Goal: Task Accomplishment & Management: Complete application form

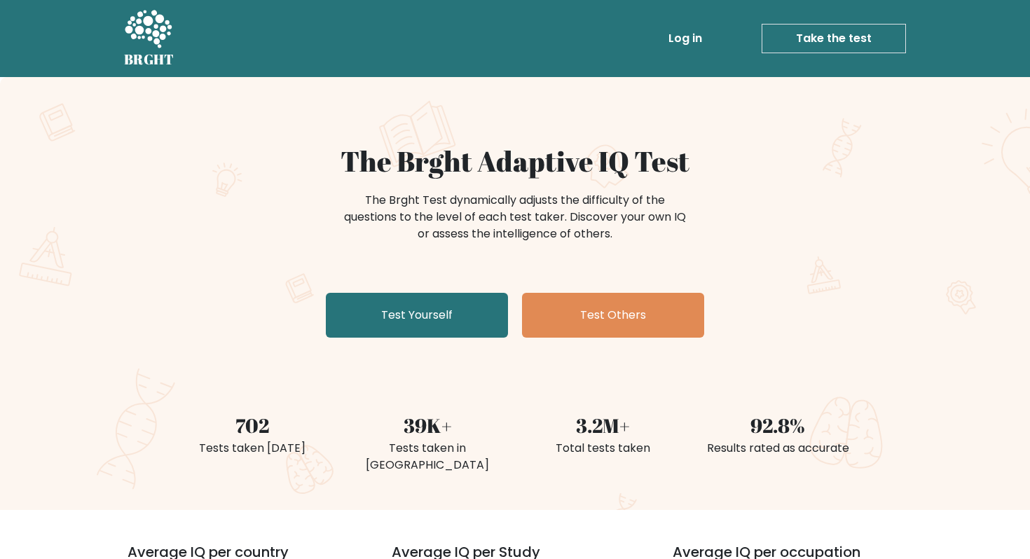
click at [691, 25] on link "Log in" at bounding box center [685, 39] width 45 height 28
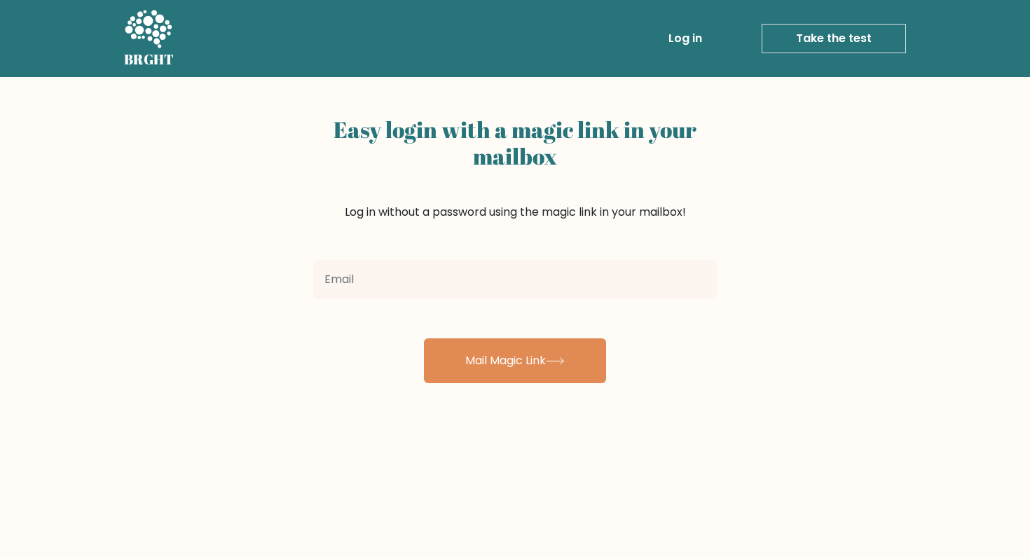
click at [561, 271] on input "email" at bounding box center [515, 279] width 404 height 39
type input "[EMAIL_ADDRESS][DOMAIN_NAME]"
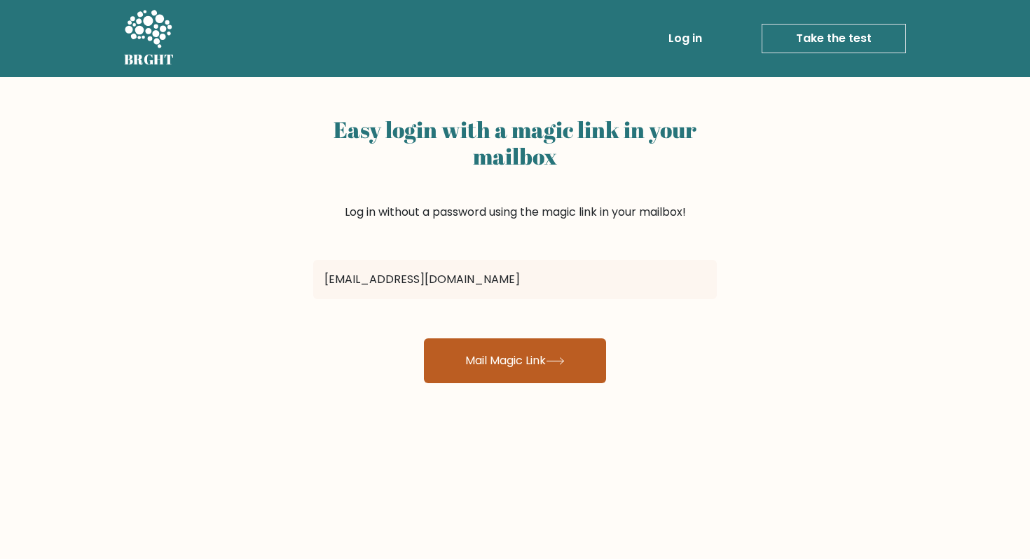
click at [484, 376] on button "Mail Magic Link" at bounding box center [515, 361] width 182 height 45
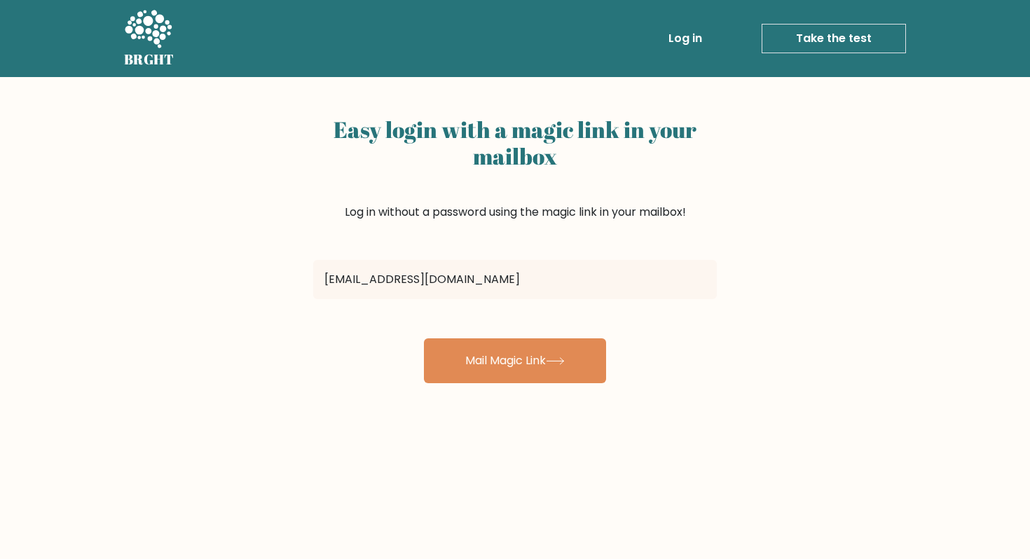
click at [795, 36] on link "Take the test" at bounding box center [834, 38] width 144 height 29
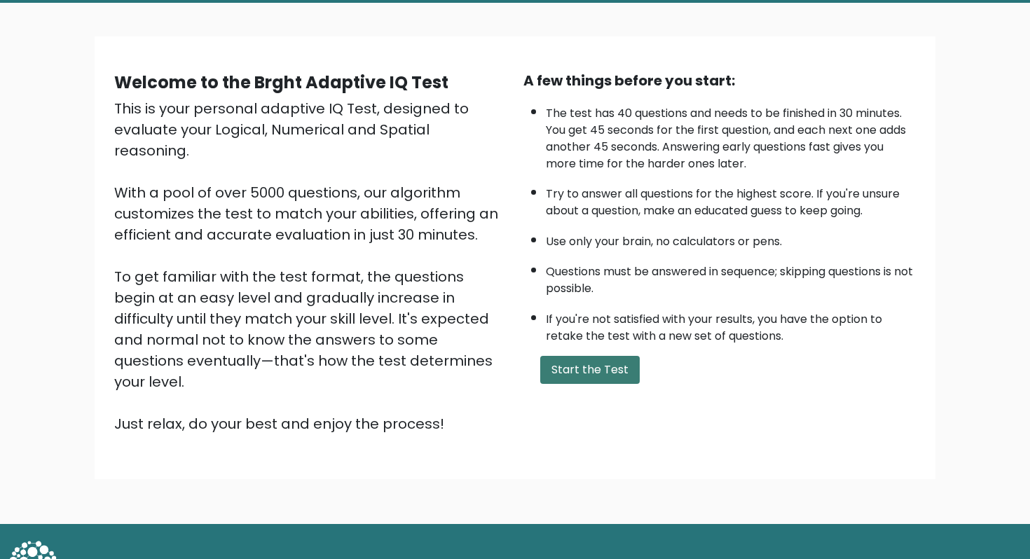
scroll to position [79, 0]
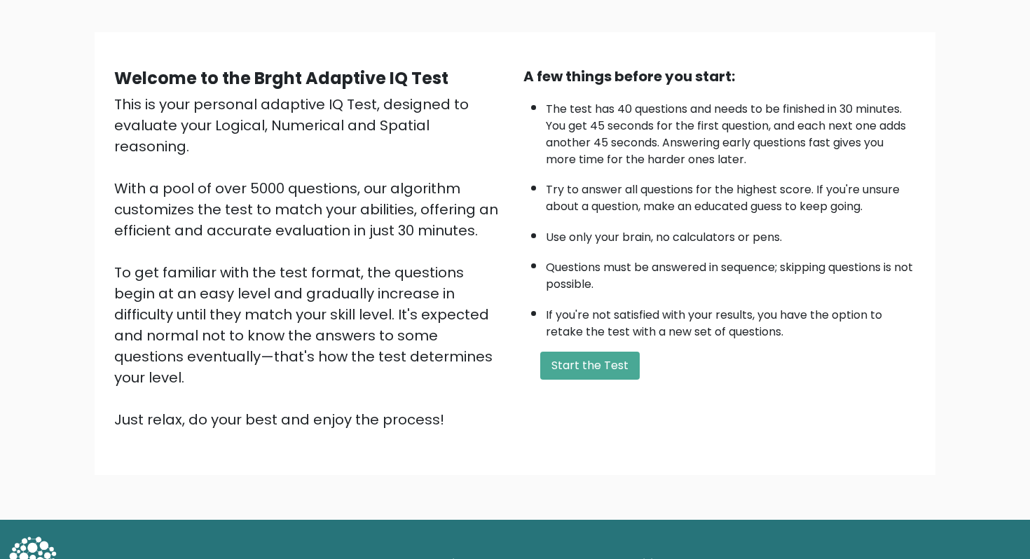
click at [582, 341] on div "A few things before you start: The test has 40 questions and needs to be finish…" at bounding box center [719, 248] width 409 height 364
click at [582, 361] on button "Start the Test" at bounding box center [590, 366] width 100 height 28
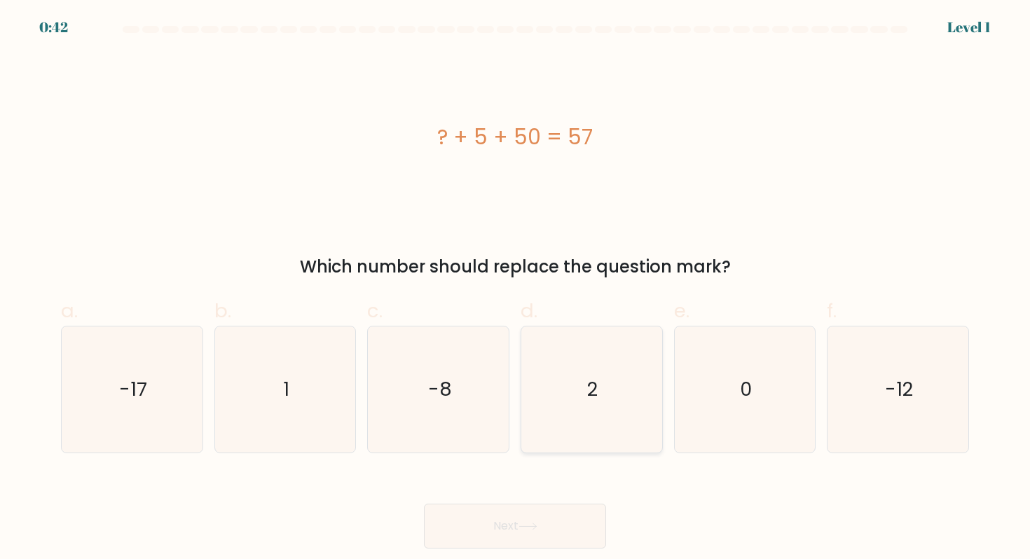
click at [588, 411] on icon "2" at bounding box center [592, 390] width 126 height 126
click at [516, 289] on input "d. 2" at bounding box center [515, 284] width 1 height 9
radio input "true"
click at [532, 519] on button "Next" at bounding box center [515, 526] width 182 height 45
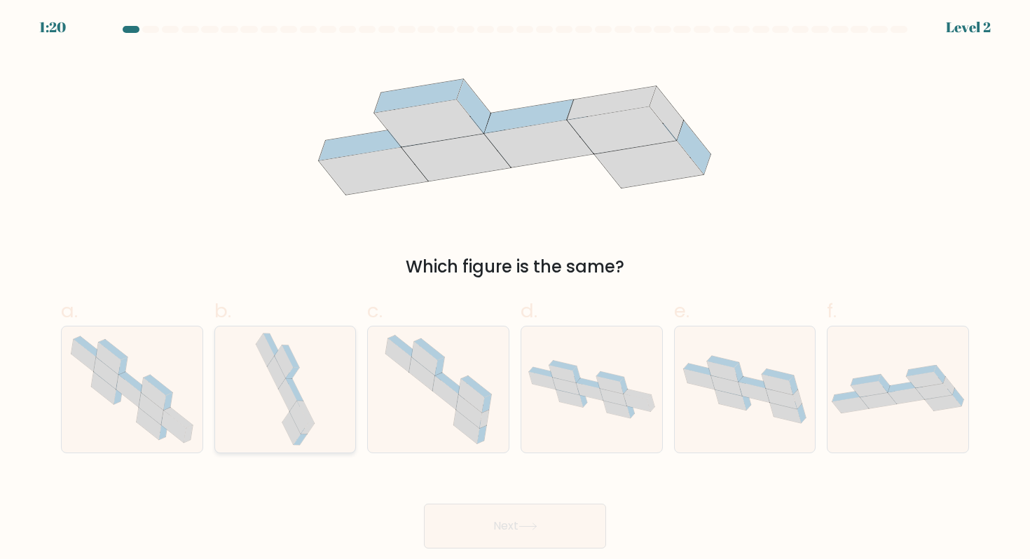
click at [311, 368] on icon at bounding box center [285, 390] width 67 height 126
click at [515, 289] on input "b." at bounding box center [515, 284] width 1 height 9
radio input "true"
click at [494, 524] on button "Next" at bounding box center [515, 526] width 182 height 45
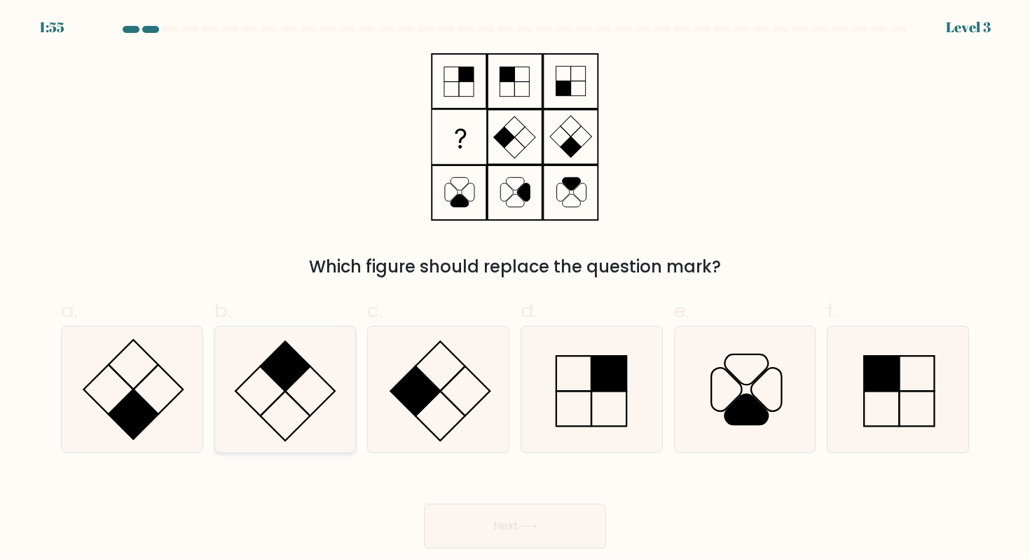
click at [299, 381] on icon at bounding box center [285, 390] width 126 height 126
click at [515, 289] on input "b." at bounding box center [515, 284] width 1 height 9
radio input "true"
click at [454, 520] on button "Next" at bounding box center [515, 526] width 182 height 45
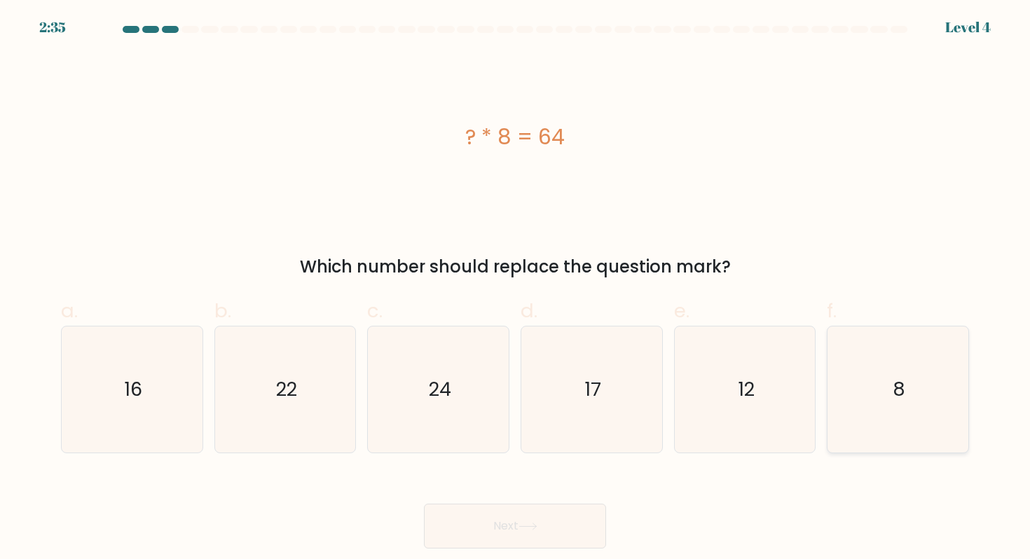
click at [934, 415] on icon "8" at bounding box center [898, 390] width 126 height 126
click at [516, 289] on input "f. 8" at bounding box center [515, 284] width 1 height 9
radio input "true"
click at [536, 519] on button "Next" at bounding box center [515, 526] width 182 height 45
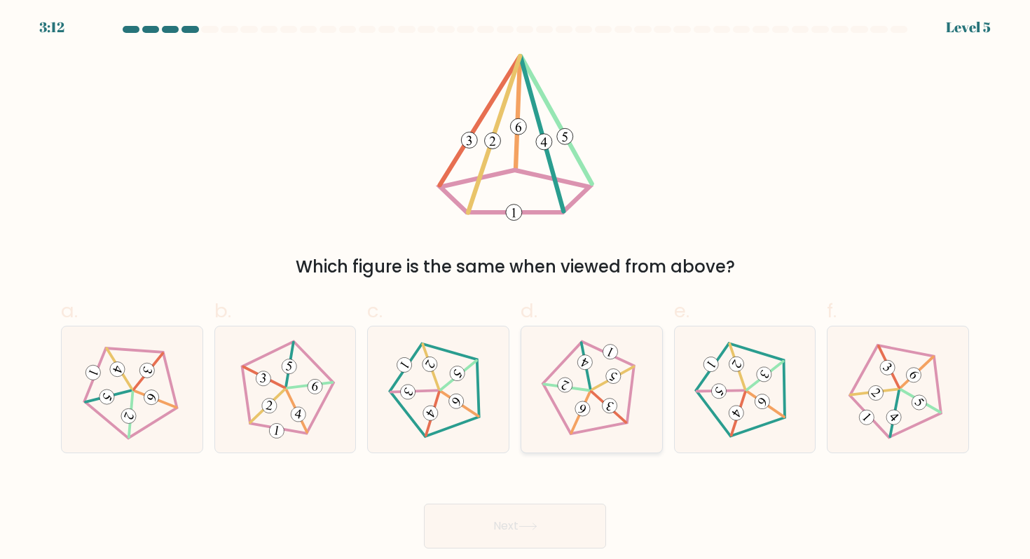
click at [589, 421] on icon at bounding box center [591, 389] width 101 height 101
click at [516, 289] on input "d." at bounding box center [515, 284] width 1 height 9
radio input "true"
click at [560, 522] on button "Next" at bounding box center [515, 526] width 182 height 45
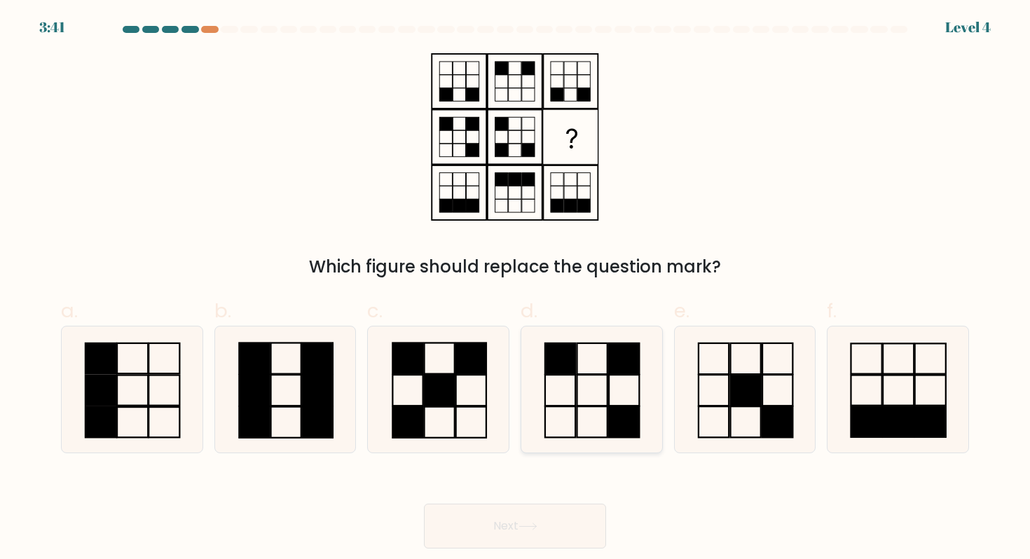
click at [565, 416] on icon at bounding box center [592, 390] width 126 height 126
click at [516, 289] on input "d." at bounding box center [515, 284] width 1 height 9
radio input "true"
click at [567, 536] on button "Next" at bounding box center [515, 526] width 182 height 45
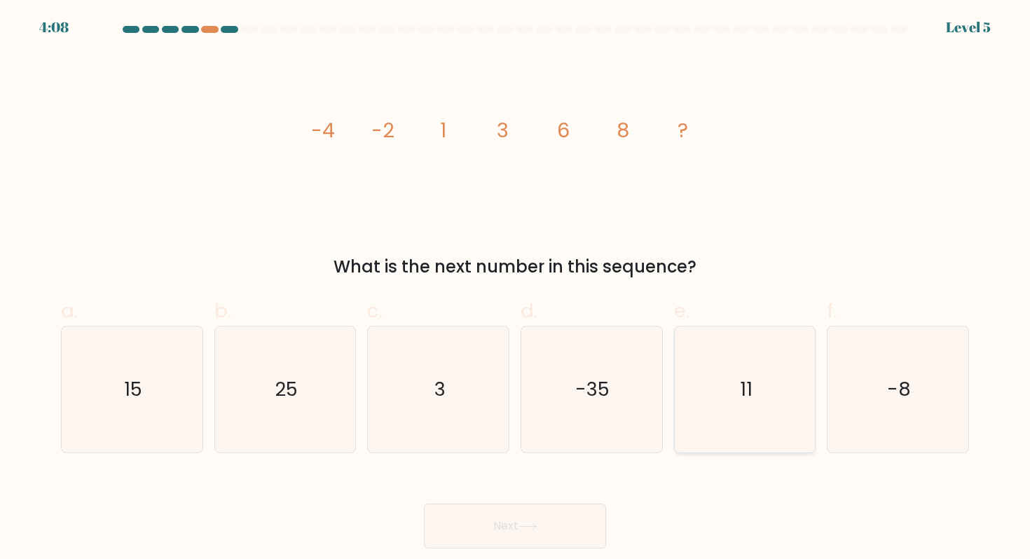
click at [747, 404] on icon "11" at bounding box center [745, 390] width 126 height 126
click at [516, 289] on input "e. 11" at bounding box center [515, 284] width 1 height 9
radio input "true"
click at [537, 524] on icon at bounding box center [528, 527] width 19 height 8
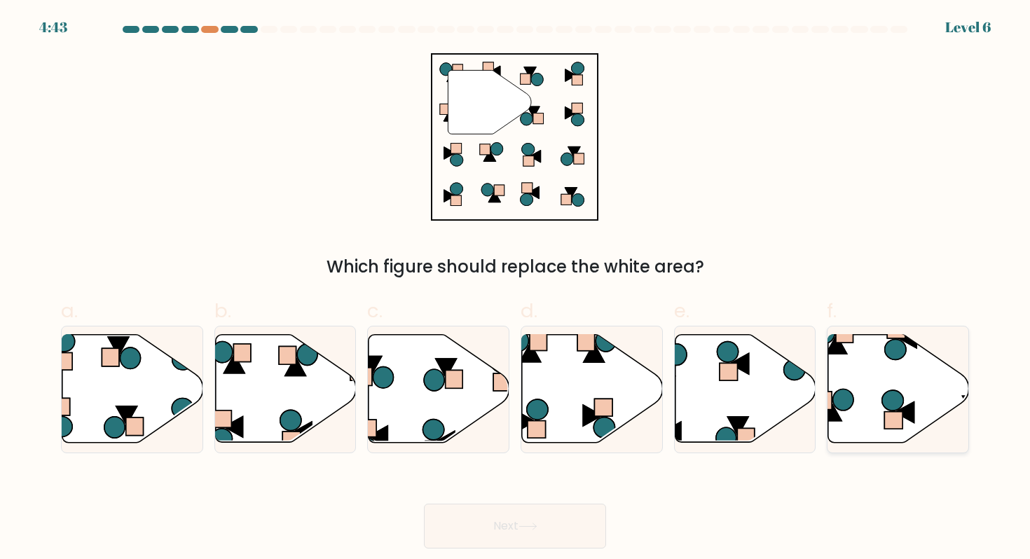
click at [880, 396] on icon at bounding box center [899, 389] width 141 height 108
click at [516, 289] on input "f." at bounding box center [515, 284] width 1 height 9
radio input "true"
click at [581, 526] on button "Next" at bounding box center [515, 526] width 182 height 45
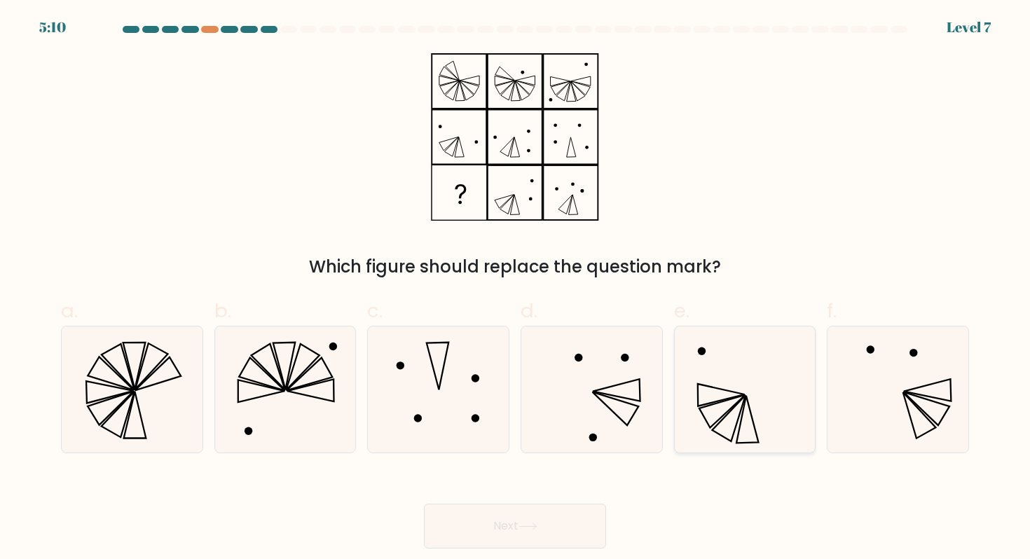
click at [694, 414] on icon at bounding box center [745, 390] width 126 height 126
click at [516, 289] on input "e." at bounding box center [515, 284] width 1 height 9
radio input "true"
click at [507, 530] on button "Next" at bounding box center [515, 526] width 182 height 45
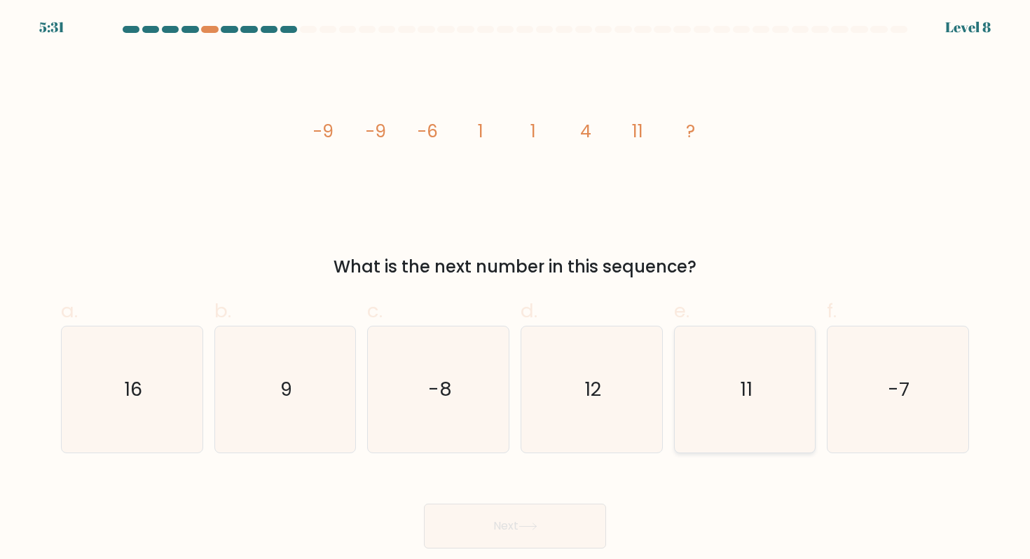
click at [761, 405] on icon "11" at bounding box center [745, 390] width 126 height 126
click at [516, 289] on input "e. 11" at bounding box center [515, 284] width 1 height 9
radio input "true"
click at [514, 524] on button "Next" at bounding box center [515, 526] width 182 height 45
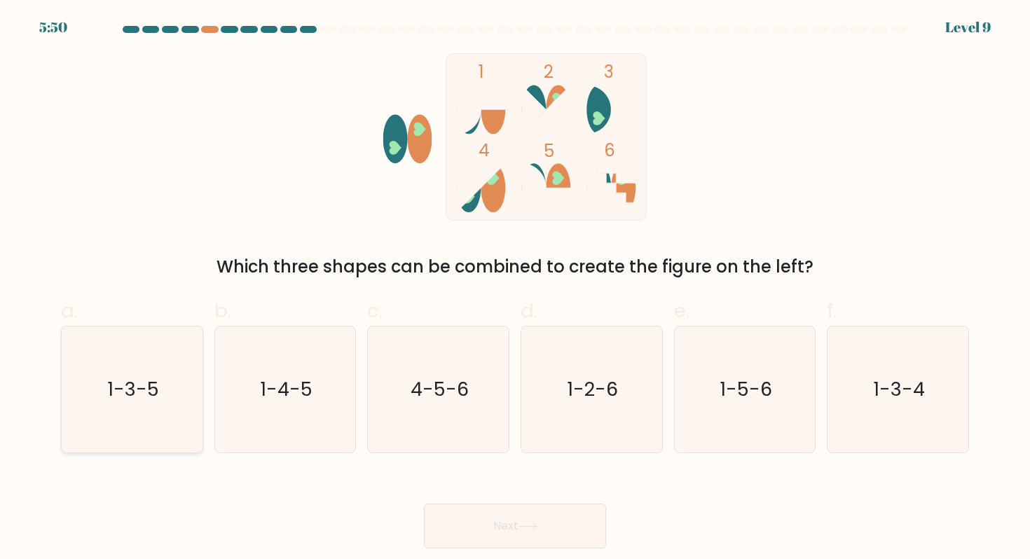
click at [153, 380] on text "1-3-5" at bounding box center [133, 389] width 52 height 26
click at [515, 289] on input "a. 1-3-5" at bounding box center [515, 284] width 1 height 9
radio input "true"
click at [448, 523] on button "Next" at bounding box center [515, 526] width 182 height 45
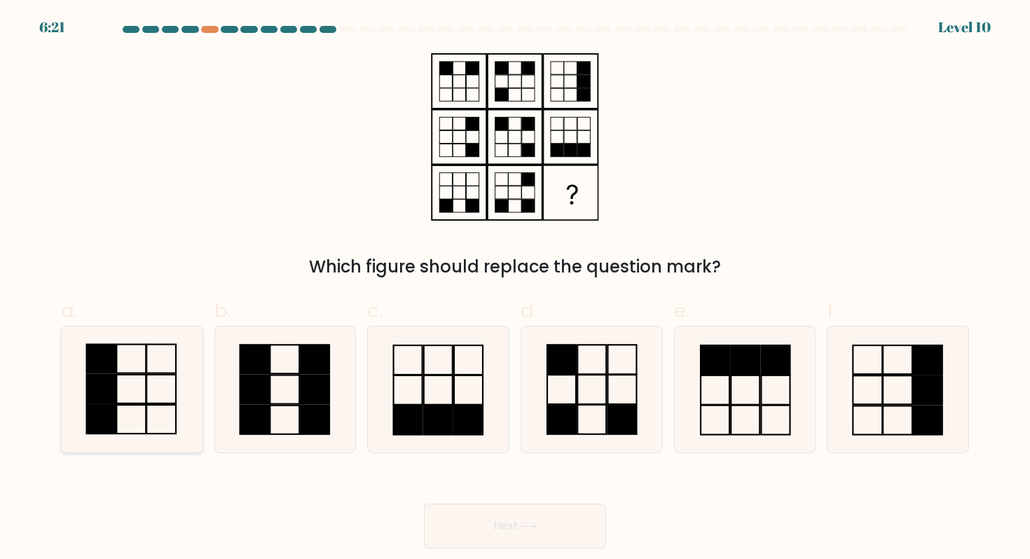
click at [118, 353] on icon at bounding box center [132, 390] width 126 height 126
click at [515, 289] on input "a." at bounding box center [515, 284] width 1 height 9
radio input "true"
click at [444, 540] on button "Next" at bounding box center [515, 526] width 182 height 45
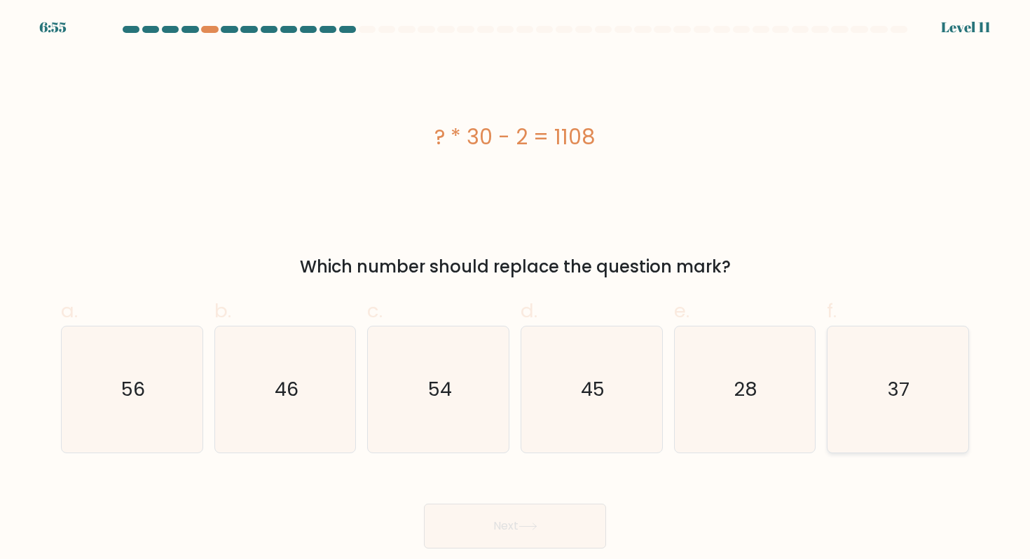
click at [899, 439] on icon "37" at bounding box center [898, 390] width 126 height 126
click at [516, 289] on input "f. 37" at bounding box center [515, 284] width 1 height 9
radio input "true"
click at [554, 540] on button "Next" at bounding box center [515, 526] width 182 height 45
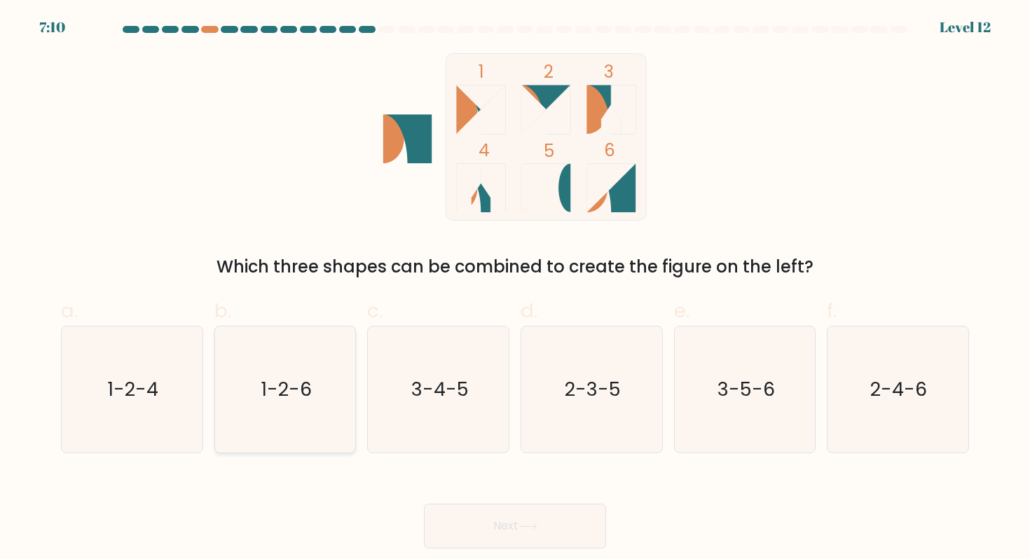
click at [254, 358] on icon "1-2-6" at bounding box center [285, 390] width 126 height 126
click at [515, 289] on input "b. 1-2-6" at bounding box center [515, 284] width 1 height 9
radio input "true"
click at [503, 533] on button "Next" at bounding box center [515, 526] width 182 height 45
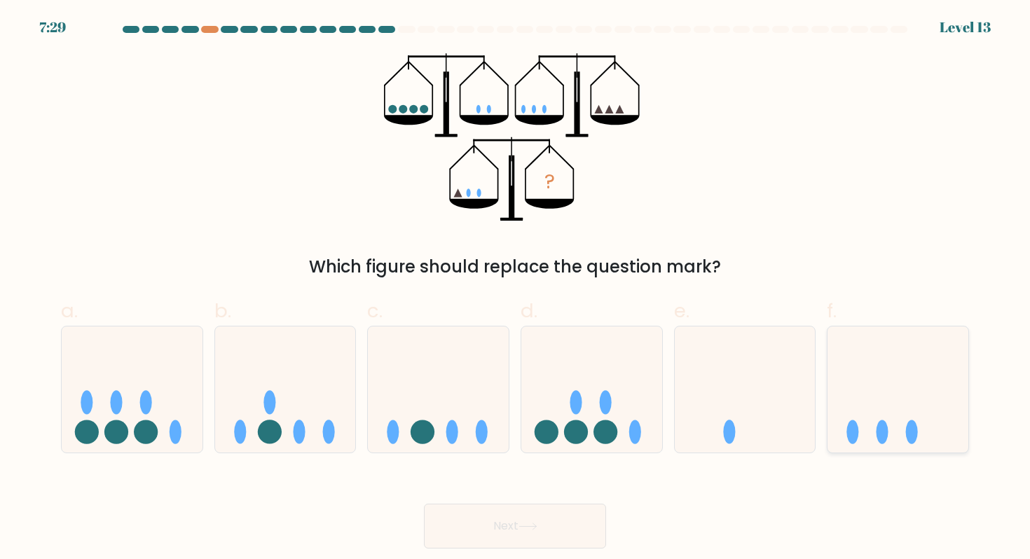
click at [897, 371] on icon at bounding box center [898, 390] width 141 height 116
click at [516, 289] on input "f." at bounding box center [515, 284] width 1 height 9
radio input "true"
click at [483, 540] on button "Next" at bounding box center [515, 526] width 182 height 45
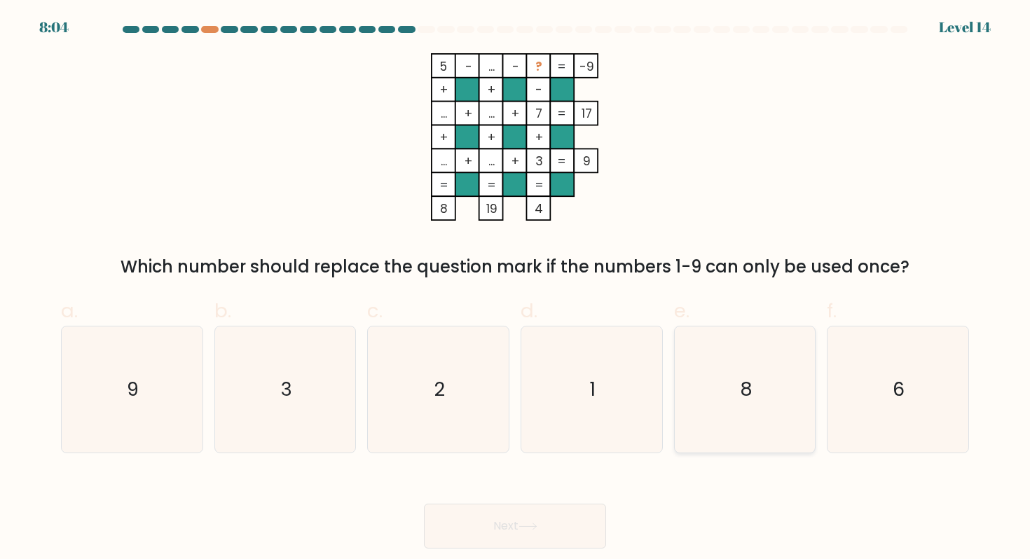
click at [771, 404] on icon "8" at bounding box center [745, 390] width 126 height 126
click at [516, 289] on input "e. 8" at bounding box center [515, 284] width 1 height 9
radio input "true"
click at [486, 517] on button "Next" at bounding box center [515, 526] width 182 height 45
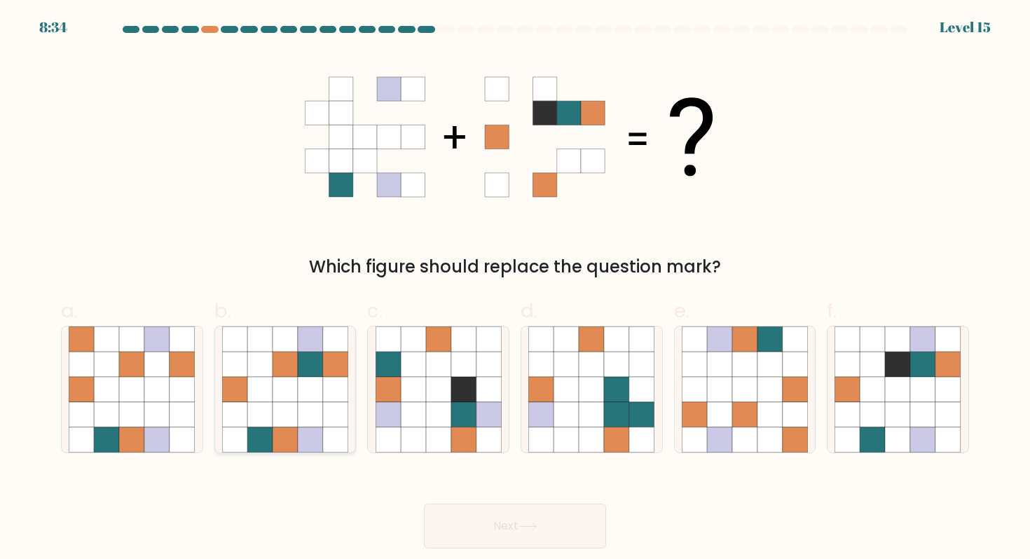
click at [244, 396] on icon at bounding box center [234, 389] width 25 height 25
click at [515, 289] on input "b." at bounding box center [515, 284] width 1 height 9
radio input "true"
click at [442, 360] on icon at bounding box center [438, 364] width 25 height 25
click at [515, 289] on input "c." at bounding box center [515, 284] width 1 height 9
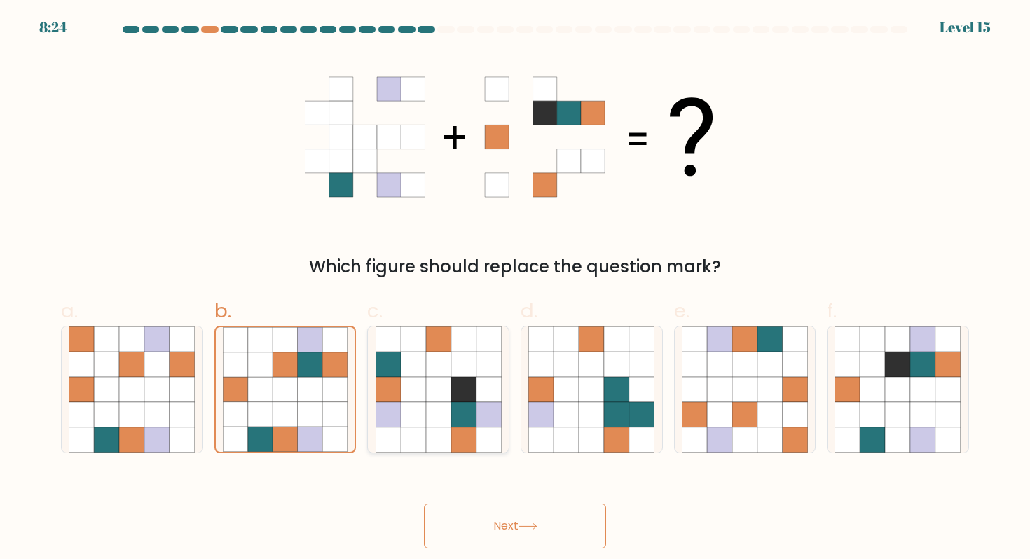
radio input "true"
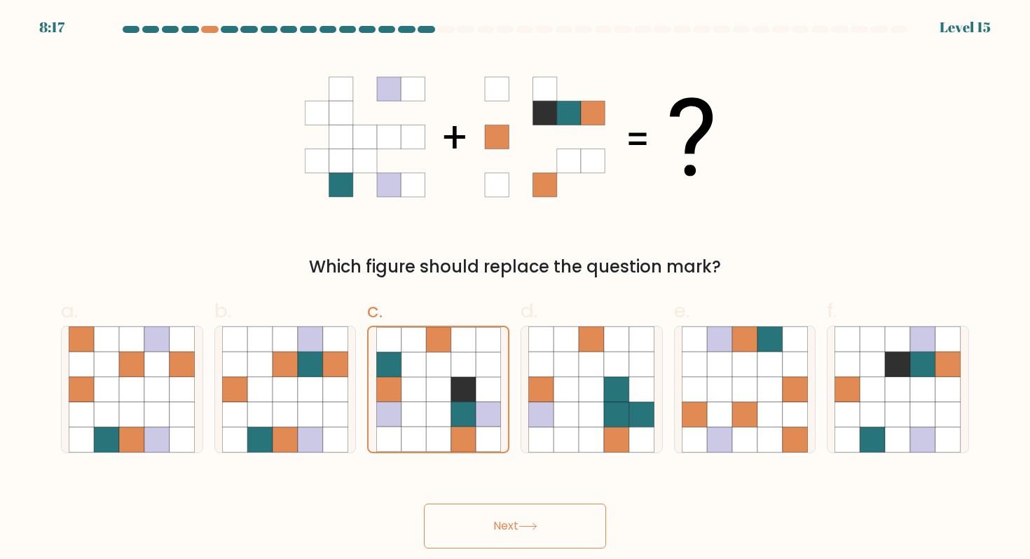
click at [528, 533] on button "Next" at bounding box center [515, 526] width 182 height 45
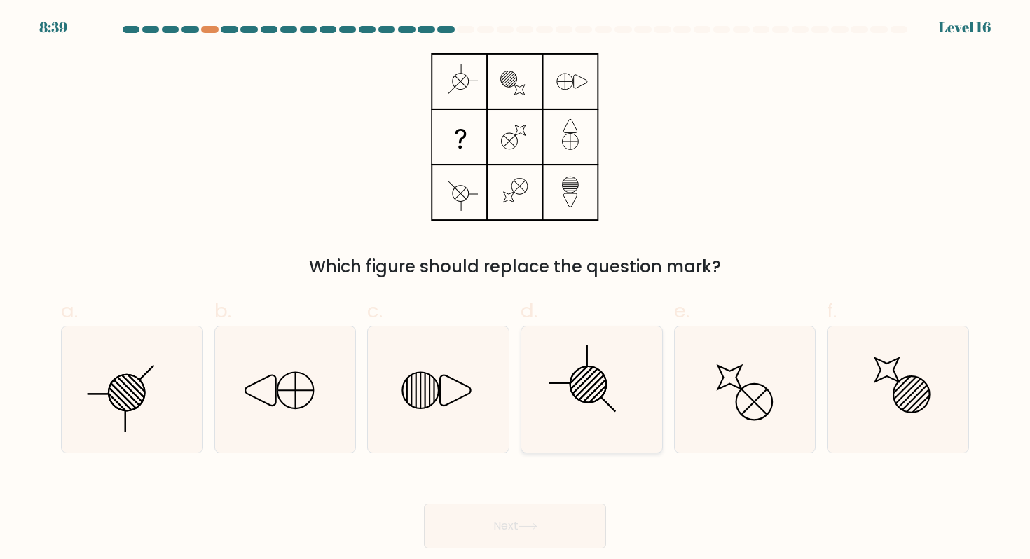
click at [607, 402] on line at bounding box center [608, 404] width 15 height 15
click at [516, 289] on input "d." at bounding box center [515, 284] width 1 height 9
radio input "true"
click at [535, 540] on button "Next" at bounding box center [515, 526] width 182 height 45
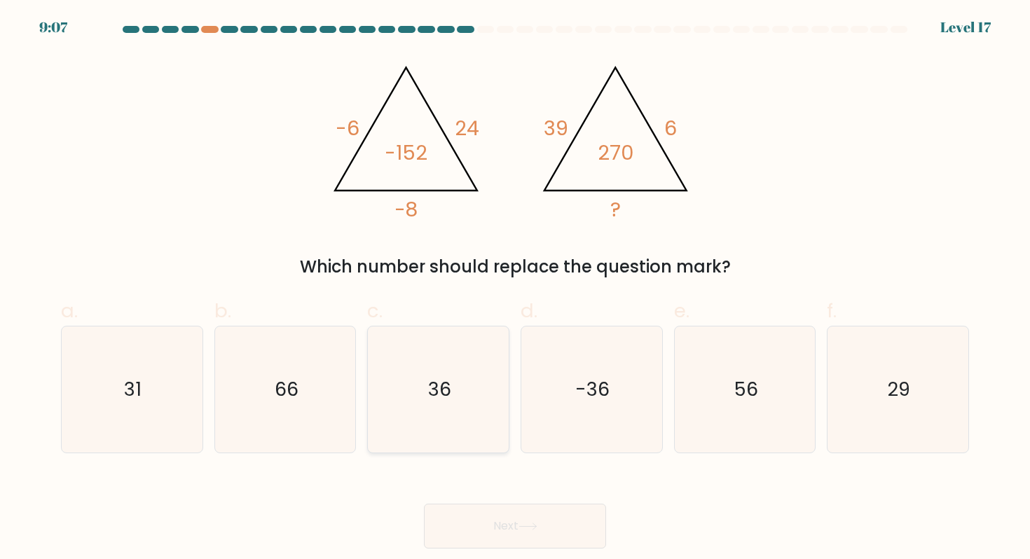
click at [454, 411] on icon "36" at bounding box center [439, 390] width 126 height 126
click at [515, 289] on input "c. 36" at bounding box center [515, 284] width 1 height 9
radio input "true"
click at [486, 518] on button "Next" at bounding box center [515, 526] width 182 height 45
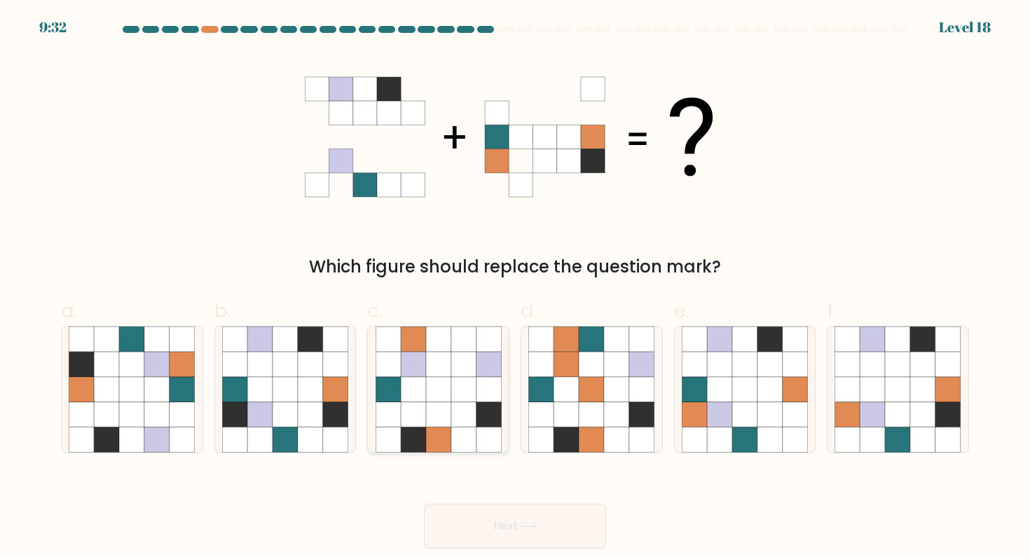
click at [423, 449] on icon at bounding box center [413, 440] width 25 height 25
click at [515, 289] on input "c." at bounding box center [515, 284] width 1 height 9
radio input "true"
click at [159, 400] on icon at bounding box center [156, 389] width 25 height 25
click at [515, 289] on input "a." at bounding box center [515, 284] width 1 height 9
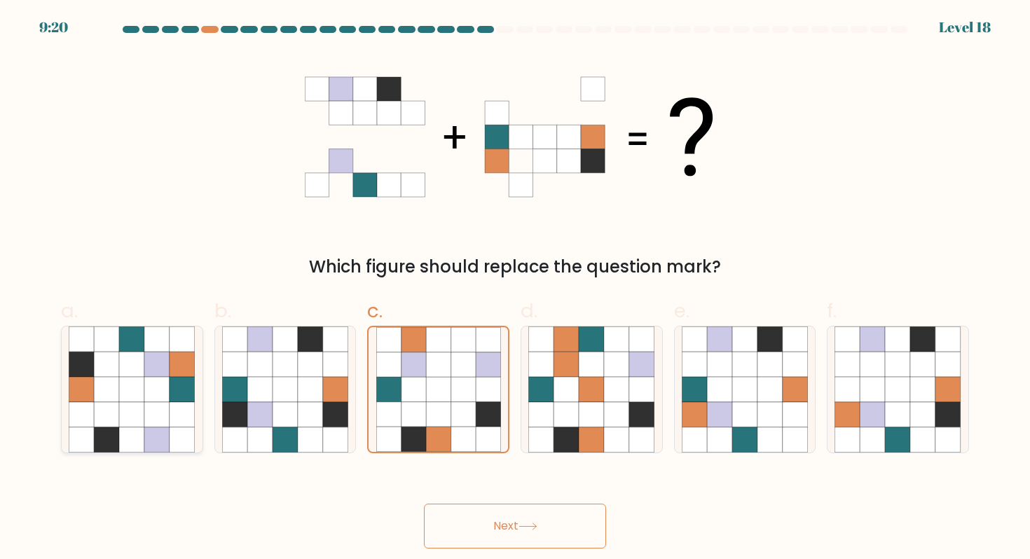
radio input "true"
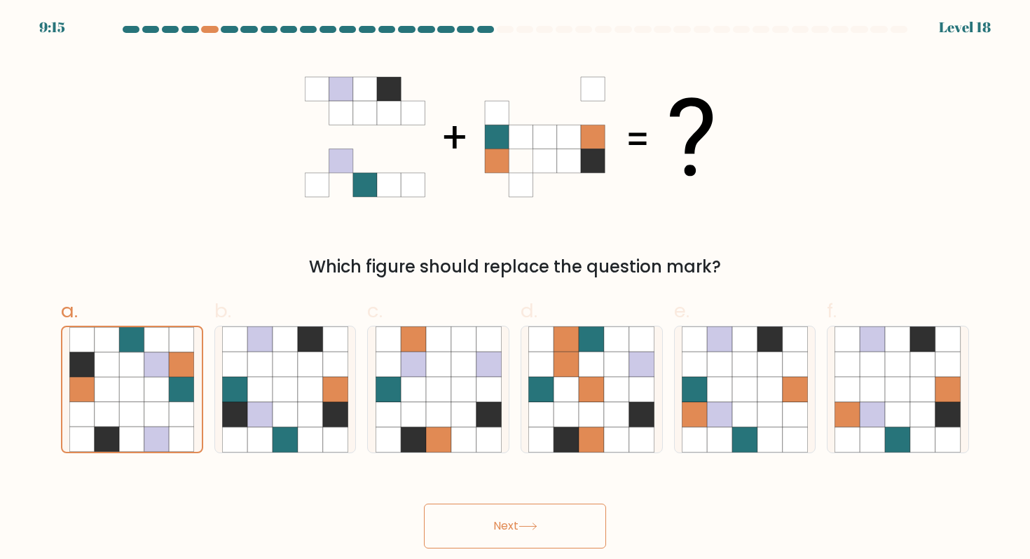
click at [476, 522] on button "Next" at bounding box center [515, 526] width 182 height 45
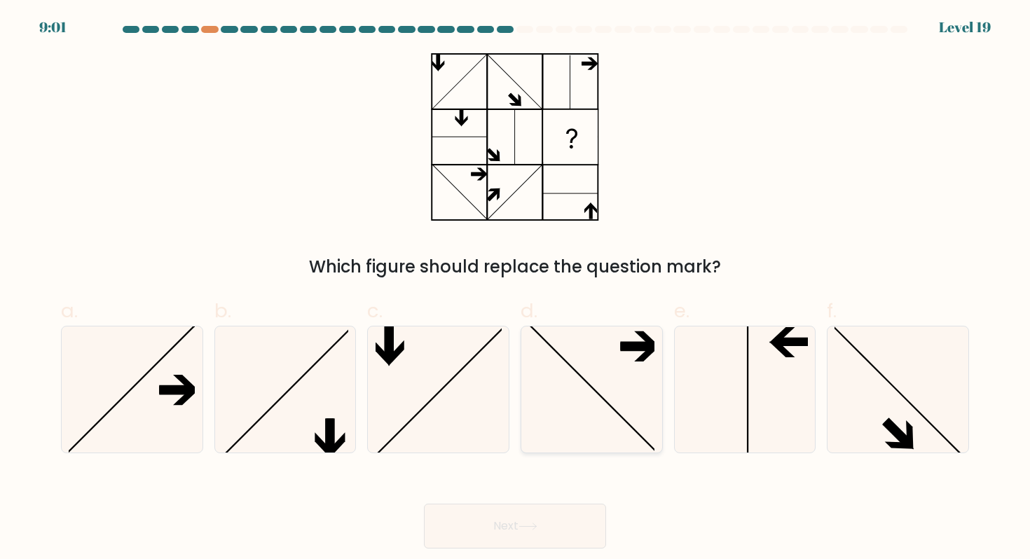
click at [655, 355] on icon at bounding box center [592, 390] width 126 height 126
click at [516, 289] on input "d." at bounding box center [515, 284] width 1 height 9
radio input "true"
click at [515, 531] on button "Next" at bounding box center [515, 526] width 182 height 45
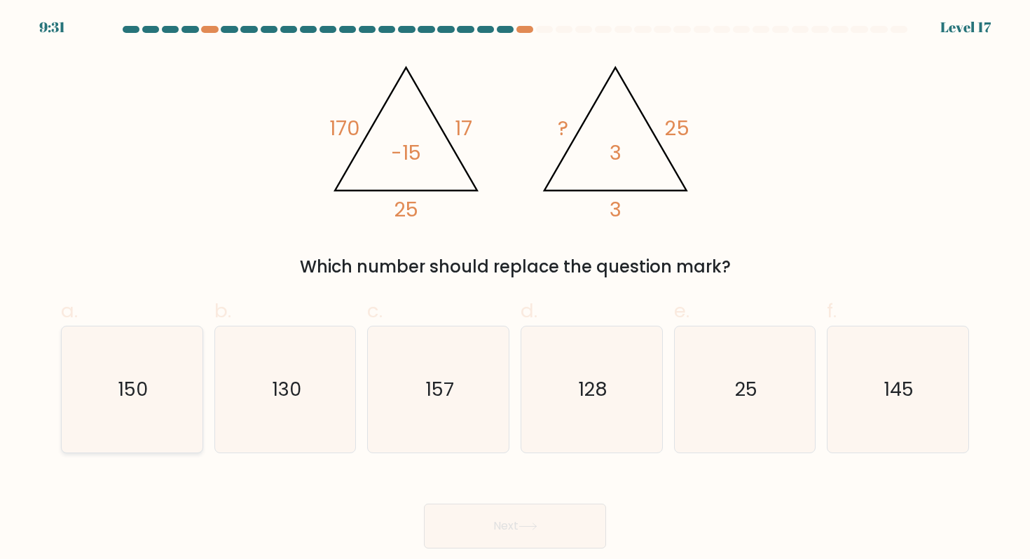
click at [78, 398] on icon "150" at bounding box center [132, 390] width 126 height 126
click at [515, 289] on input "a. 150" at bounding box center [515, 284] width 1 height 9
radio input "true"
click at [499, 526] on button "Next" at bounding box center [515, 526] width 182 height 45
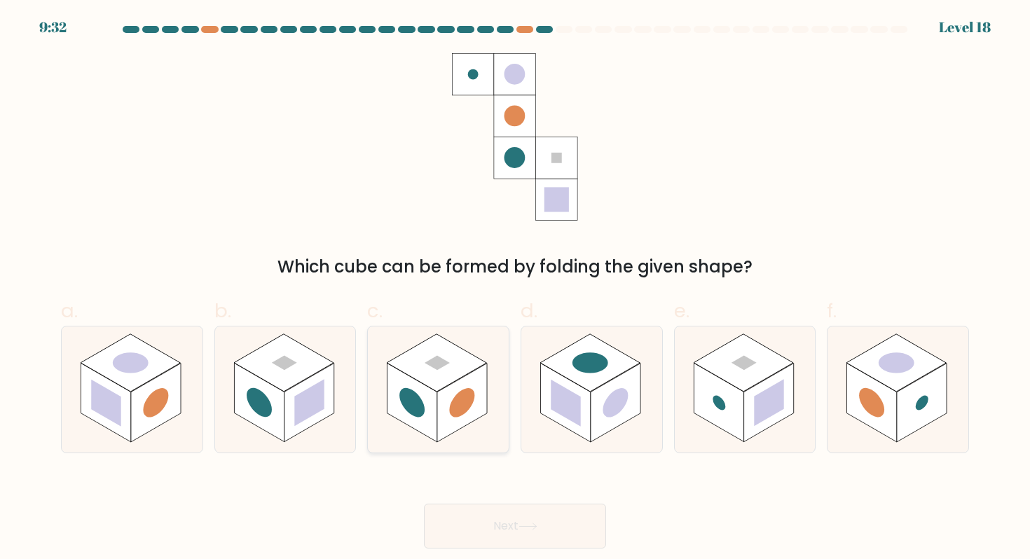
click at [454, 346] on rect at bounding box center [437, 362] width 100 height 57
click at [515, 289] on input "c." at bounding box center [515, 284] width 1 height 9
radio input "true"
click at [492, 526] on button "Next" at bounding box center [515, 526] width 182 height 45
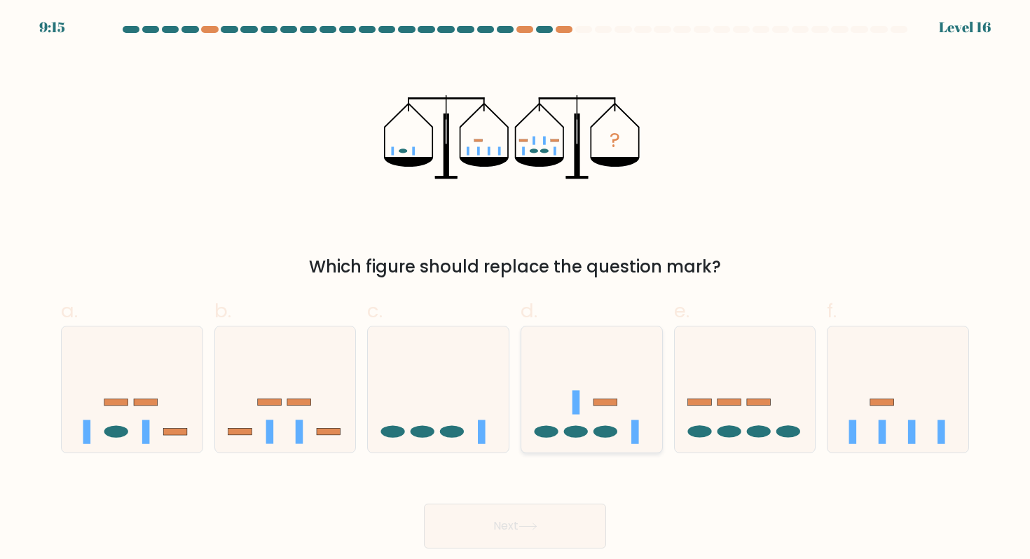
click at [578, 347] on icon at bounding box center [591, 390] width 141 height 116
click at [516, 289] on input "d." at bounding box center [515, 284] width 1 height 9
radio input "true"
click at [571, 531] on button "Next" at bounding box center [515, 526] width 182 height 45
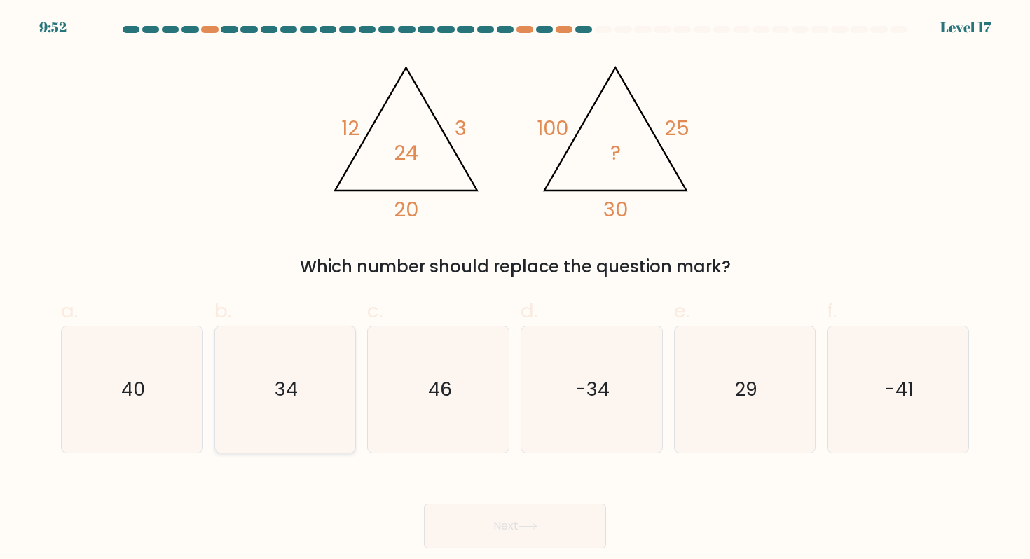
click at [275, 385] on text "34" at bounding box center [286, 389] width 23 height 26
click at [515, 289] on input "b. 34" at bounding box center [515, 284] width 1 height 9
radio input "true"
click at [496, 512] on button "Next" at bounding box center [515, 526] width 182 height 45
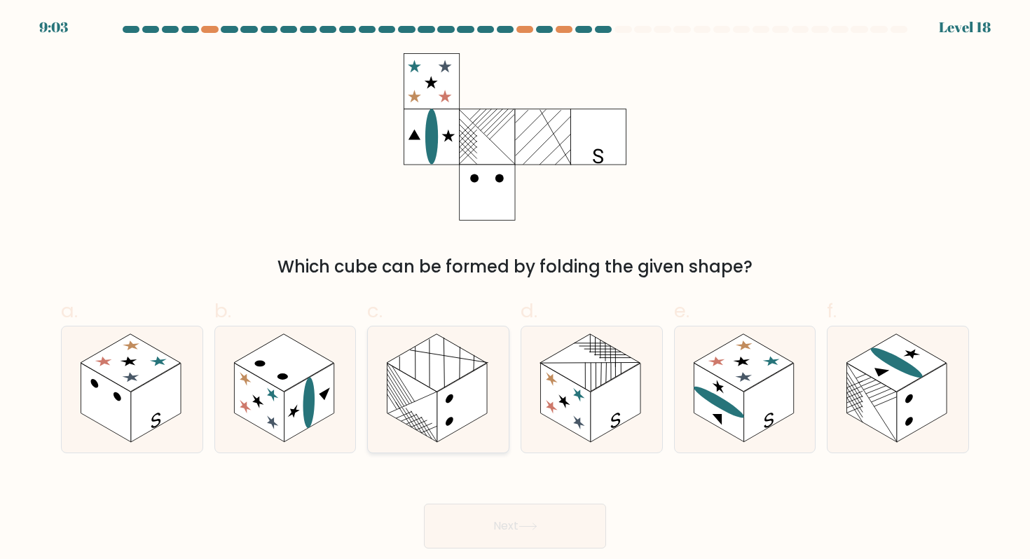
click at [498, 387] on icon at bounding box center [438, 390] width 141 height 126
click at [515, 289] on input "c." at bounding box center [515, 284] width 1 height 9
radio input "true"
click at [516, 496] on div "Next" at bounding box center [515, 509] width 925 height 79
click at [514, 514] on button "Next" at bounding box center [515, 526] width 182 height 45
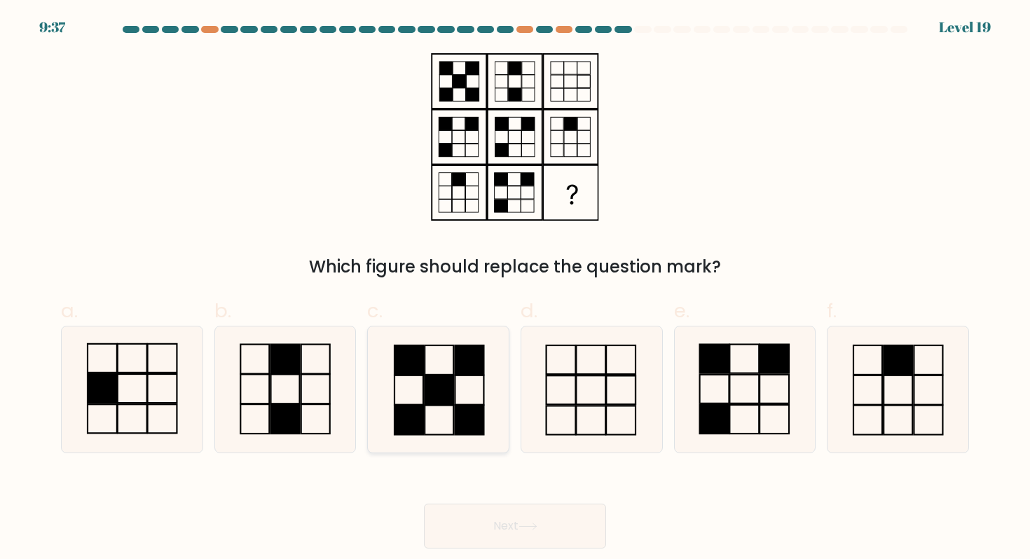
click at [468, 416] on rect at bounding box center [469, 419] width 29 height 29
click at [515, 289] on input "c." at bounding box center [515, 284] width 1 height 9
radio input "true"
click at [501, 521] on button "Next" at bounding box center [515, 526] width 182 height 45
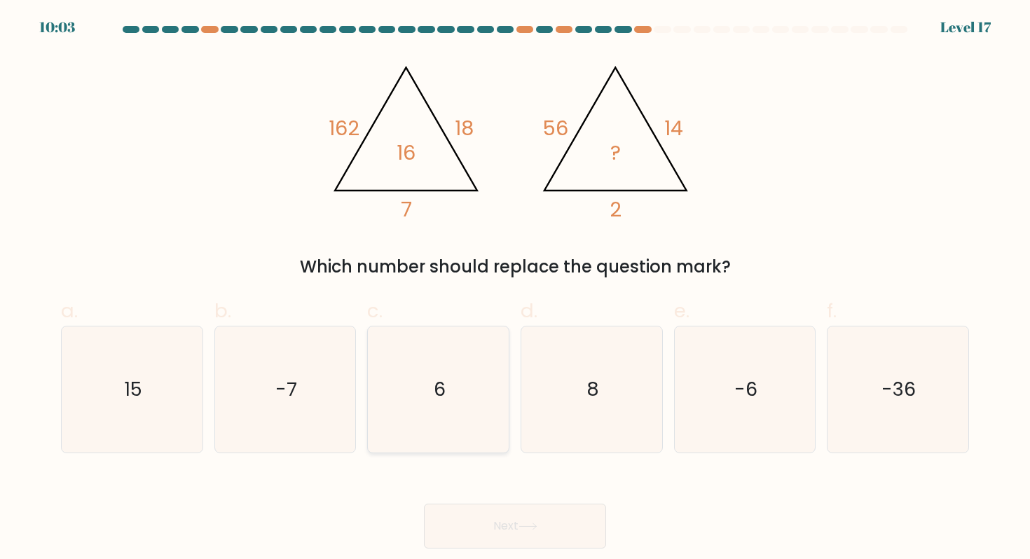
click at [468, 437] on icon "6" at bounding box center [439, 390] width 126 height 126
click at [515, 289] on input "c. 6" at bounding box center [515, 284] width 1 height 9
radio input "true"
click at [486, 519] on button "Next" at bounding box center [515, 526] width 182 height 45
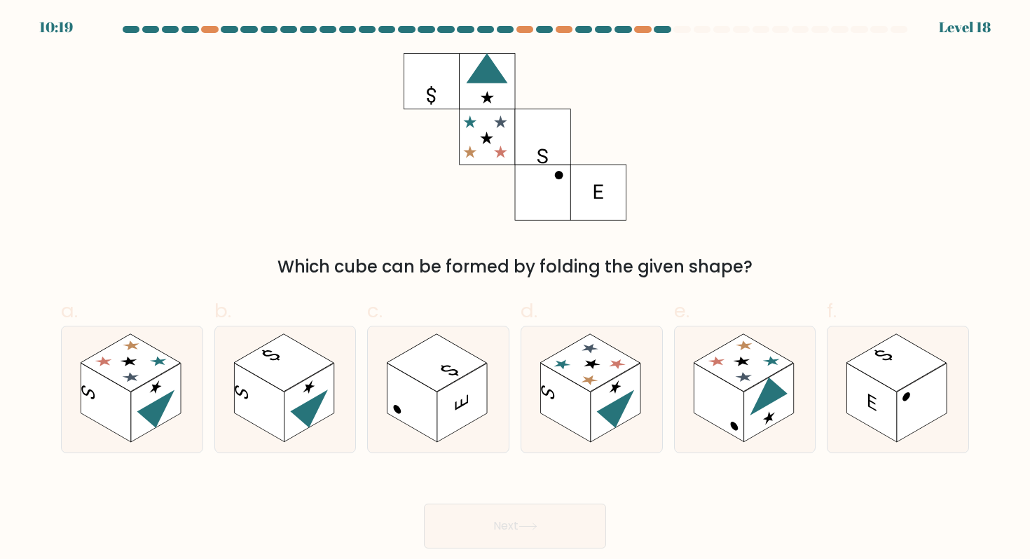
click at [48, 374] on form at bounding box center [515, 287] width 1030 height 523
click at [141, 421] on rect at bounding box center [156, 402] width 50 height 79
click at [515, 289] on input "a." at bounding box center [515, 284] width 1 height 9
radio input "true"
click at [500, 521] on button "Next" at bounding box center [515, 526] width 182 height 45
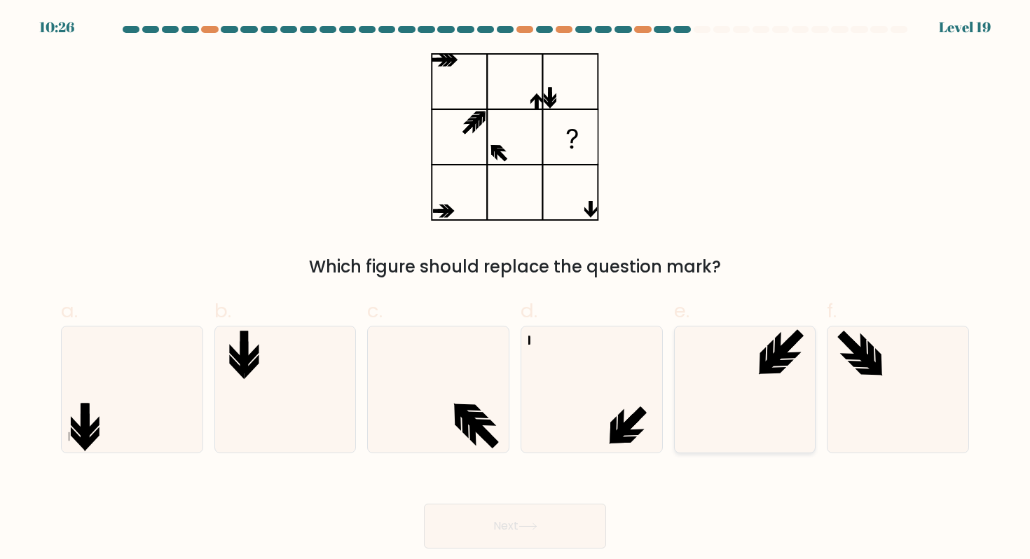
click at [697, 405] on icon at bounding box center [745, 390] width 126 height 126
click at [516, 289] on input "e." at bounding box center [515, 284] width 1 height 9
radio input "true"
click at [459, 359] on icon at bounding box center [439, 390] width 126 height 126
click at [515, 289] on input "c." at bounding box center [515, 284] width 1 height 9
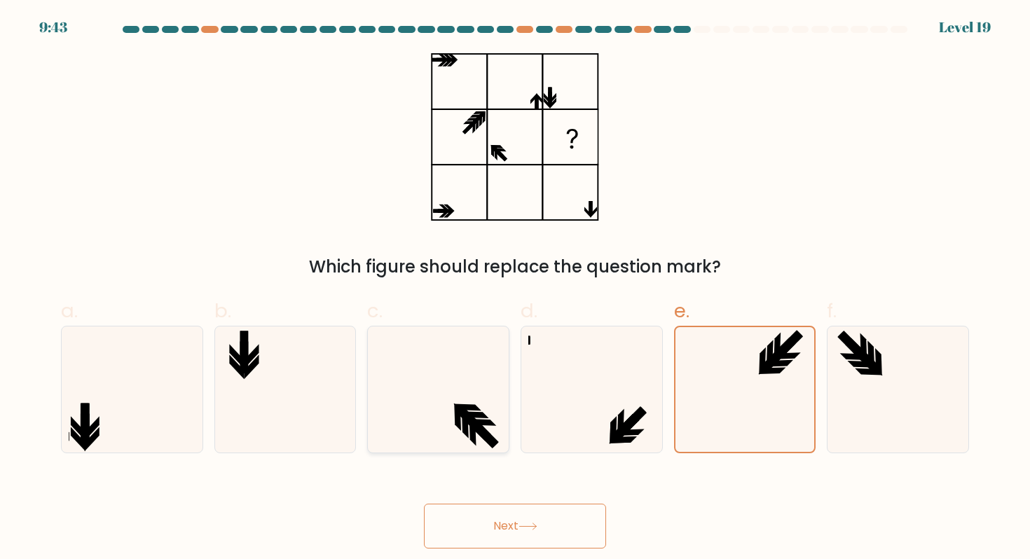
radio input "true"
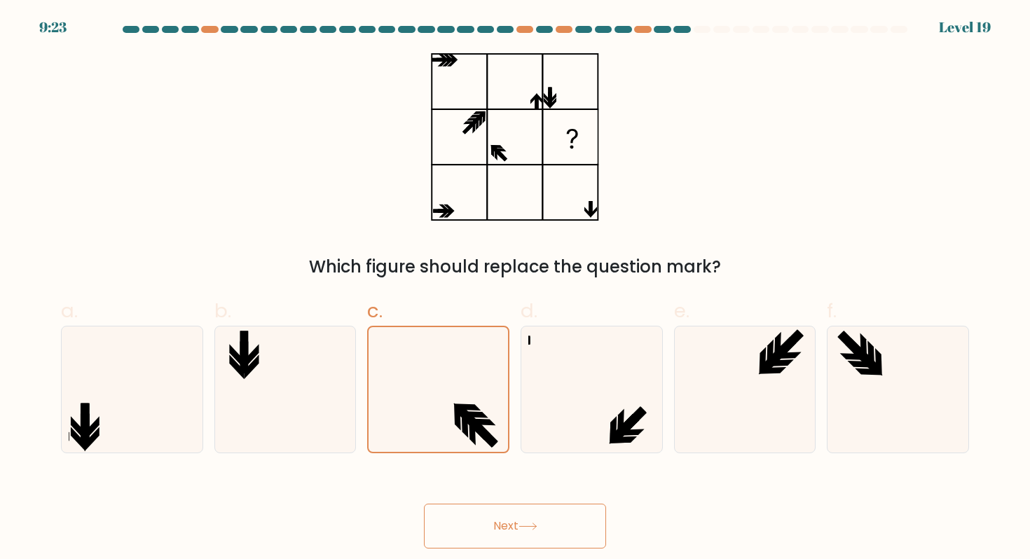
click at [557, 523] on button "Next" at bounding box center [515, 526] width 182 height 45
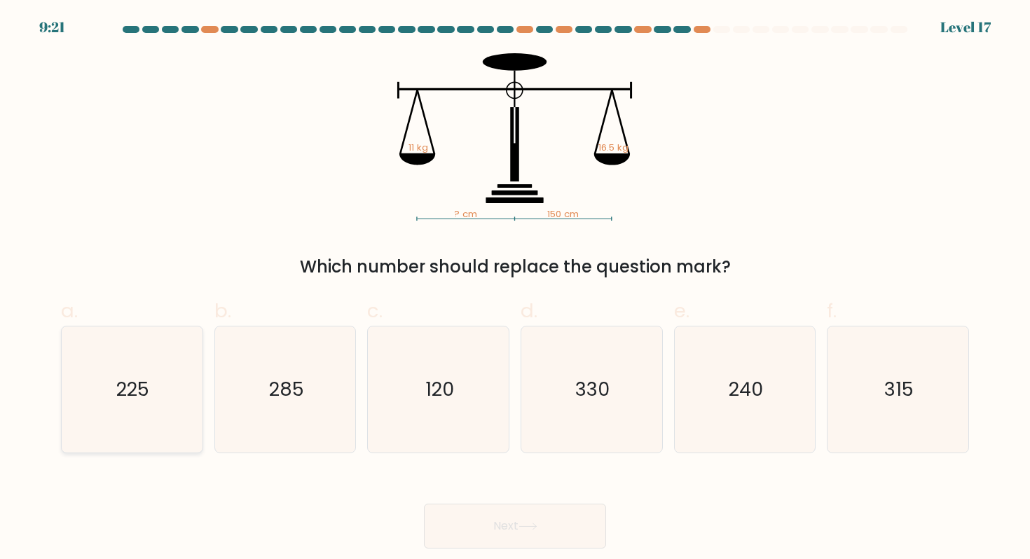
click at [130, 367] on icon "225" at bounding box center [132, 390] width 126 height 126
click at [515, 289] on input "a. 225" at bounding box center [515, 284] width 1 height 9
radio input "true"
click at [475, 519] on button "Next" at bounding box center [515, 526] width 182 height 45
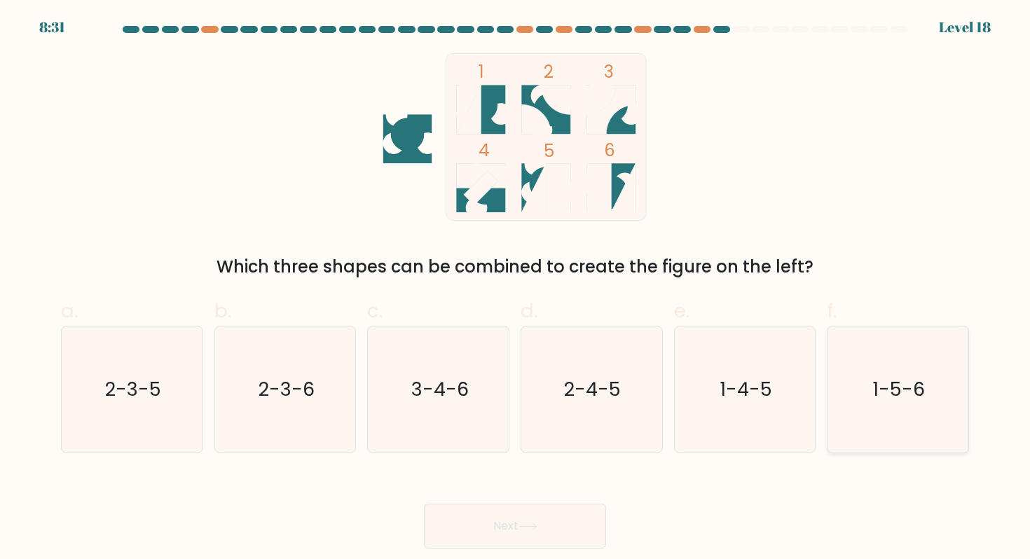
click at [929, 422] on icon "1-5-6" at bounding box center [898, 390] width 126 height 126
click at [516, 289] on input "f. 1-5-6" at bounding box center [515, 284] width 1 height 9
radio input "true"
click at [566, 529] on button "Next" at bounding box center [515, 526] width 182 height 45
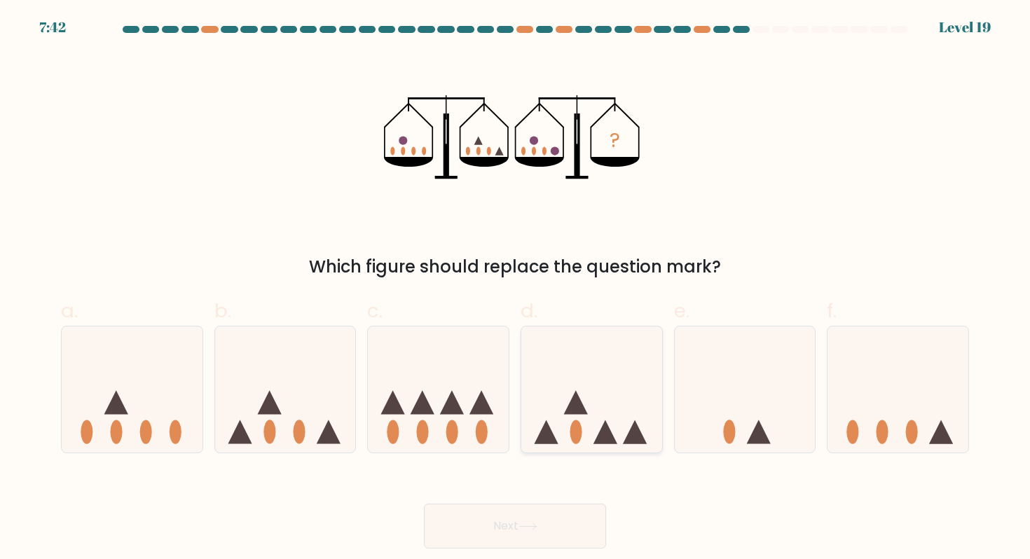
click at [573, 334] on icon at bounding box center [591, 390] width 141 height 116
click at [516, 289] on input "d." at bounding box center [515, 284] width 1 height 9
radio input "true"
click at [560, 525] on button "Next" at bounding box center [515, 526] width 182 height 45
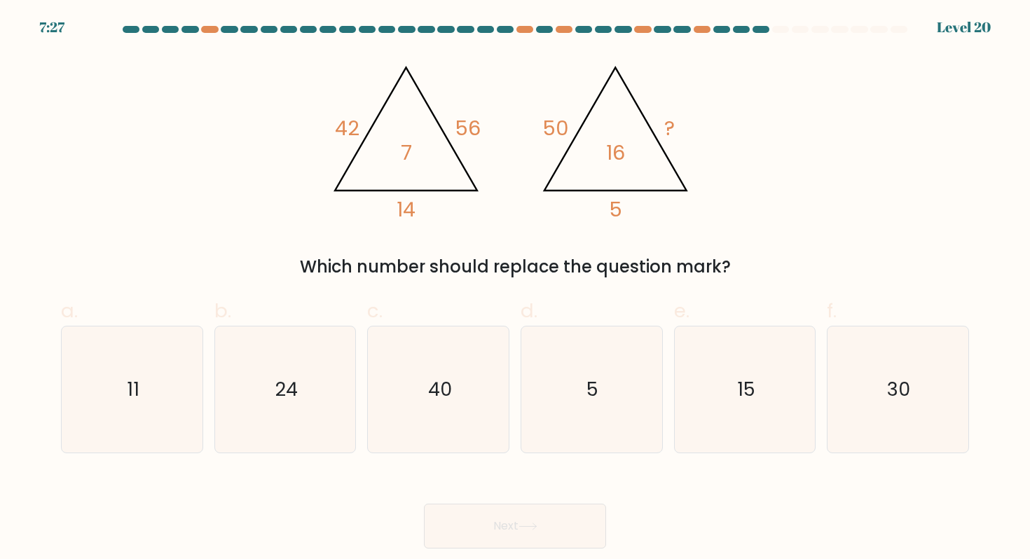
click at [359, 369] on div "b. 24" at bounding box center [286, 374] width 154 height 157
click at [336, 393] on icon "24" at bounding box center [285, 390] width 126 height 126
click at [515, 289] on input "b. 24" at bounding box center [515, 284] width 1 height 9
radio input "true"
click at [496, 528] on button "Next" at bounding box center [515, 526] width 182 height 45
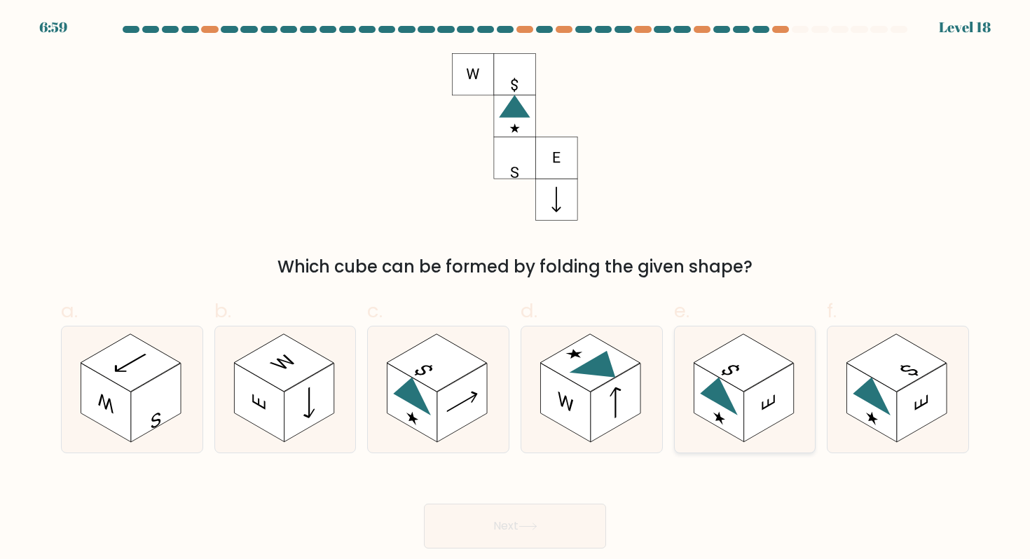
click at [745, 395] on rect at bounding box center [769, 402] width 50 height 79
click at [516, 289] on input "e." at bounding box center [515, 284] width 1 height 9
radio input "true"
click at [542, 529] on button "Next" at bounding box center [515, 526] width 182 height 45
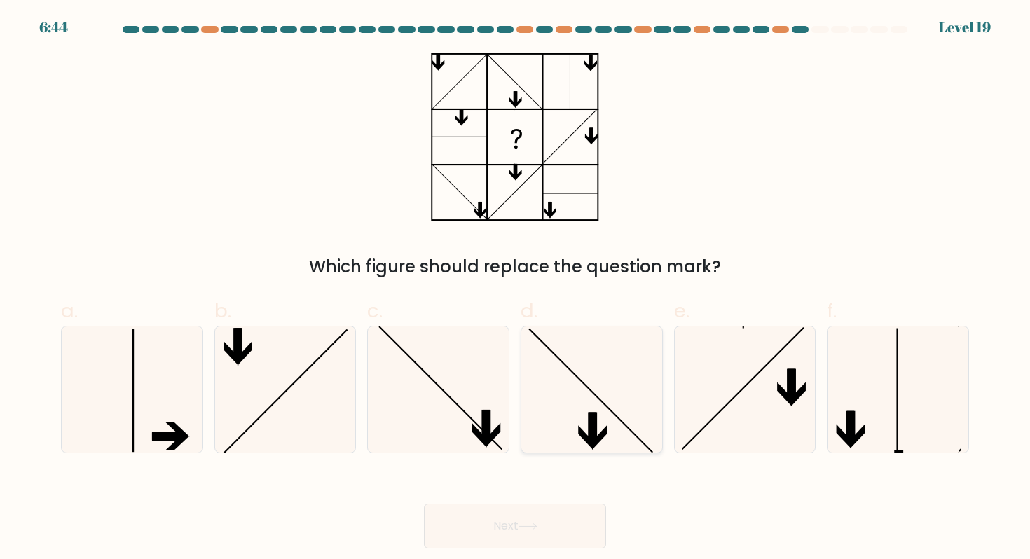
click at [576, 423] on icon at bounding box center [592, 390] width 126 height 126
click at [516, 289] on input "d." at bounding box center [515, 284] width 1 height 9
radio input "true"
click at [575, 524] on button "Next" at bounding box center [515, 526] width 182 height 45
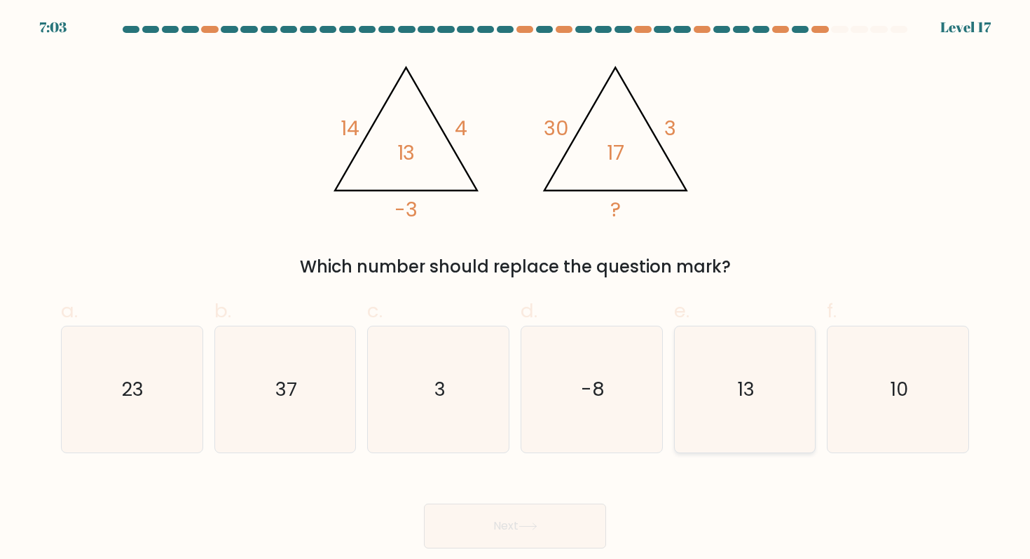
click at [735, 451] on icon "13" at bounding box center [745, 390] width 126 height 126
click at [516, 289] on input "e. 13" at bounding box center [515, 284] width 1 height 9
radio input "true"
click at [885, 415] on icon "10" at bounding box center [898, 390] width 126 height 126
click at [516, 289] on input "f. 10" at bounding box center [515, 284] width 1 height 9
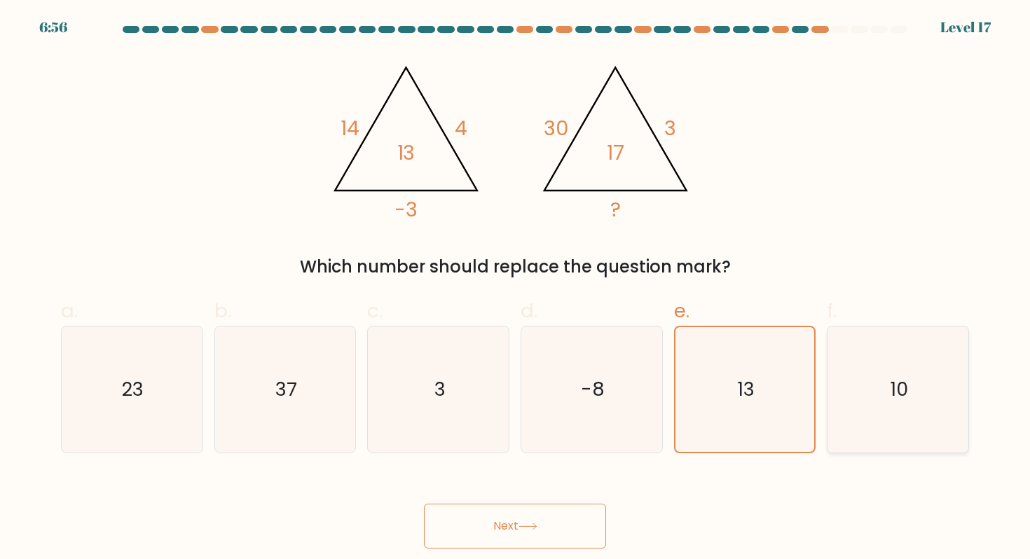
radio input "true"
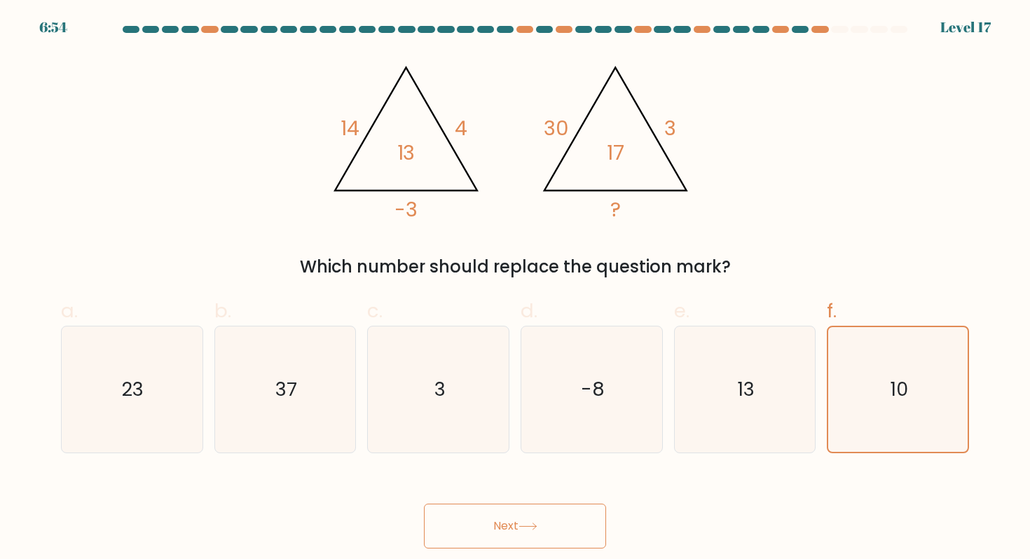
click at [568, 521] on button "Next" at bounding box center [515, 526] width 182 height 45
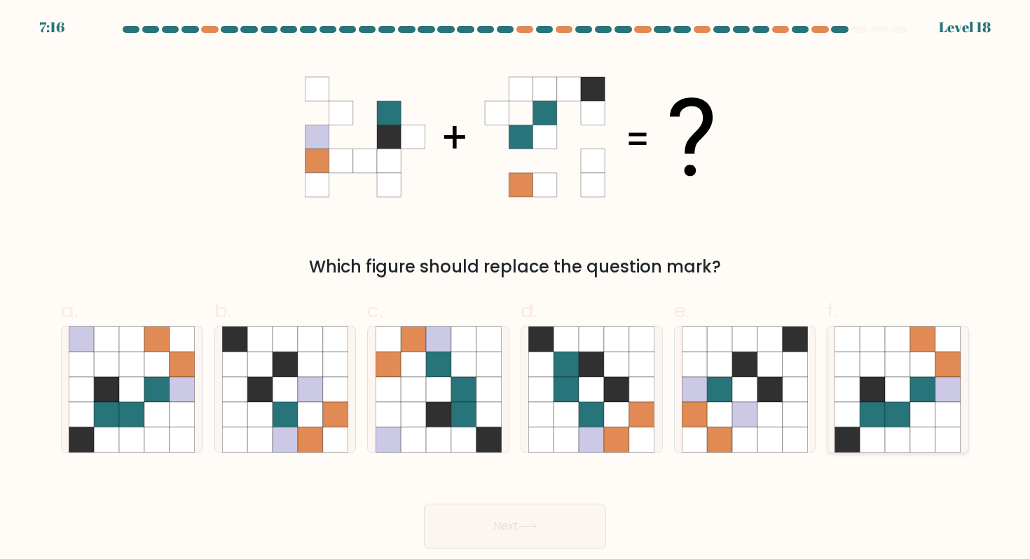
click at [927, 388] on icon at bounding box center [923, 389] width 25 height 25
click at [516, 289] on input "f." at bounding box center [515, 284] width 1 height 9
radio input "true"
click at [581, 518] on button "Next" at bounding box center [515, 526] width 182 height 45
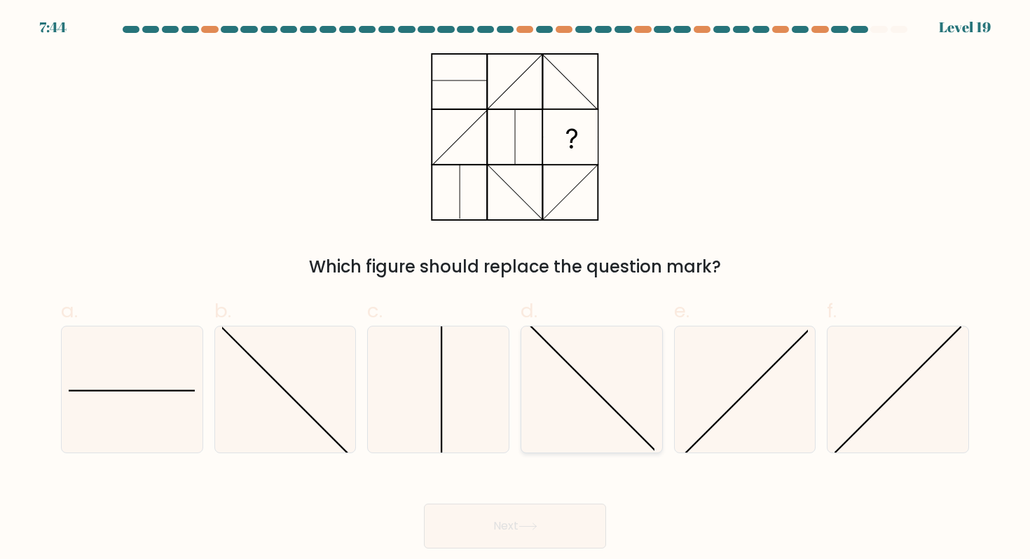
click at [608, 425] on icon at bounding box center [592, 390] width 126 height 126
click at [516, 289] on input "d." at bounding box center [515, 284] width 1 height 9
radio input "true"
click at [557, 535] on button "Next" at bounding box center [515, 526] width 182 height 45
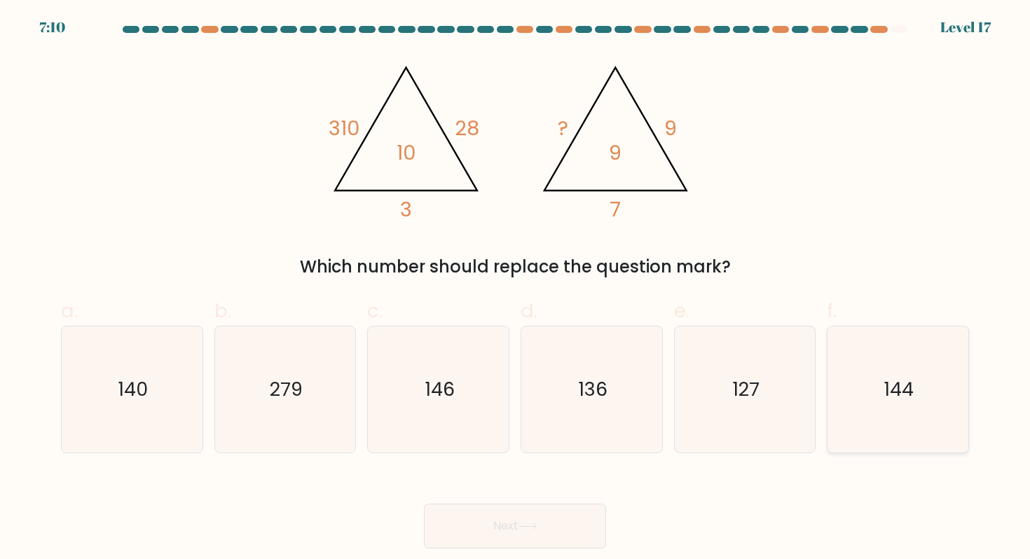
click at [925, 402] on icon "144" at bounding box center [898, 390] width 126 height 126
click at [516, 289] on input "f. 144" at bounding box center [515, 284] width 1 height 9
radio input "true"
click at [517, 526] on button "Next" at bounding box center [515, 526] width 182 height 45
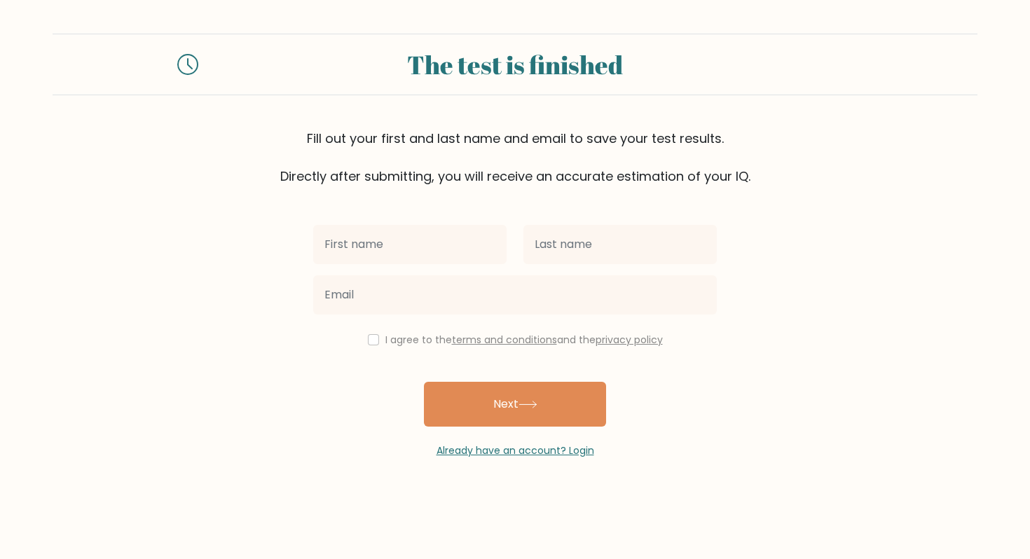
click at [460, 236] on input "text" at bounding box center [409, 244] width 193 height 39
type input "servan"
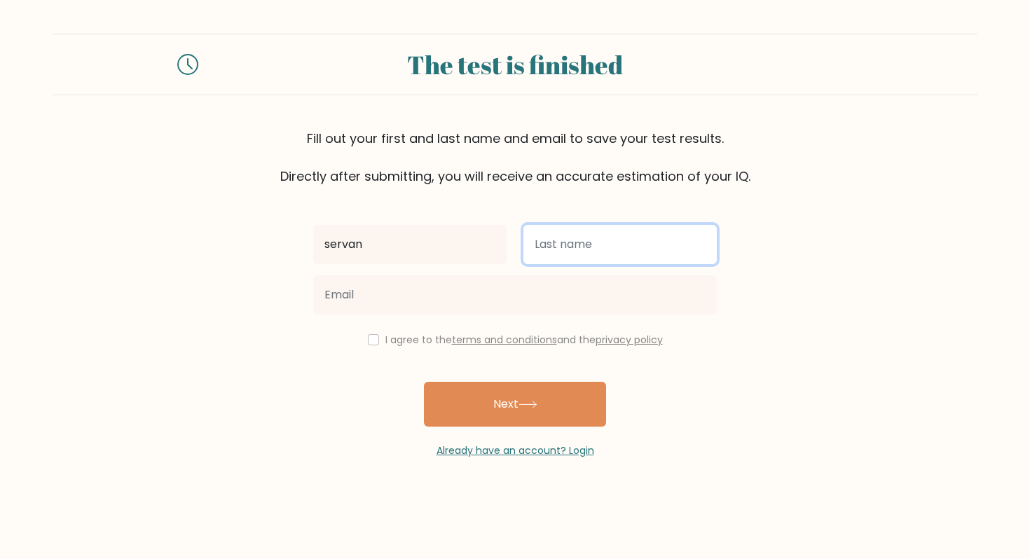
click at [555, 240] on input "text" at bounding box center [620, 244] width 193 height 39
type input "sarihan"
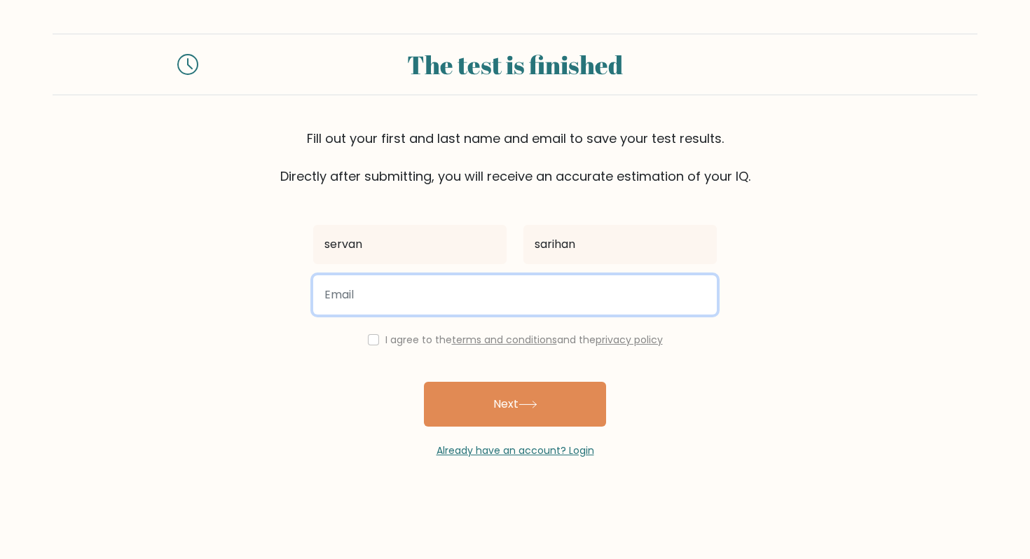
click at [498, 289] on input "email" at bounding box center [515, 294] width 404 height 39
type input "yasarservan.sarihan@bahcesehir.edu.tr"
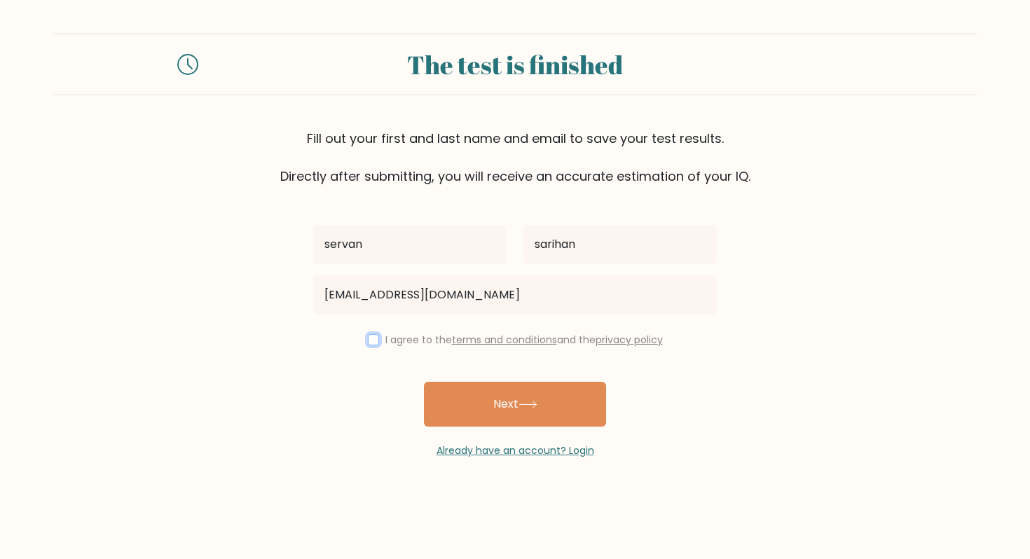
click at [371, 340] on input "checkbox" at bounding box center [373, 339] width 11 height 11
checkbox input "true"
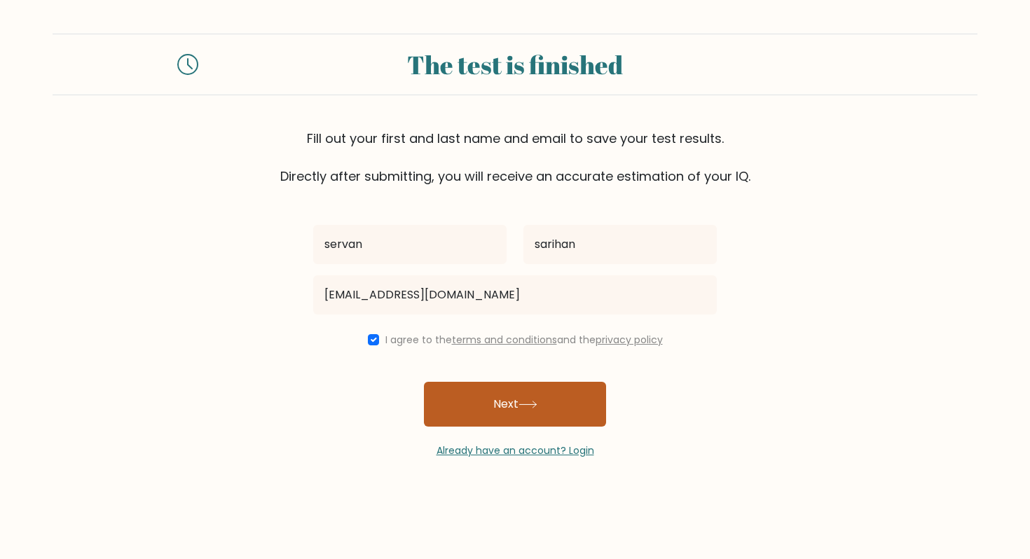
click at [519, 415] on button "Next" at bounding box center [515, 404] width 182 height 45
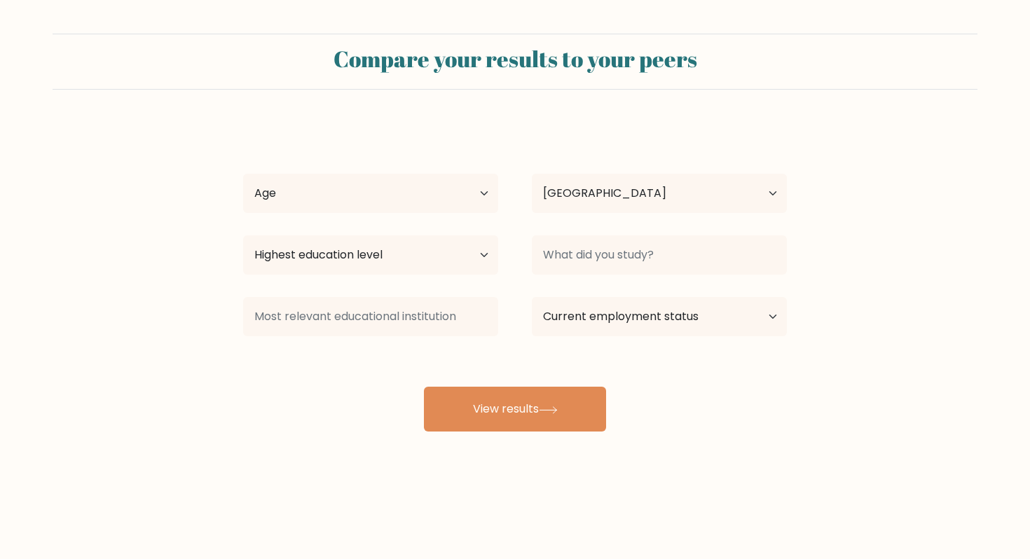
select select "TR"
click at [404, 192] on select "Age Under 18 years old 18-24 years old 25-34 years old 35-44 years old 45-54 ye…" at bounding box center [370, 193] width 255 height 39
select select "18_24"
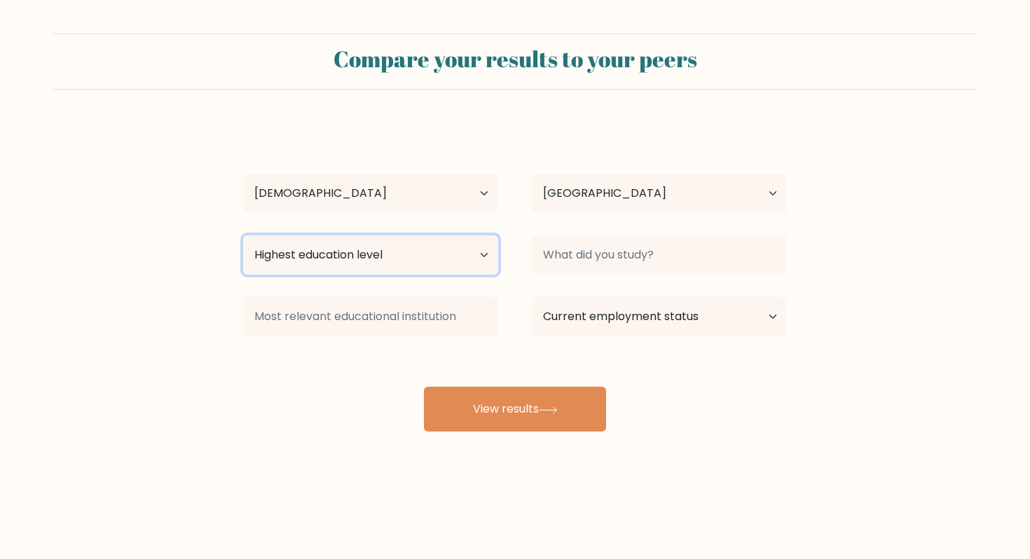
click at [426, 257] on select "Highest education level No schooling Primary Lower Secondary Upper Secondary Oc…" at bounding box center [370, 255] width 255 height 39
select select "lower_secondary"
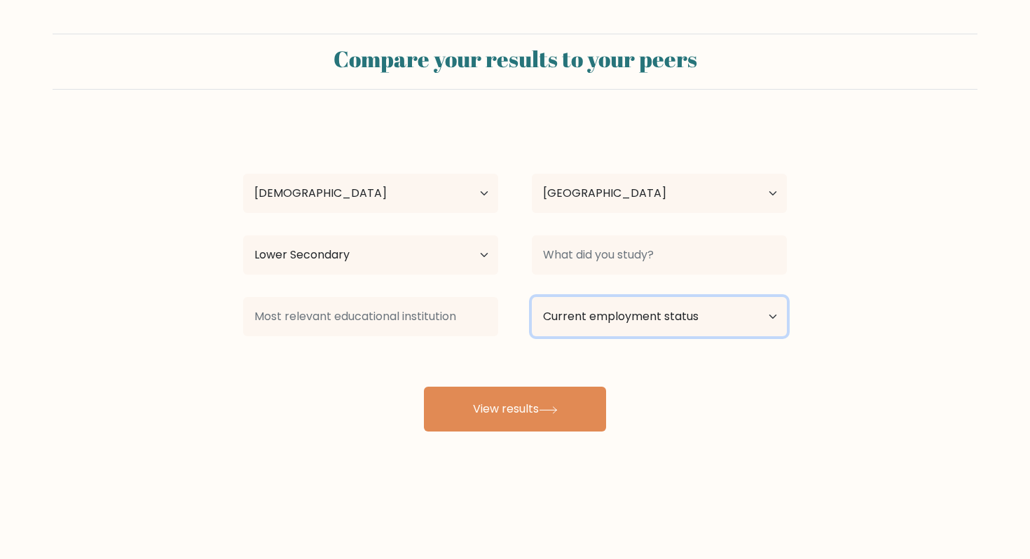
click at [584, 309] on select "Current employment status Employed Student Retired Other / prefer not to answer" at bounding box center [659, 316] width 255 height 39
select select "student"
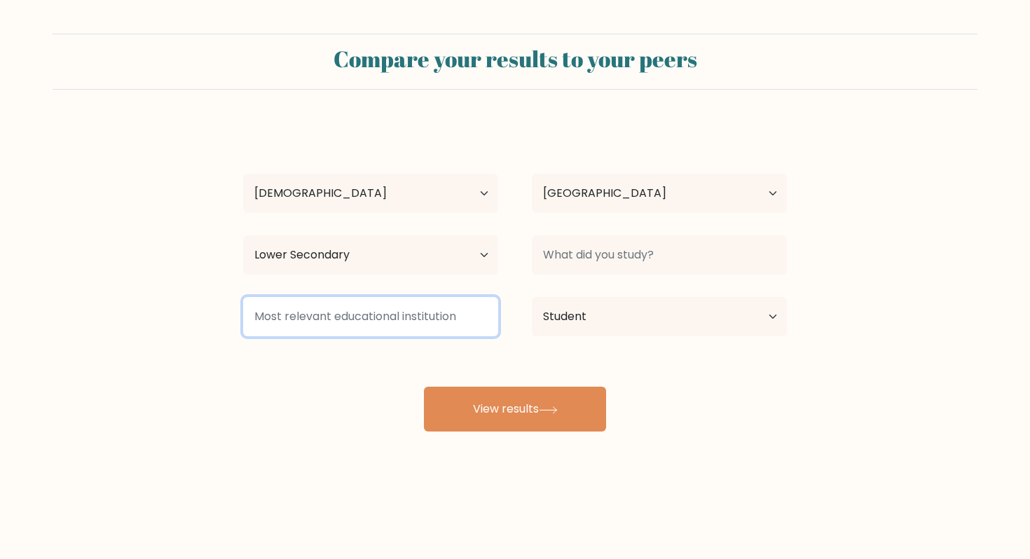
click at [449, 317] on input at bounding box center [370, 316] width 255 height 39
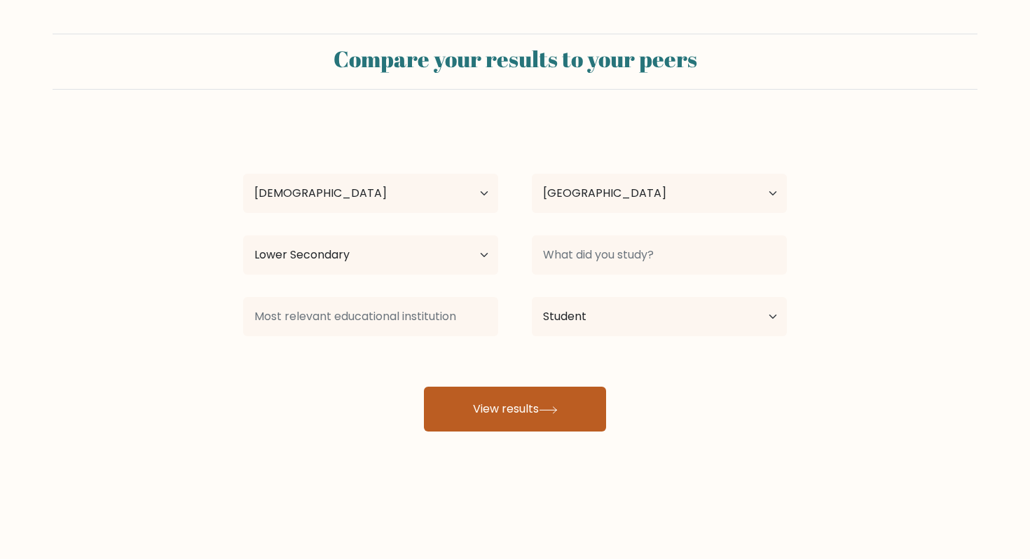
click at [518, 409] on button "View results" at bounding box center [515, 409] width 182 height 45
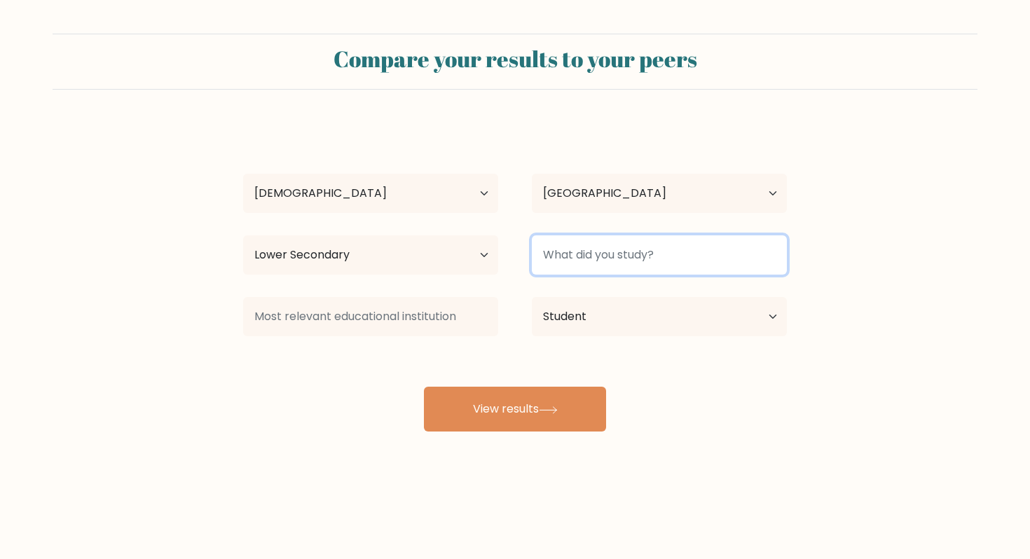
click at [620, 259] on input at bounding box center [659, 255] width 255 height 39
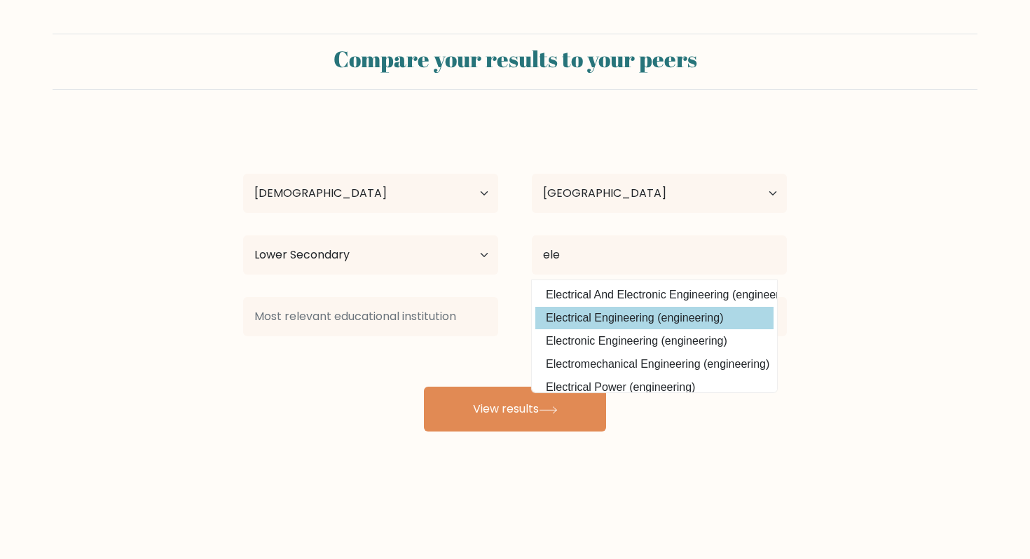
click at [648, 319] on option "Electrical Engineering (engineering)" at bounding box center [655, 318] width 238 height 22
type input "Electrical Engineering"
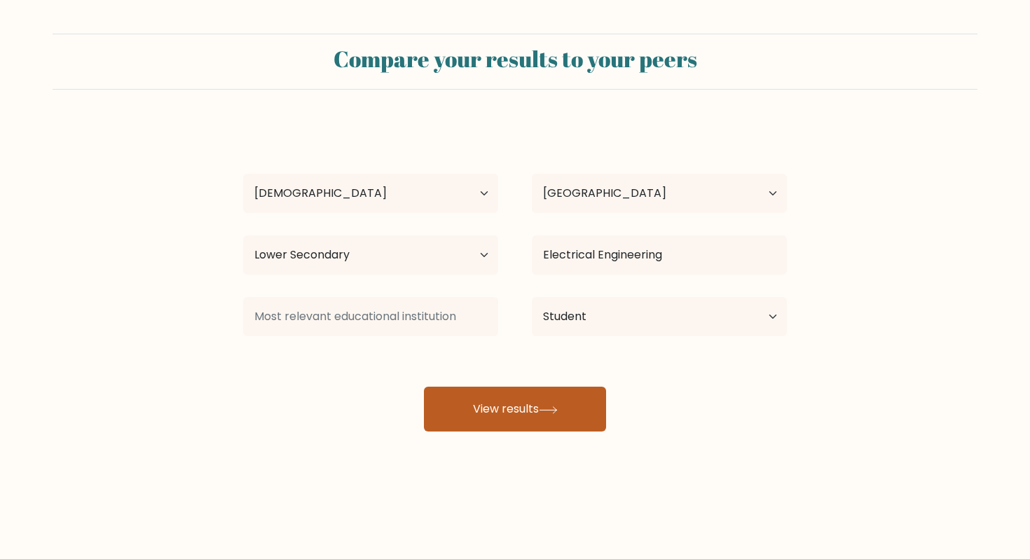
click at [557, 402] on button "View results" at bounding box center [515, 409] width 182 height 45
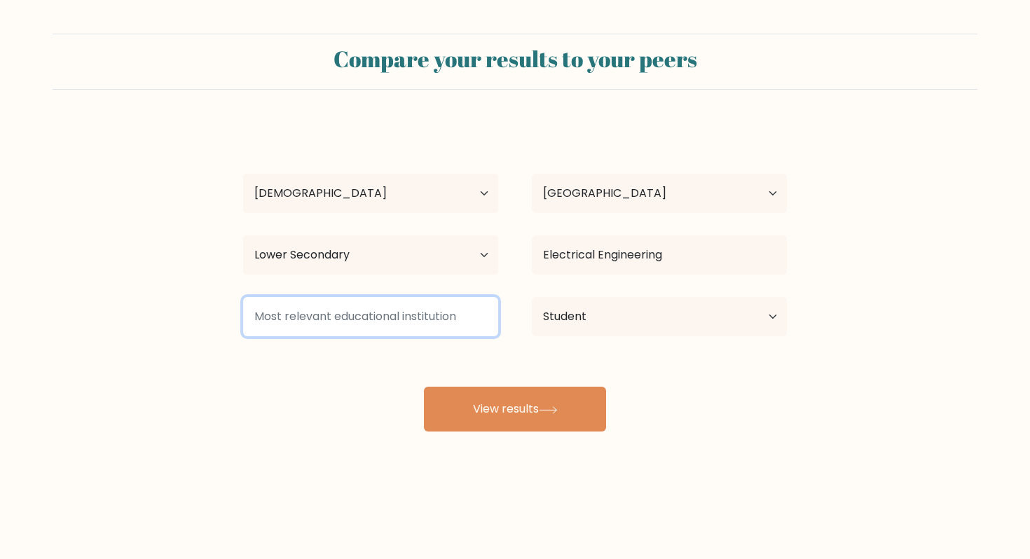
click at [432, 330] on input at bounding box center [370, 316] width 255 height 39
type input "c"
type input "f"
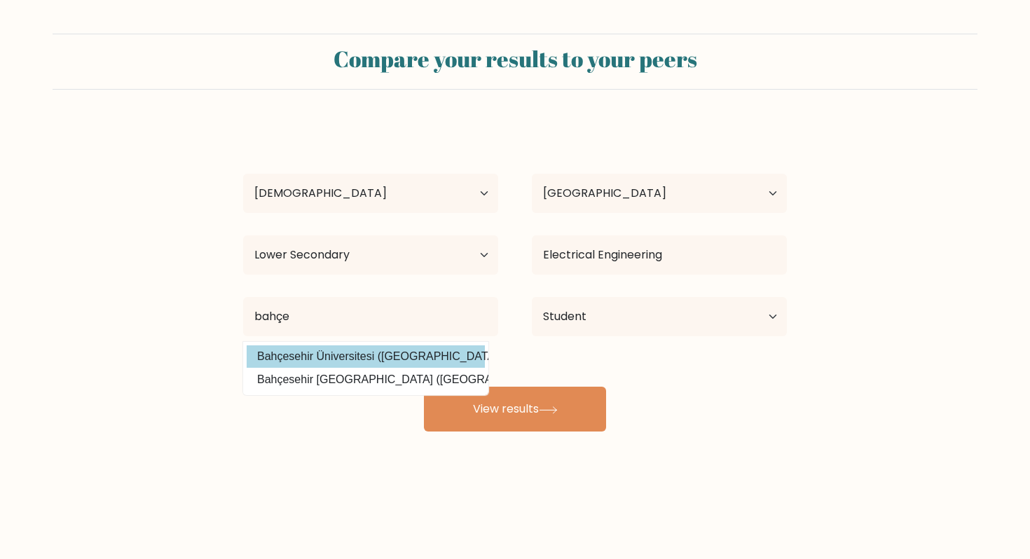
click at [407, 360] on option "Bahçesehir Üniversitesi (Turkey)" at bounding box center [366, 357] width 238 height 22
type input "Bahçesehir Üniversitesi"
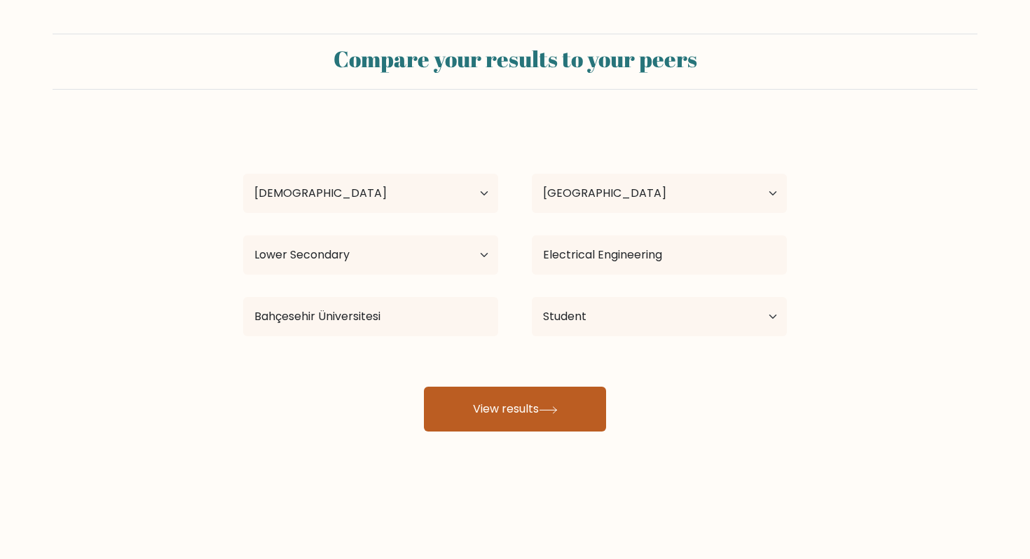
click at [477, 408] on button "View results" at bounding box center [515, 409] width 182 height 45
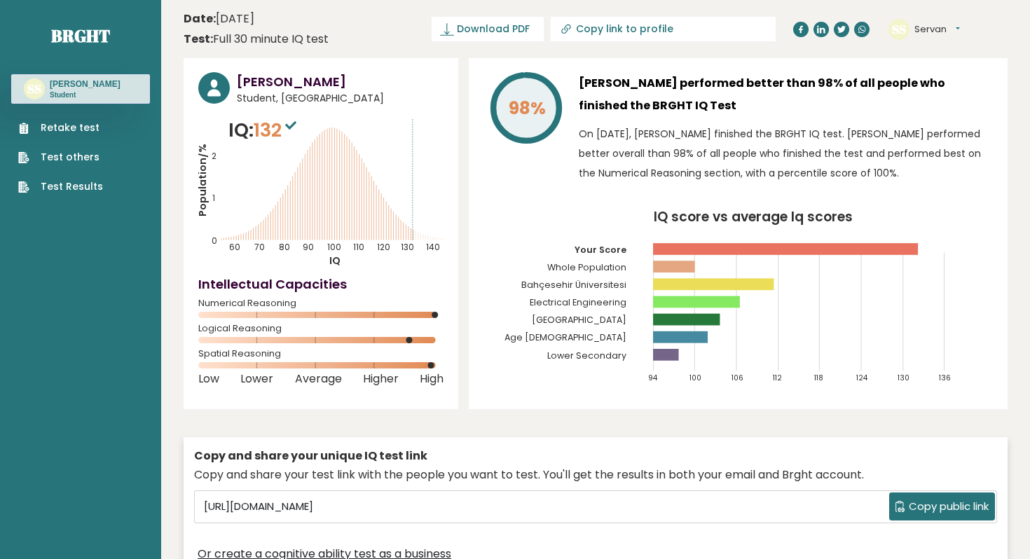
click at [314, 246] on text "90" at bounding box center [261, 180] width 126 height 146
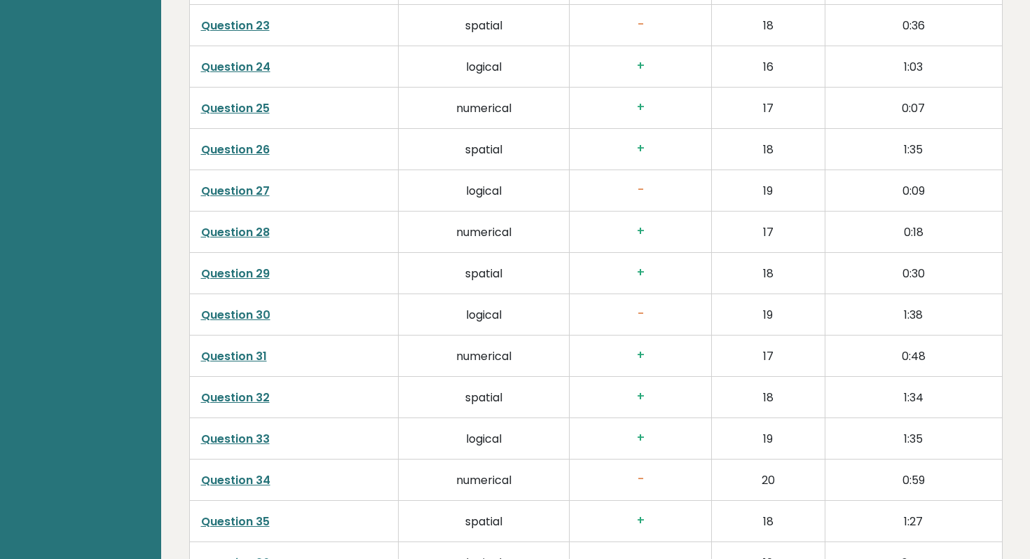
scroll to position [3576, 0]
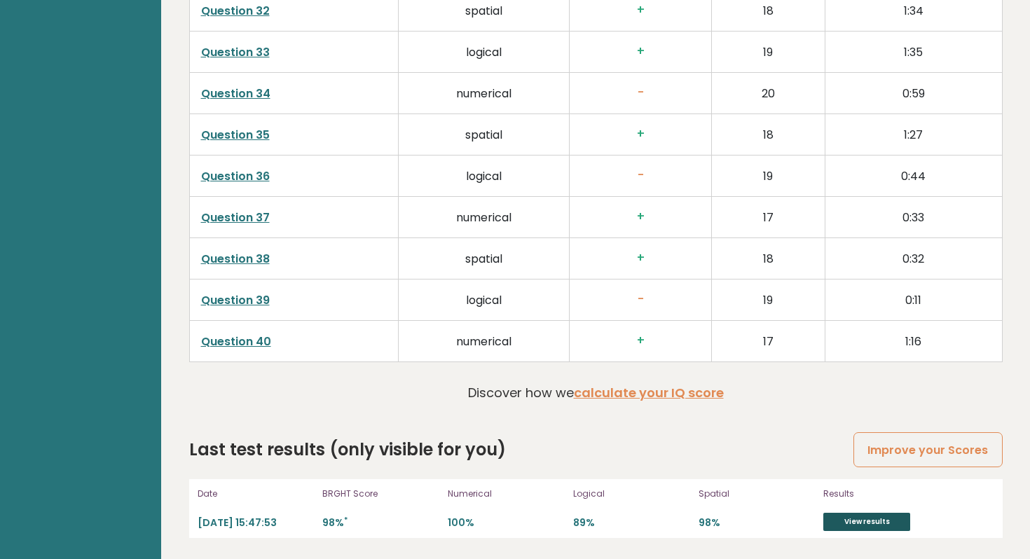
click at [856, 528] on link "View results" at bounding box center [867, 522] width 87 height 18
click at [856, 515] on link "View results" at bounding box center [867, 522] width 87 height 18
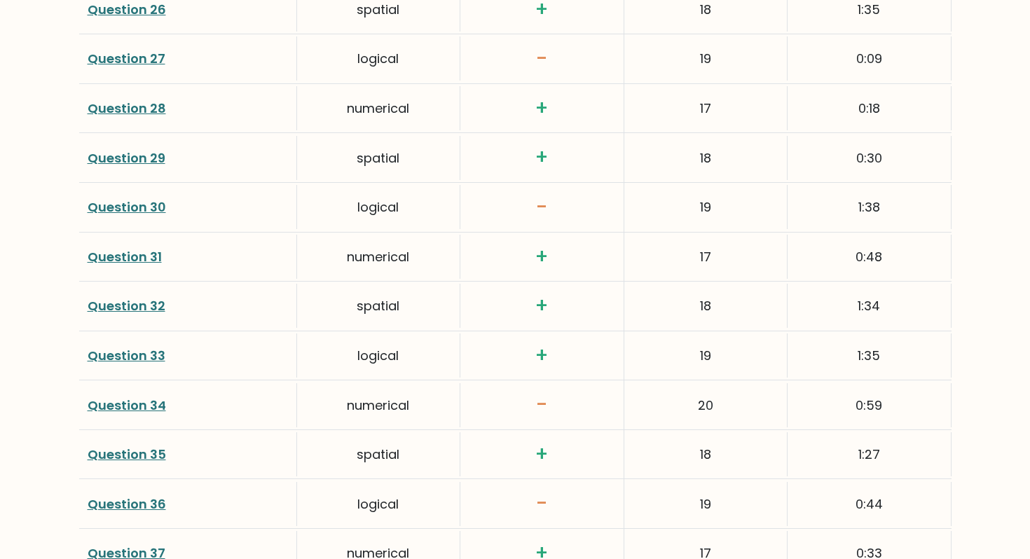
scroll to position [3450, 0]
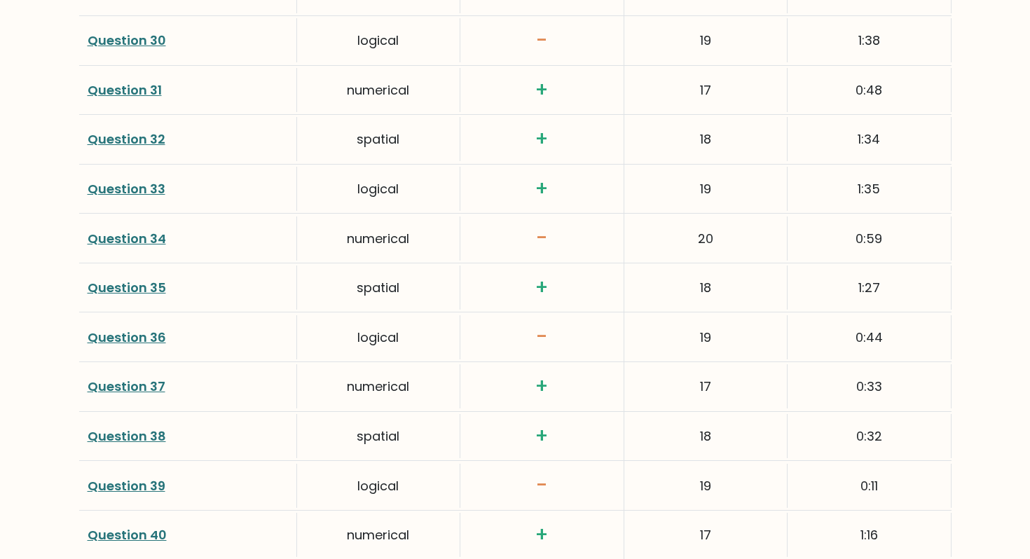
click at [149, 240] on link "Question 34" at bounding box center [127, 239] width 79 height 18
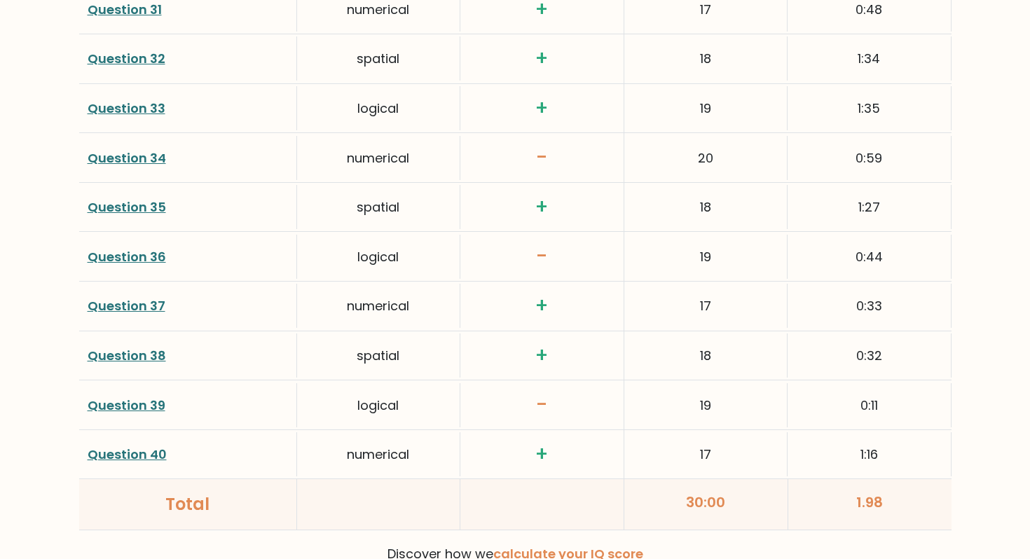
scroll to position [3657, 0]
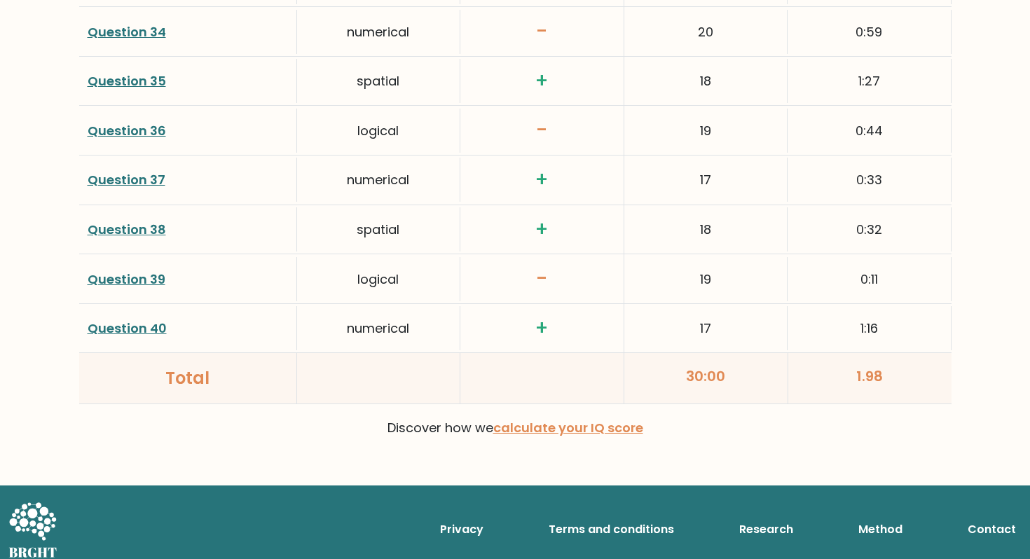
click at [118, 221] on link "Question 38" at bounding box center [127, 230] width 79 height 18
click at [112, 336] on link "Question 40" at bounding box center [127, 329] width 79 height 18
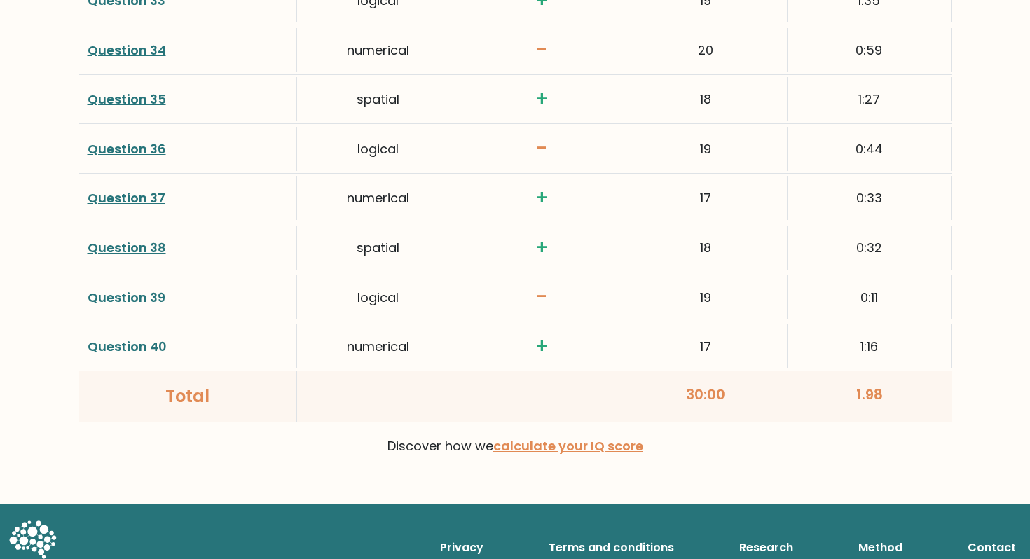
scroll to position [3638, 0]
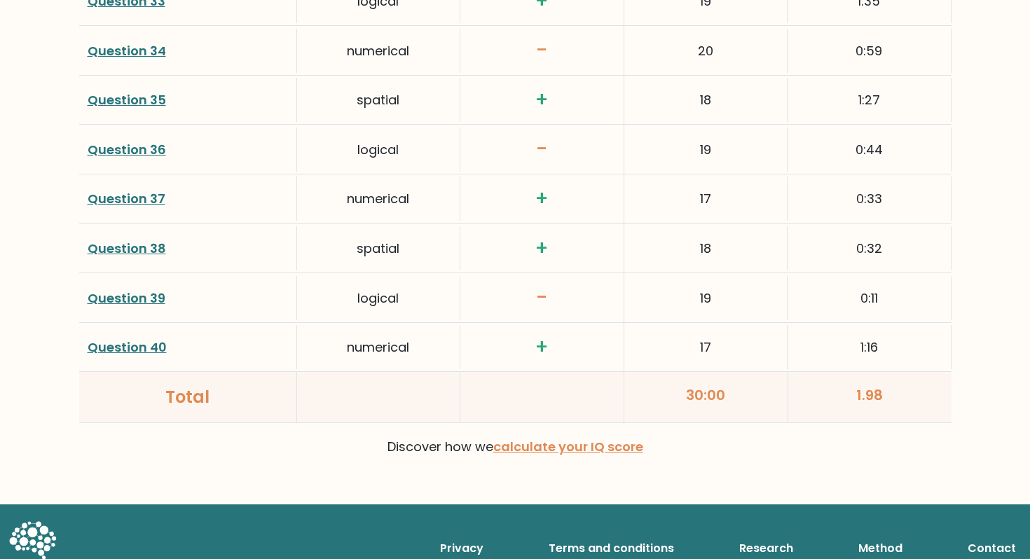
click at [127, 149] on link "Question 36" at bounding box center [127, 150] width 79 height 18
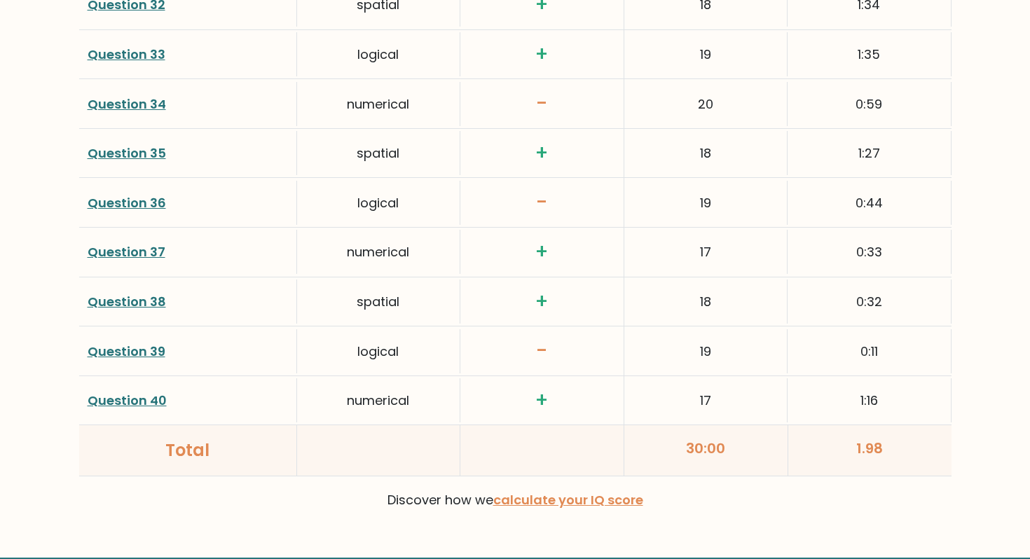
scroll to position [3586, 0]
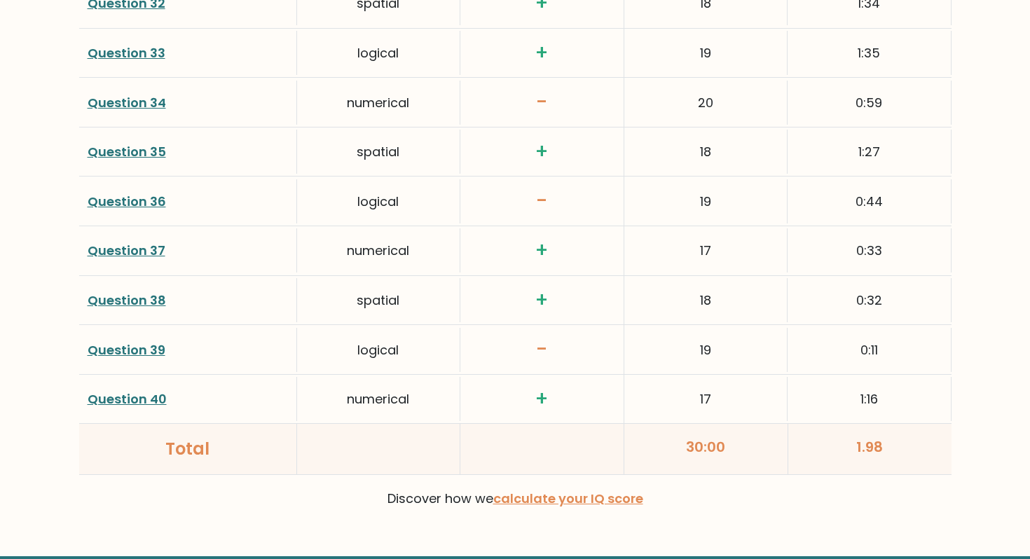
click at [144, 110] on link "Question 34" at bounding box center [127, 103] width 79 height 18
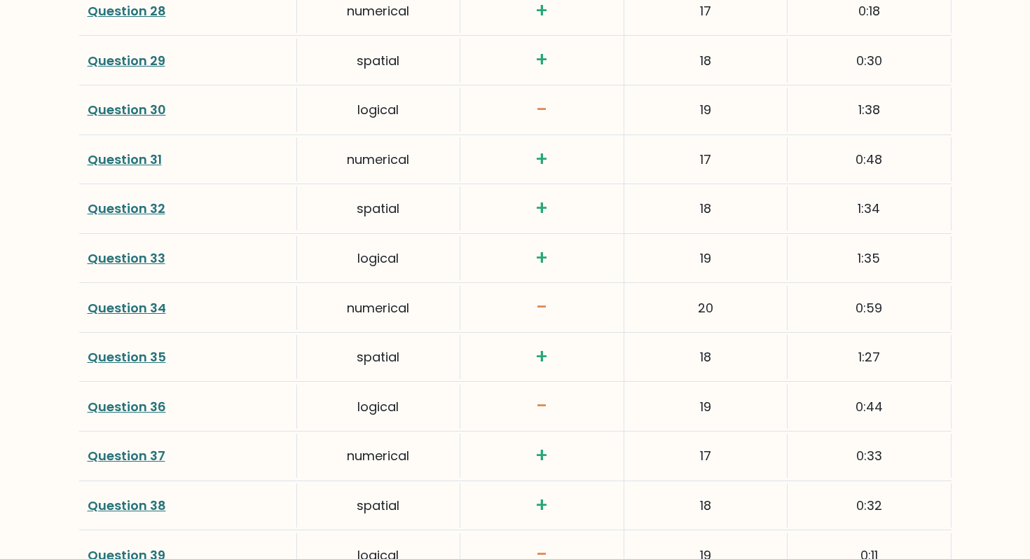
scroll to position [3381, 0]
click at [130, 300] on link "Question 34" at bounding box center [127, 308] width 79 height 18
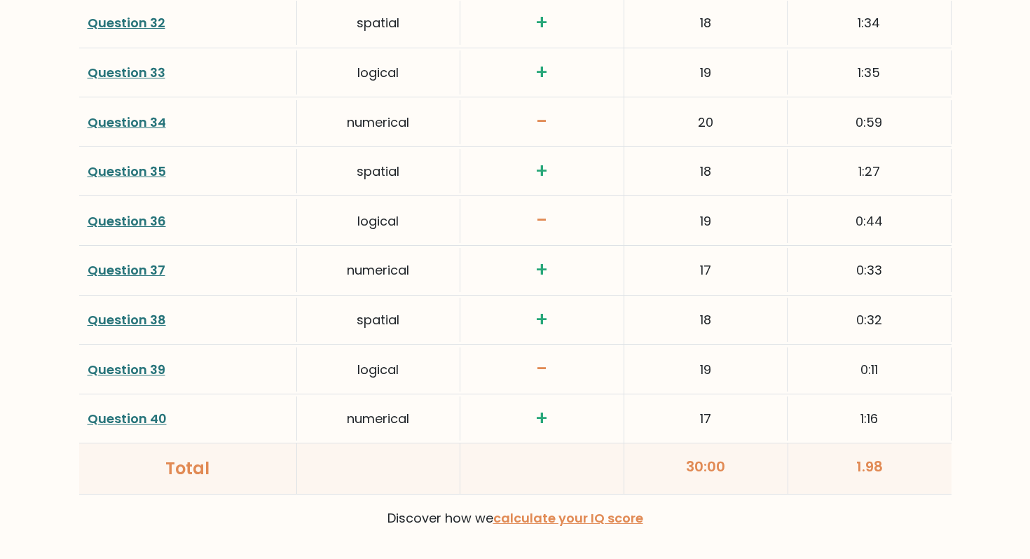
scroll to position [3568, 0]
click at [128, 315] on link "Question 38" at bounding box center [127, 319] width 79 height 18
click at [120, 373] on link "Question 39" at bounding box center [127, 369] width 78 height 18
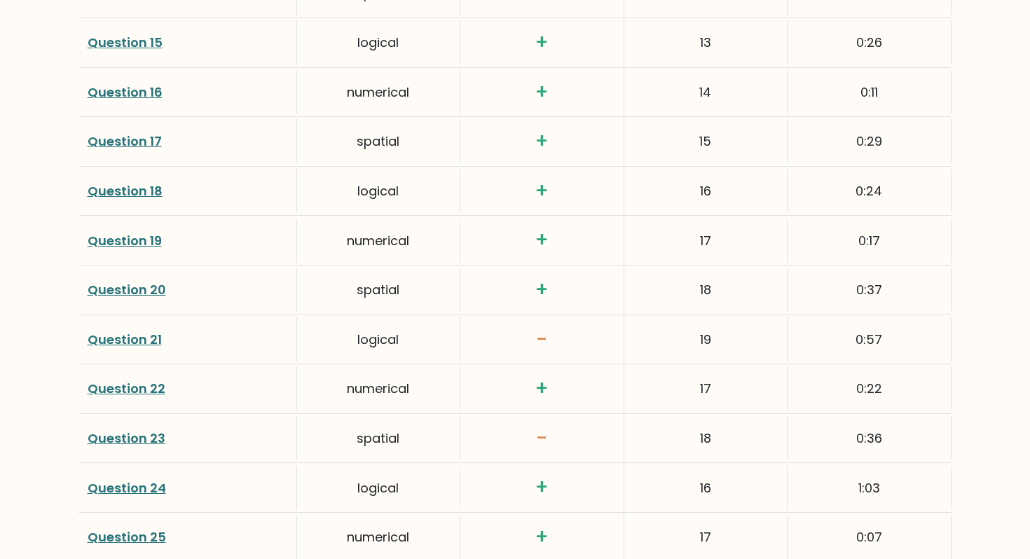
scroll to position [2707, 0]
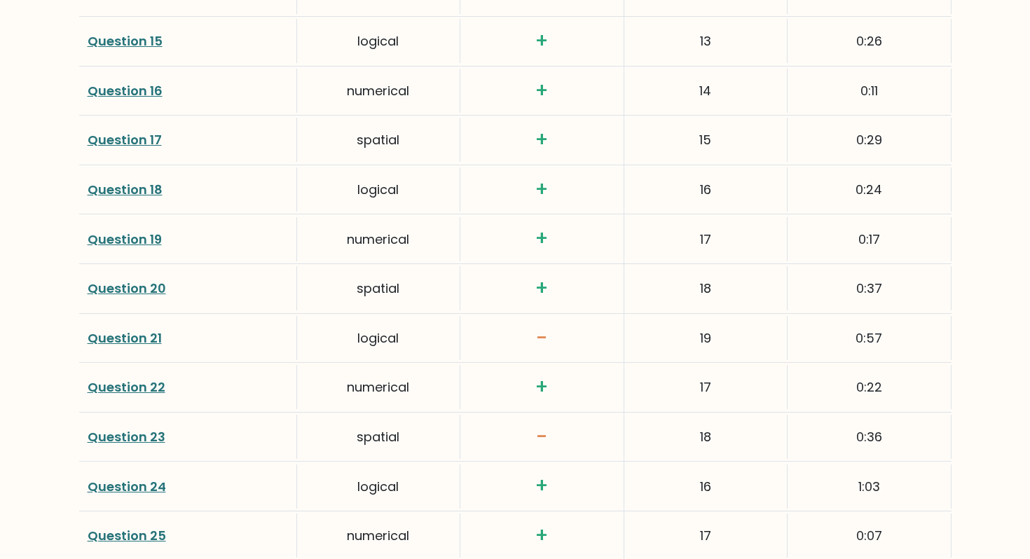
click at [141, 289] on link "Question 20" at bounding box center [127, 289] width 79 height 18
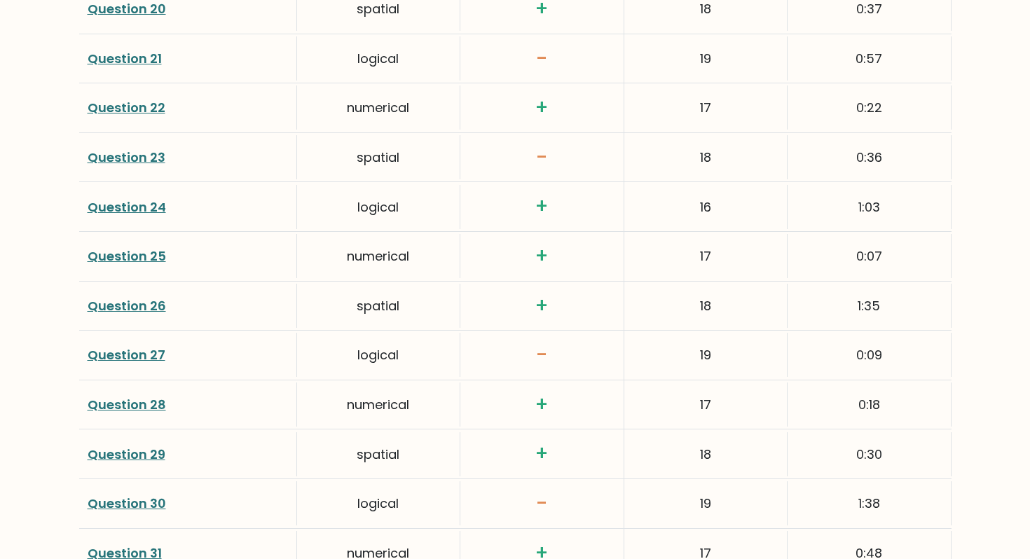
scroll to position [2987, 0]
click at [123, 367] on div "Question 27" at bounding box center [188, 354] width 218 height 44
click at [123, 356] on link "Question 27" at bounding box center [127, 355] width 78 height 18
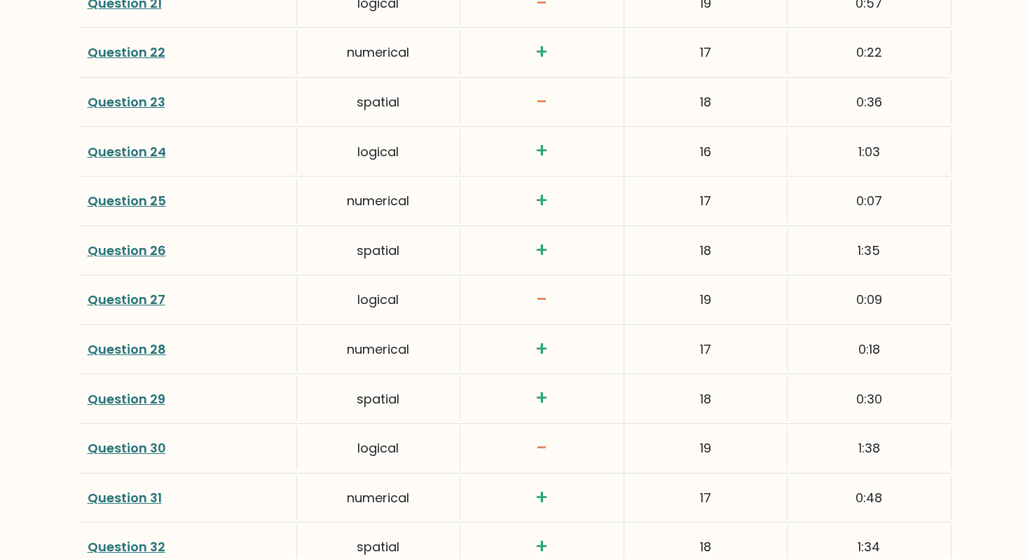
scroll to position [3046, 0]
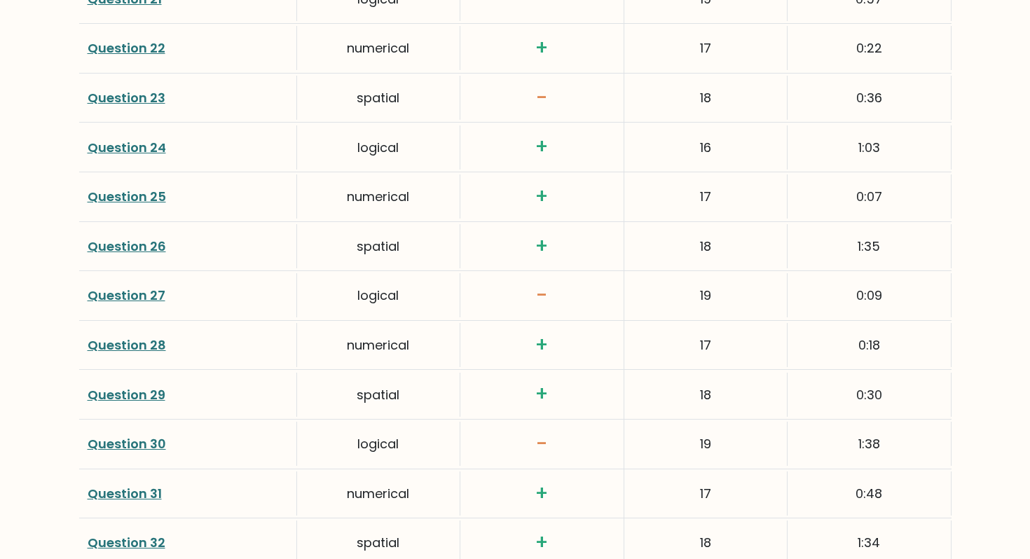
click at [115, 397] on link "Question 29" at bounding box center [127, 395] width 78 height 18
click at [147, 493] on link "Question 31" at bounding box center [125, 494] width 74 height 18
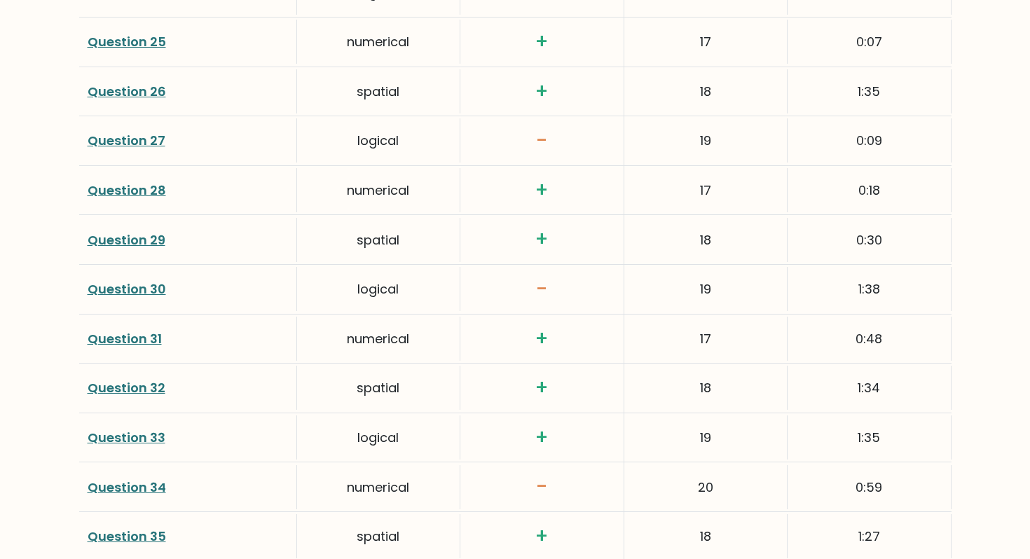
scroll to position [3239, 0]
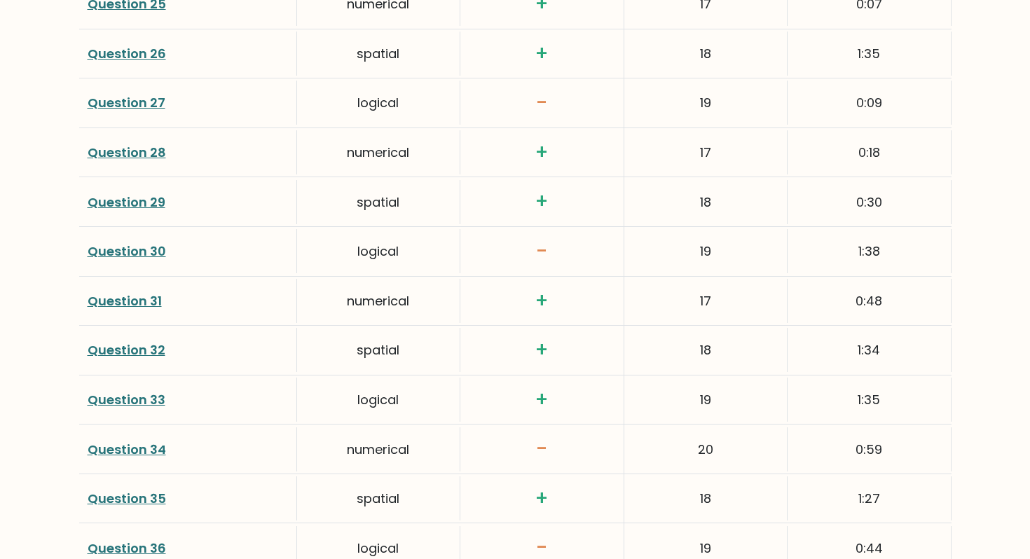
click at [108, 308] on link "Question 31" at bounding box center [125, 301] width 74 height 18
click at [101, 350] on link "Question 32" at bounding box center [127, 350] width 78 height 18
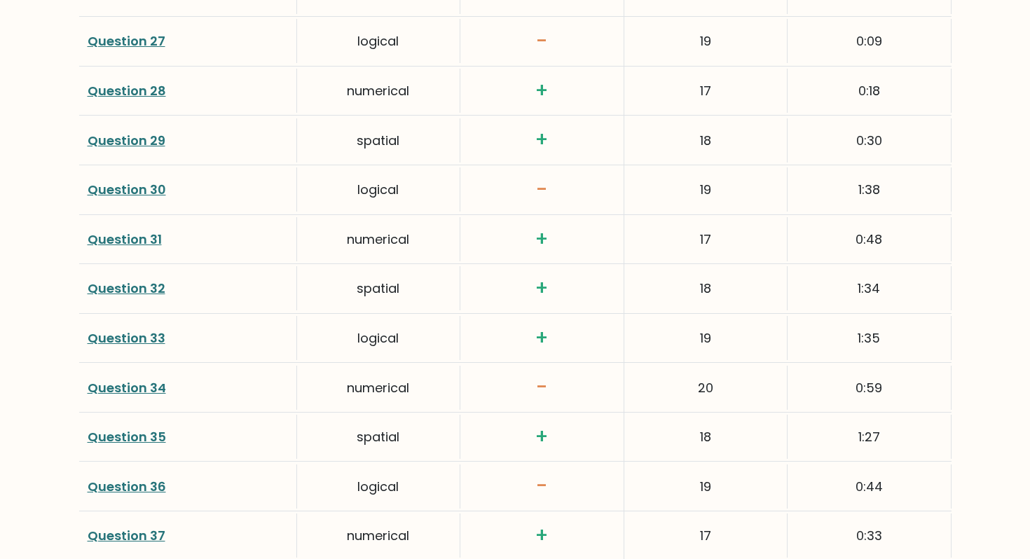
scroll to position [3303, 0]
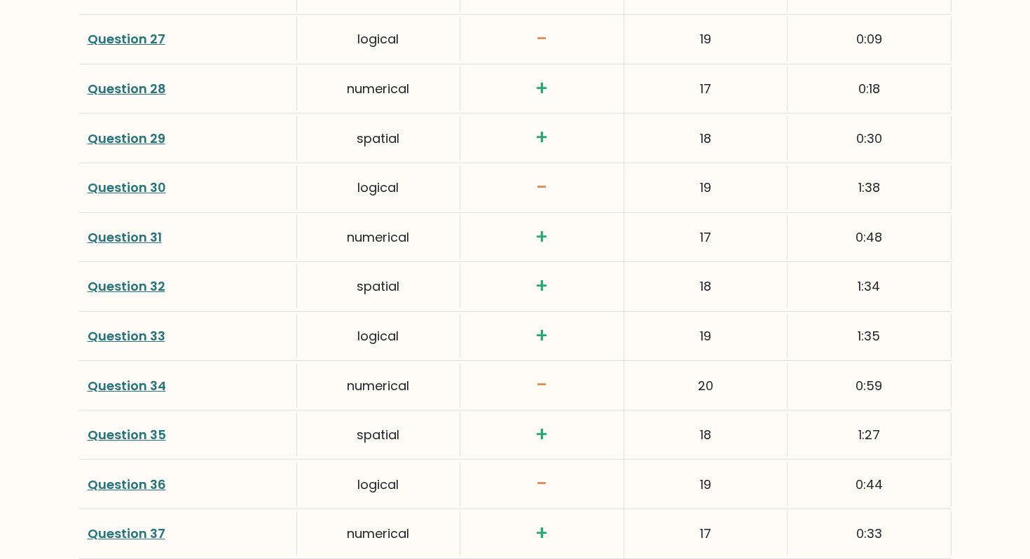
click at [120, 379] on link "Question 34" at bounding box center [127, 386] width 79 height 18
click at [130, 436] on link "Question 35" at bounding box center [127, 435] width 79 height 18
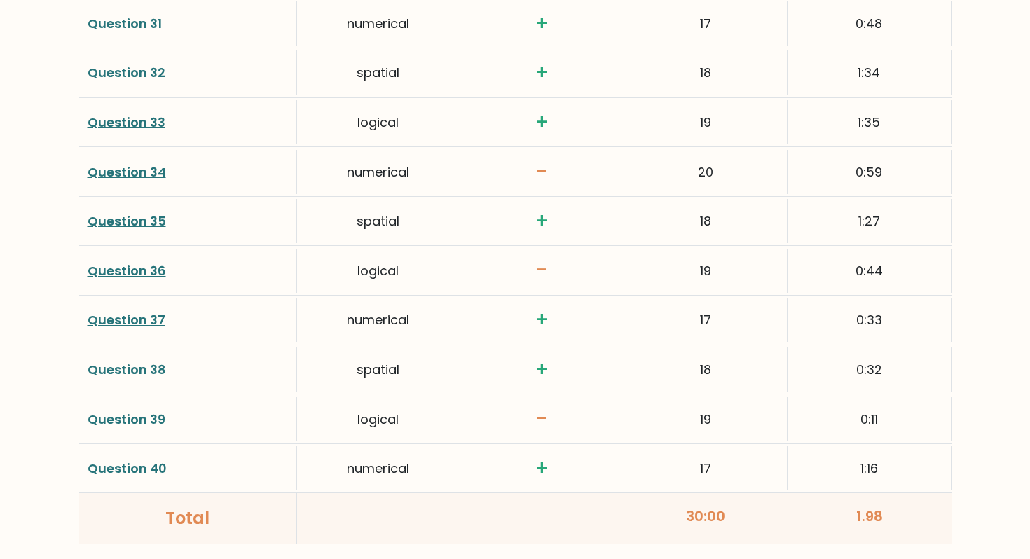
scroll to position [3526, 0]
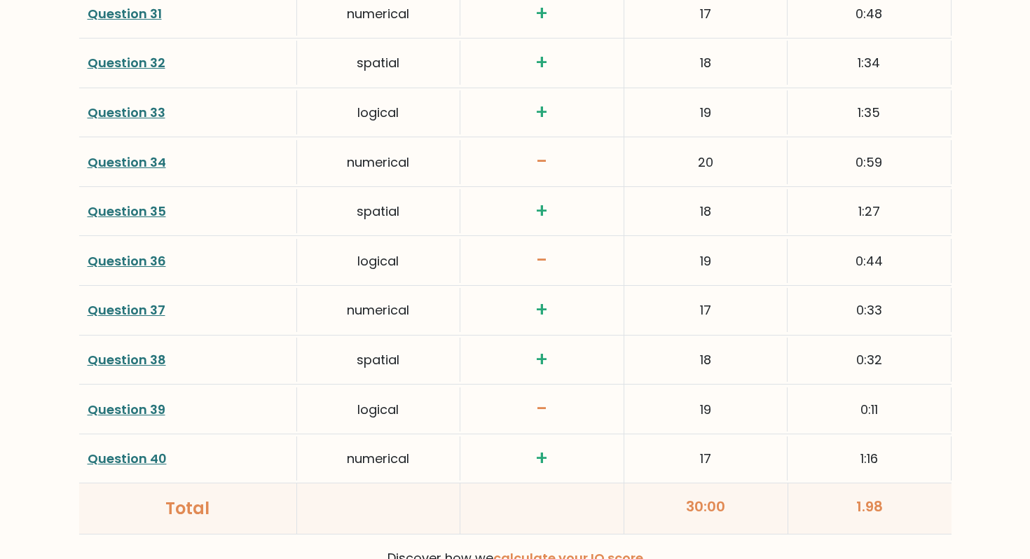
click at [92, 268] on link "Question 36" at bounding box center [127, 261] width 79 height 18
click at [109, 318] on link "Question 37" at bounding box center [127, 310] width 78 height 18
click at [126, 361] on link "Question 38" at bounding box center [127, 360] width 79 height 18
click at [100, 404] on link "Question 39" at bounding box center [127, 410] width 78 height 18
click at [142, 449] on div "Question 40" at bounding box center [188, 459] width 218 height 44
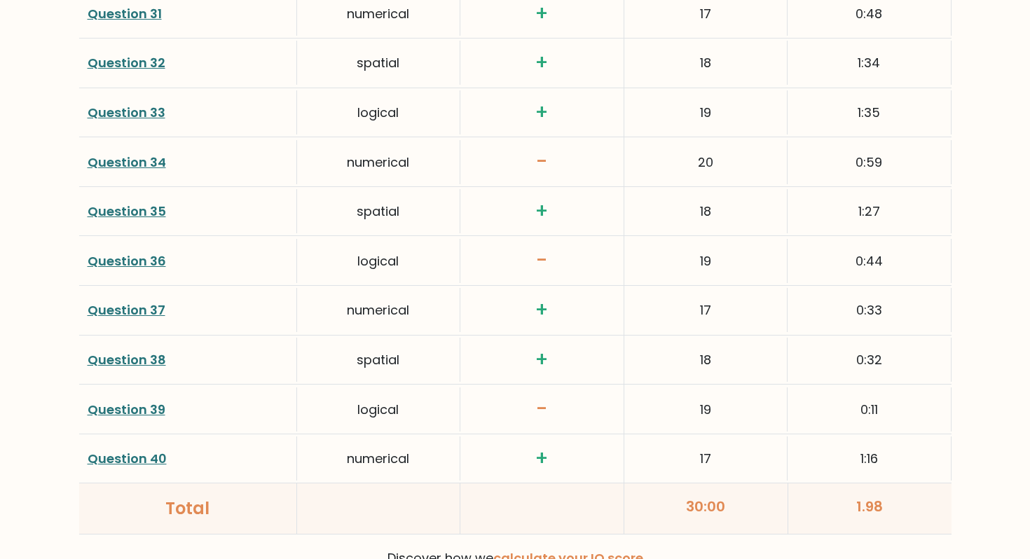
click at [142, 463] on link "Question 40" at bounding box center [127, 459] width 79 height 18
click at [135, 214] on link "Question 35" at bounding box center [127, 212] width 79 height 18
click at [146, 165] on link "Question 34" at bounding box center [127, 163] width 79 height 18
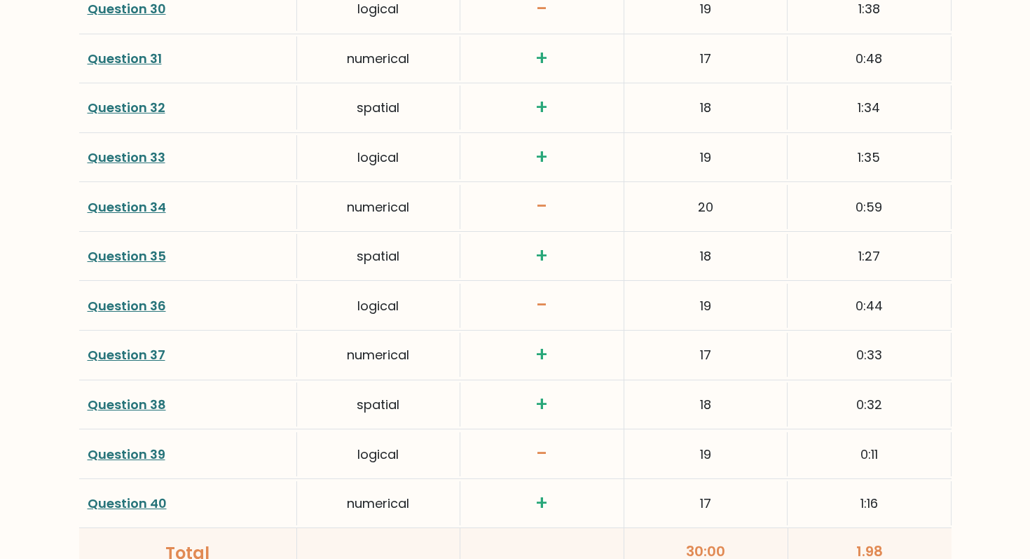
scroll to position [3482, 0]
click at [131, 158] on link "Question 33" at bounding box center [127, 157] width 78 height 18
click at [116, 256] on link "Question 35" at bounding box center [127, 256] width 79 height 18
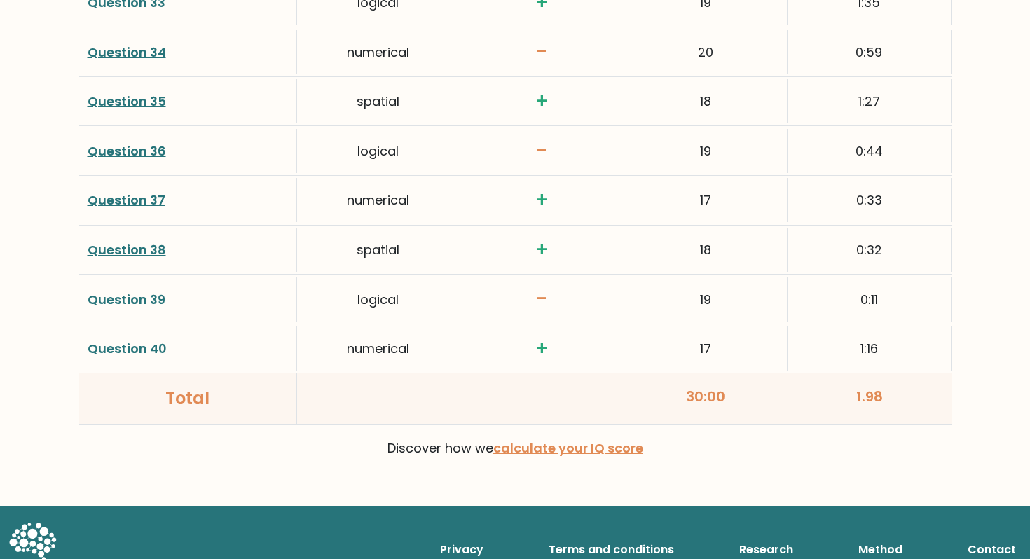
scroll to position [3636, 0]
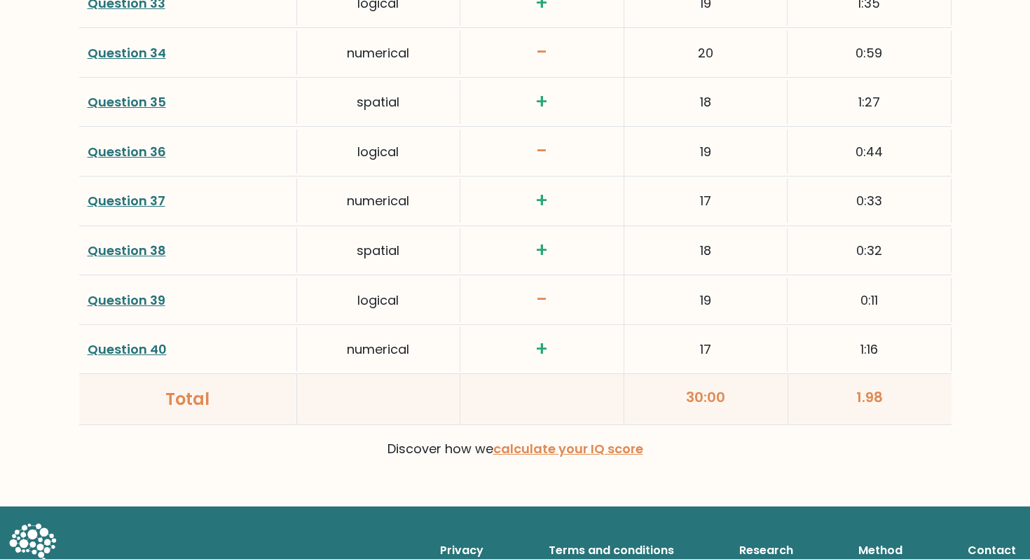
click at [108, 296] on link "Question 39" at bounding box center [127, 301] width 78 height 18
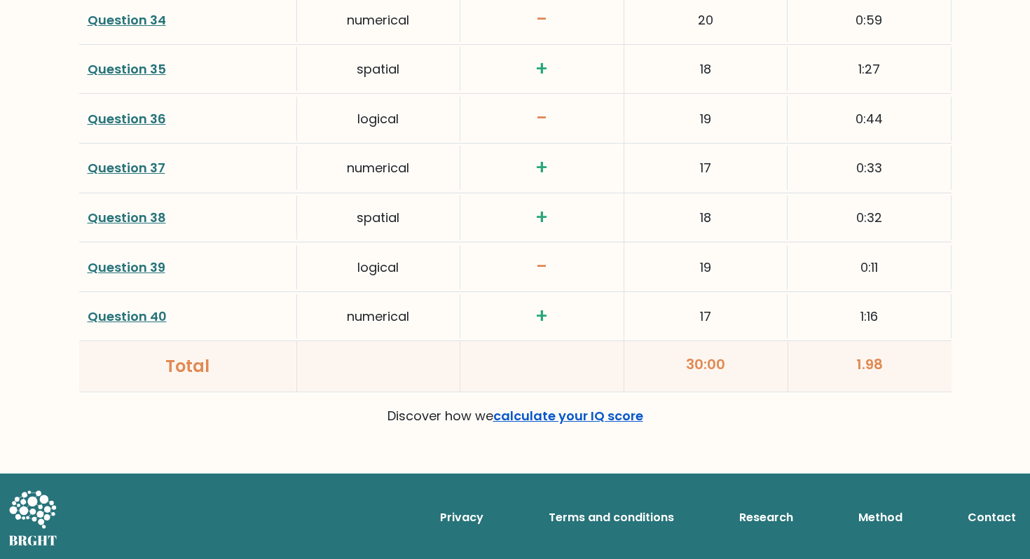
click at [563, 410] on link "calculate your IQ score" at bounding box center [568, 416] width 150 height 18
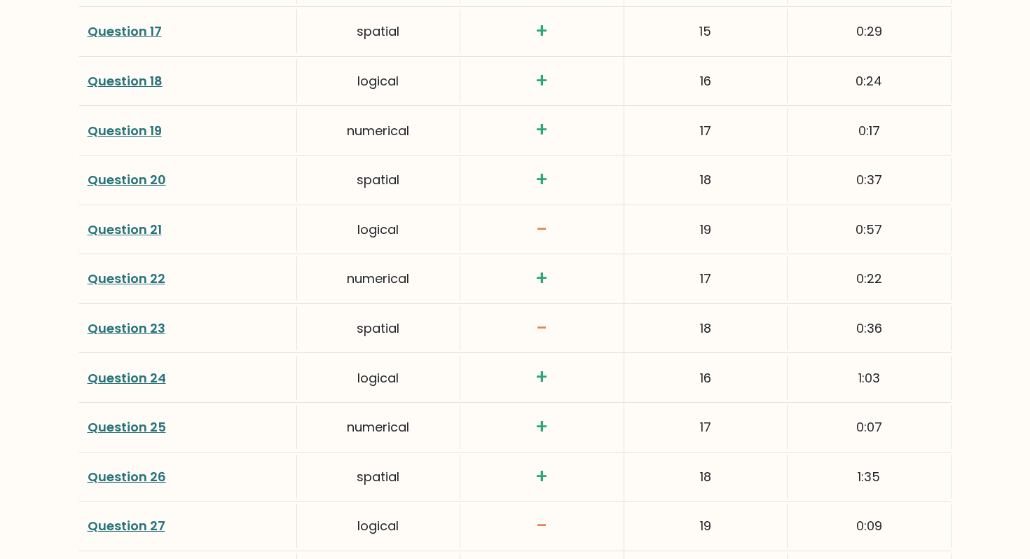
scroll to position [2666, 0]
click at [132, 78] on link "Question 15" at bounding box center [125, 82] width 75 height 18
click at [139, 233] on link "Question 18" at bounding box center [125, 230] width 75 height 18
click at [123, 322] on link "Question 20" at bounding box center [127, 329] width 79 height 18
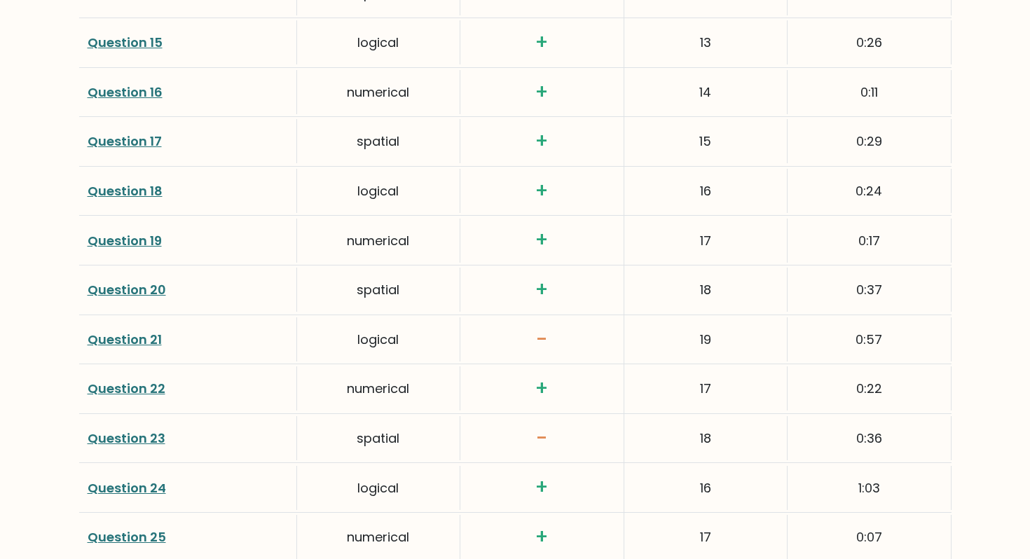
scroll to position [2711, 0]
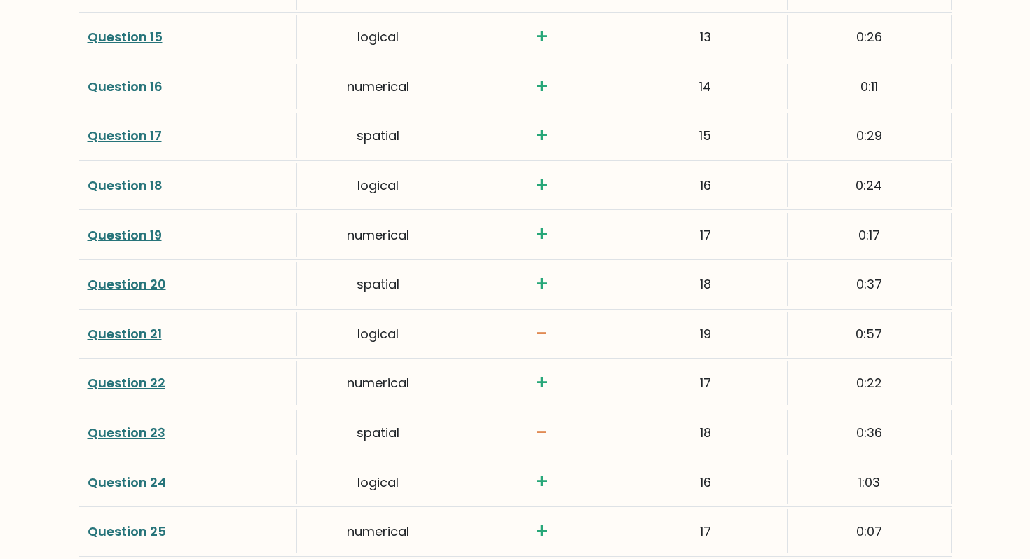
click at [123, 334] on link "Question 21" at bounding box center [125, 334] width 74 height 18
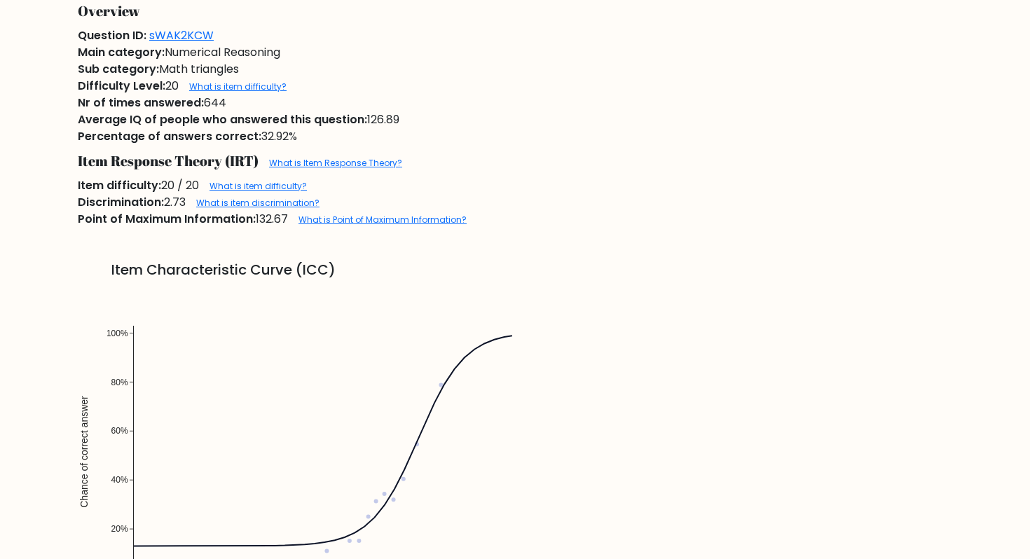
scroll to position [893, 0]
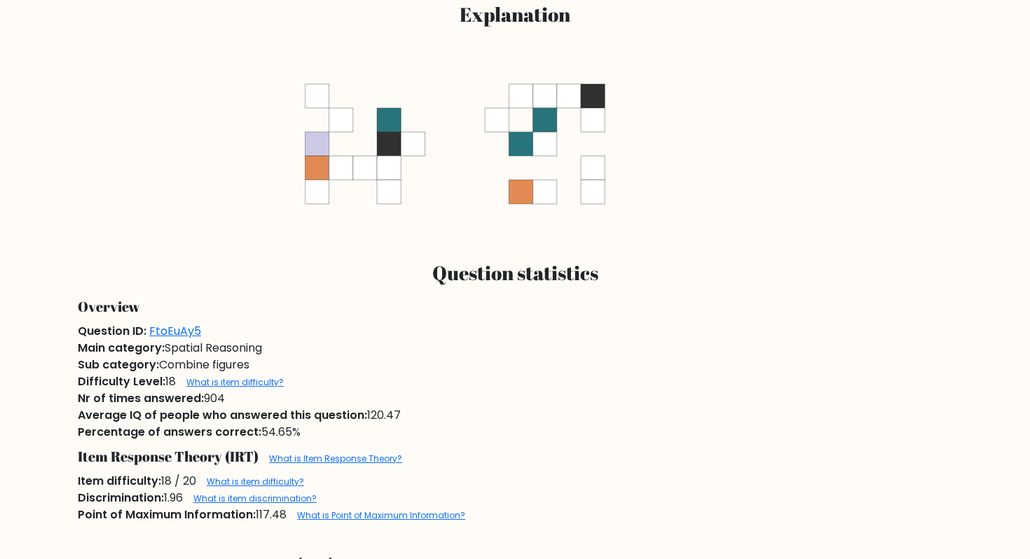
scroll to position [736, 0]
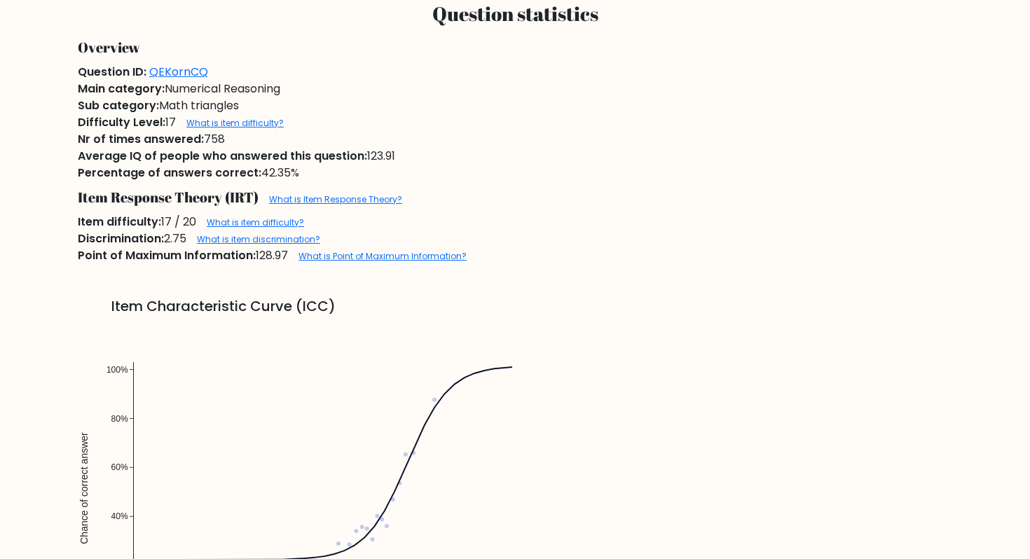
scroll to position [948, 0]
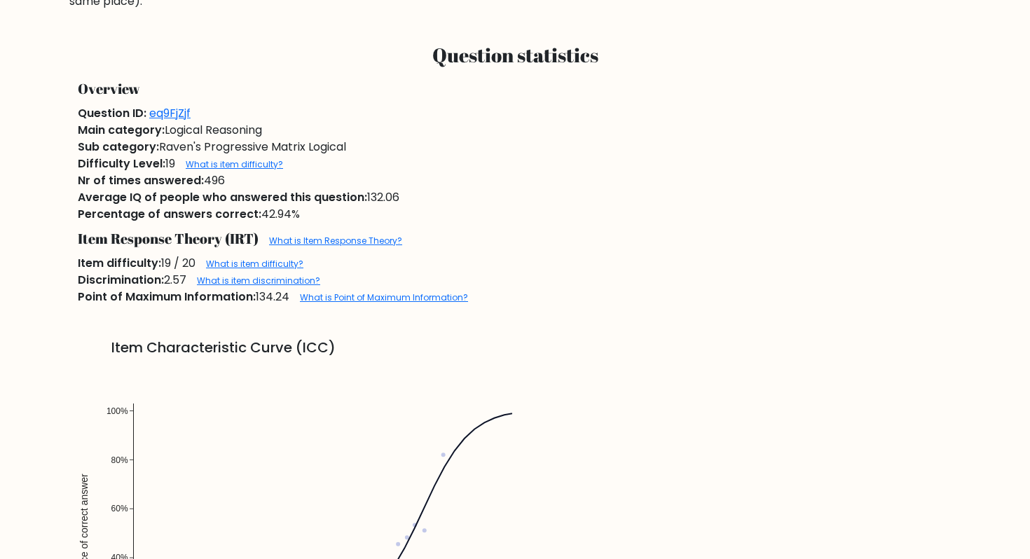
scroll to position [795, 0]
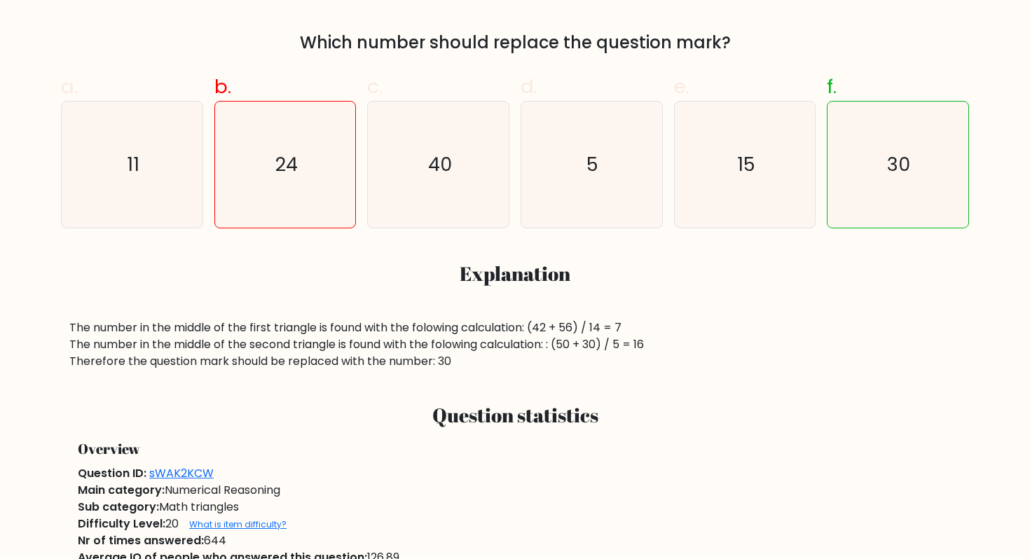
scroll to position [925, 0]
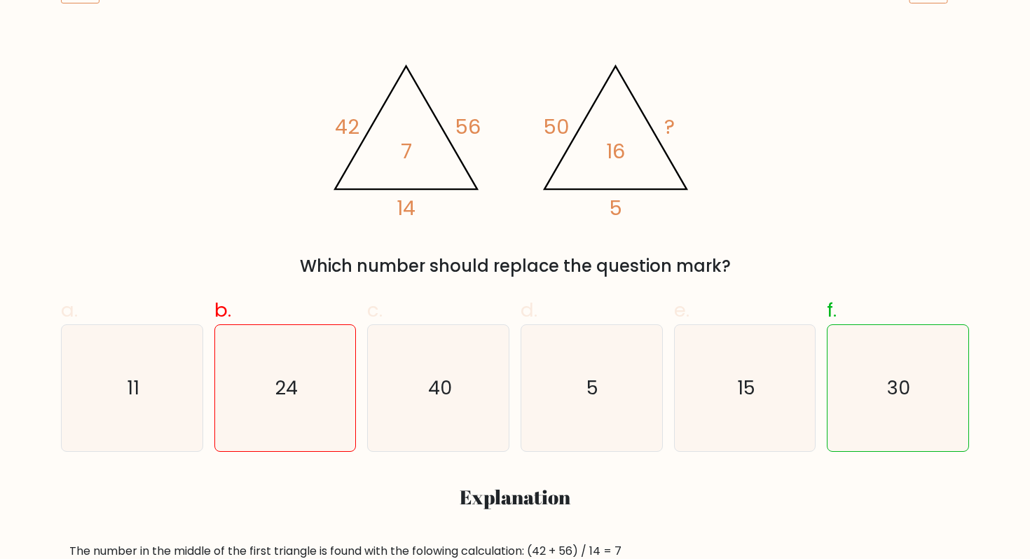
scroll to position [270, 0]
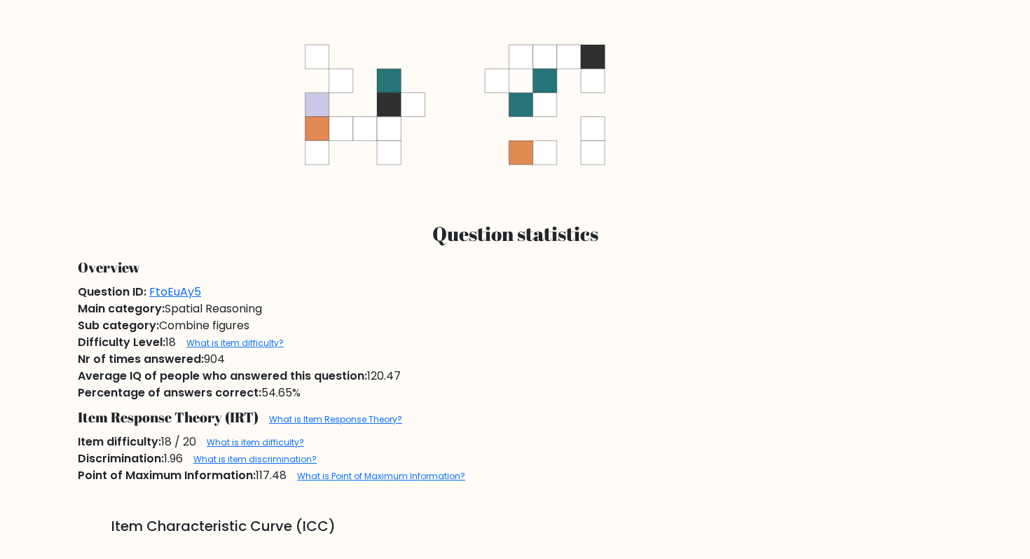
scroll to position [751, 0]
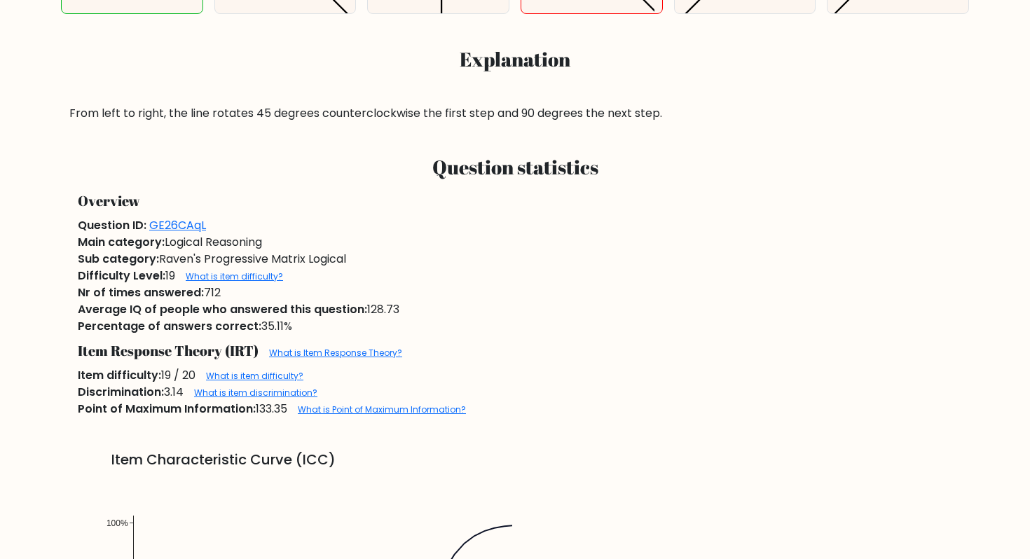
scroll to position [854, 0]
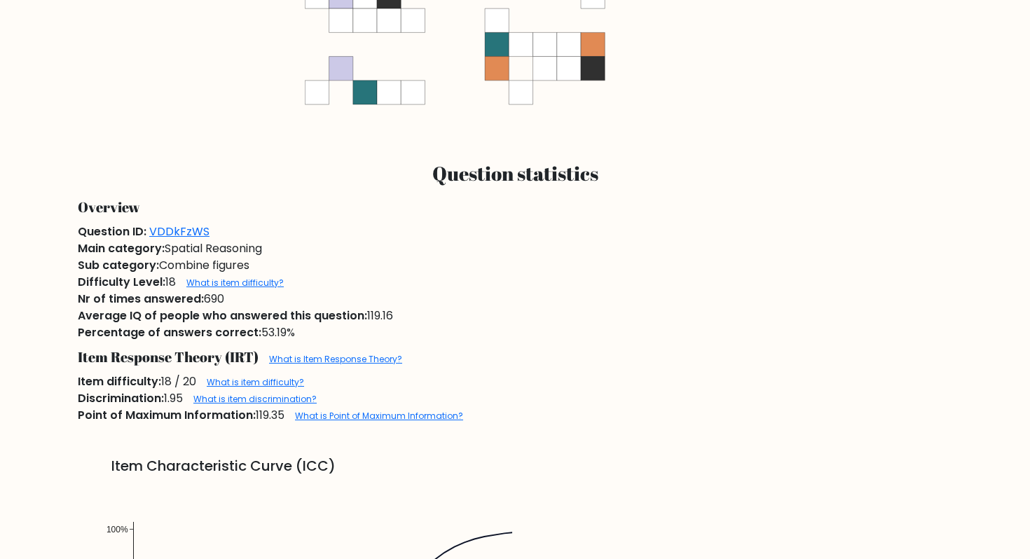
scroll to position [828, 0]
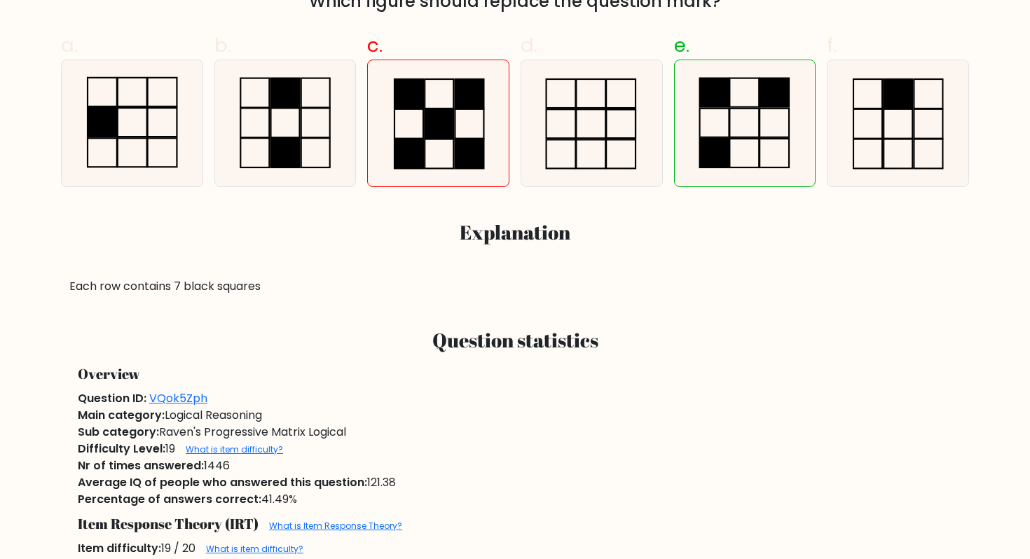
scroll to position [498, 0]
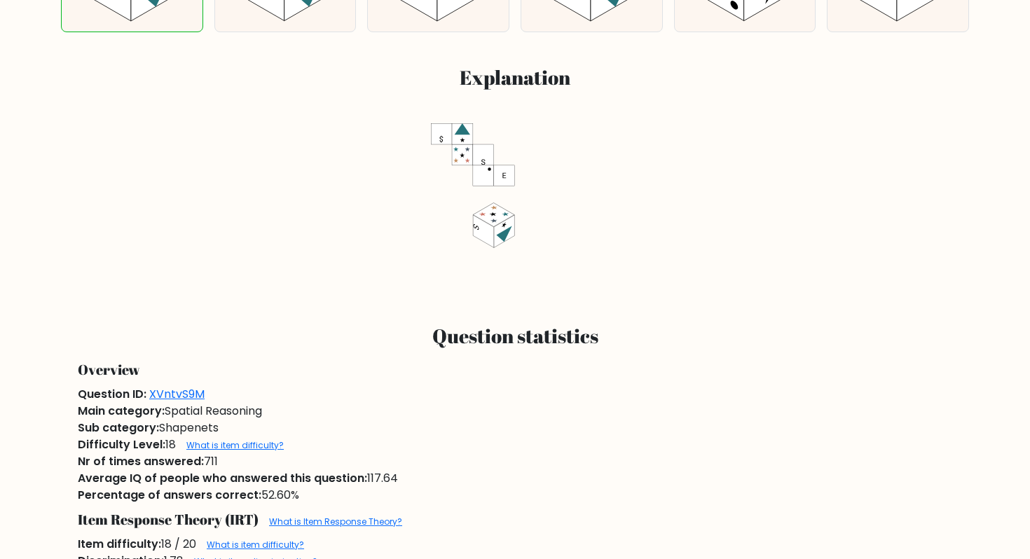
scroll to position [659, 0]
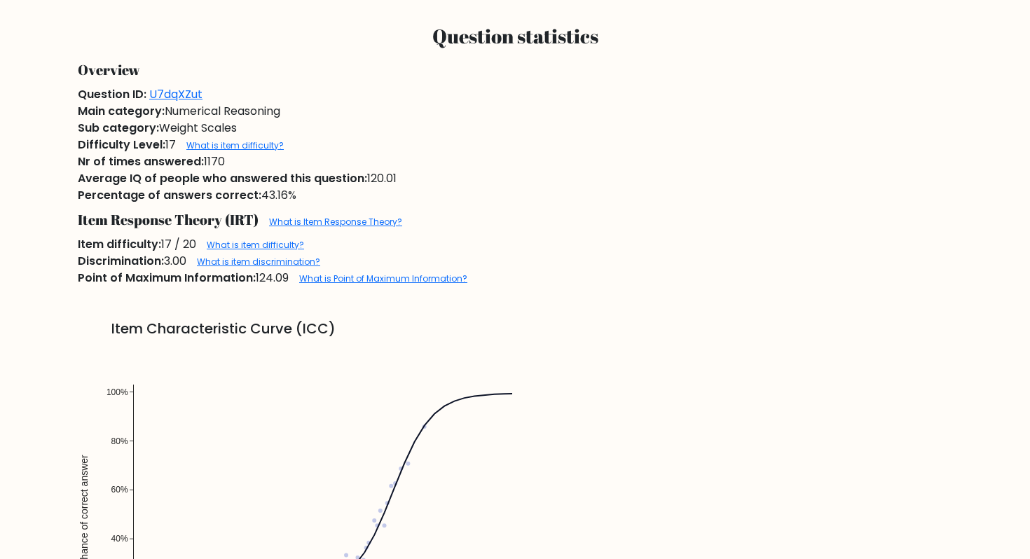
scroll to position [1089, 0]
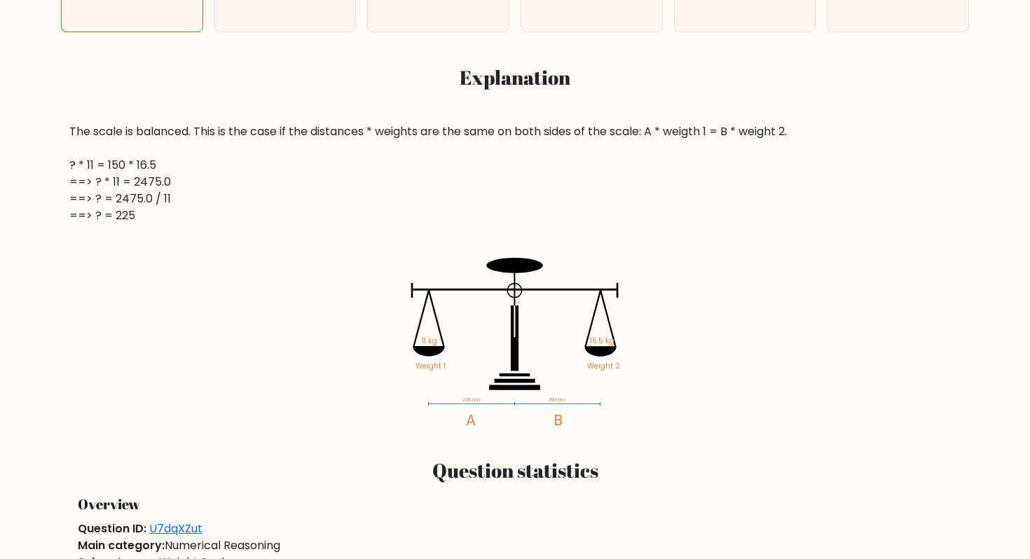
scroll to position [692, 0]
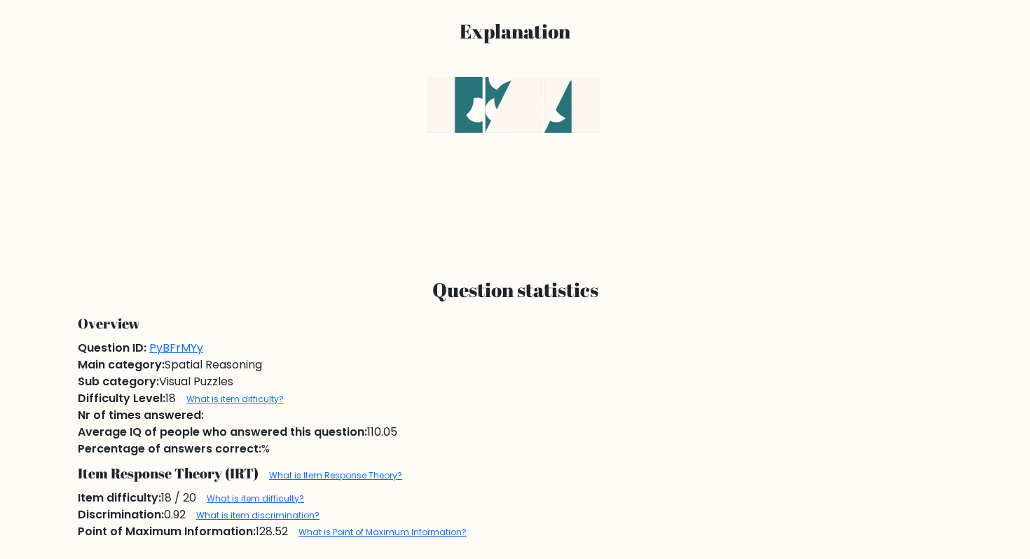
scroll to position [700, 0]
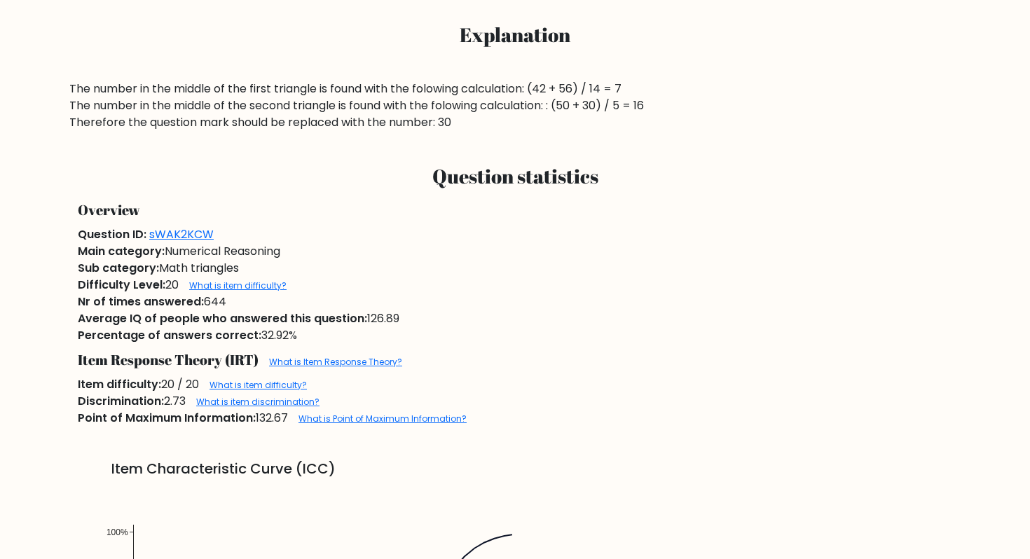
scroll to position [716, 0]
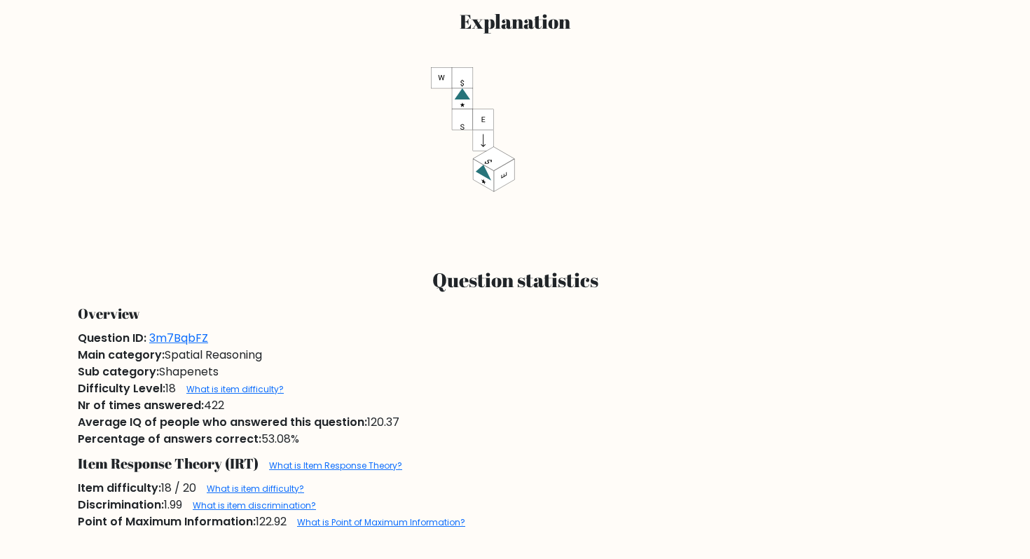
scroll to position [766, 0]
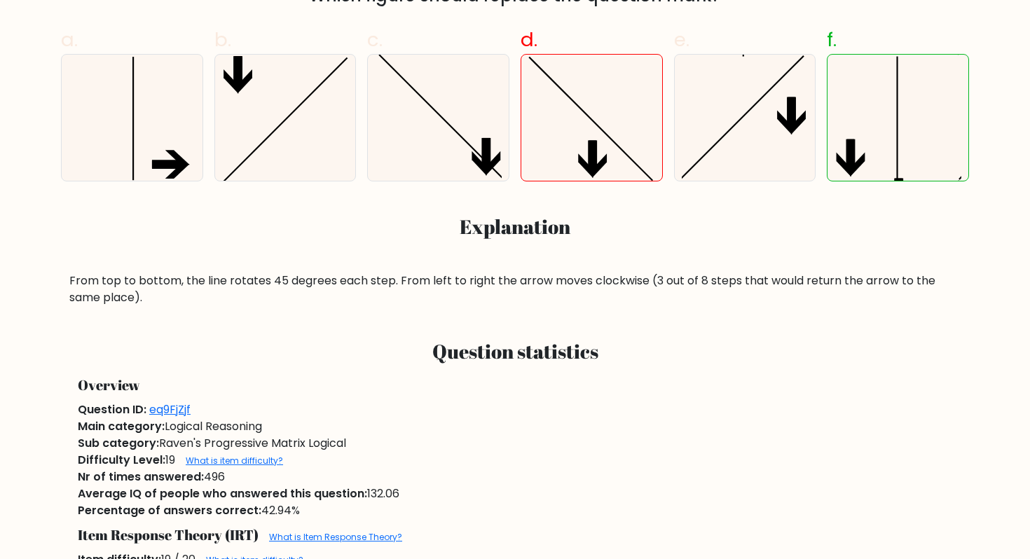
scroll to position [680, 0]
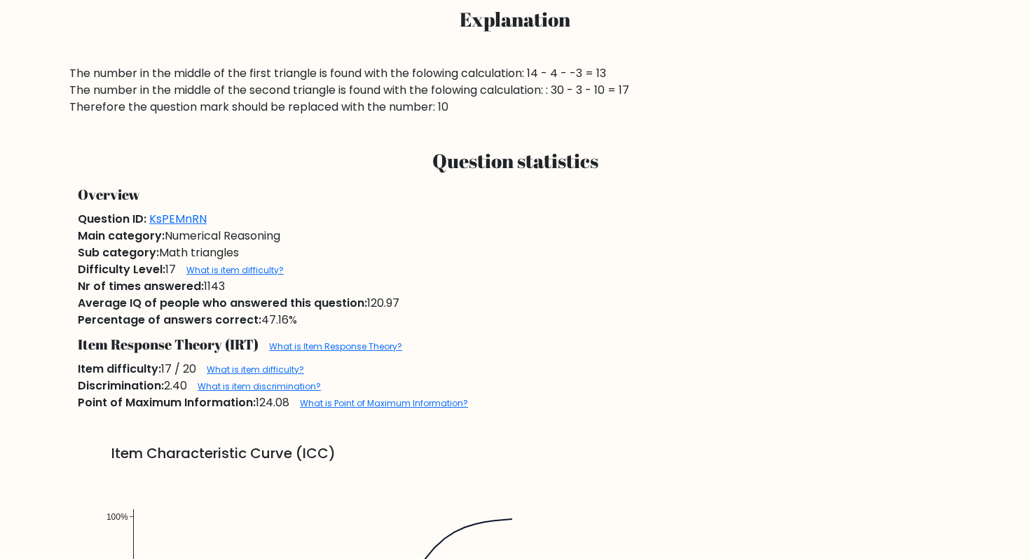
scroll to position [826, 0]
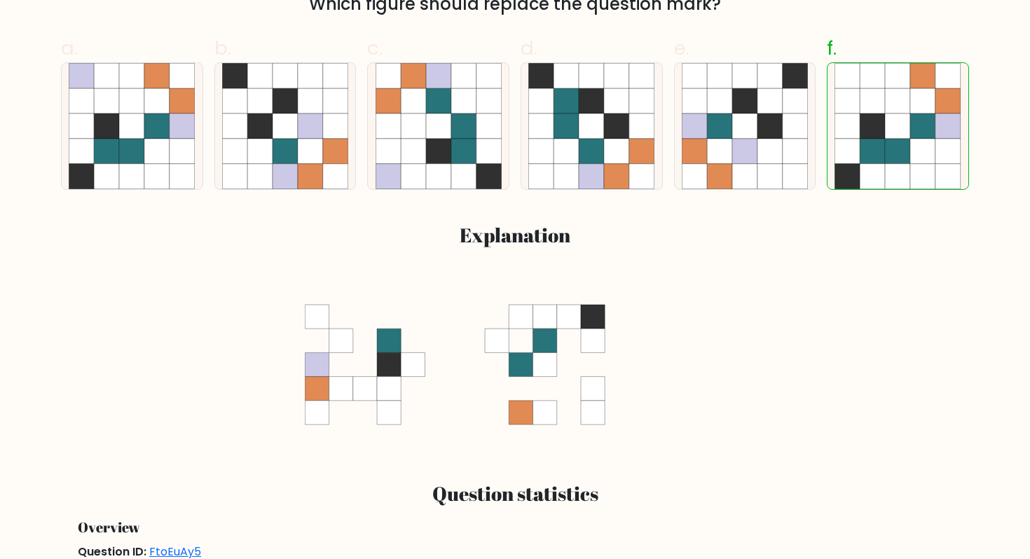
scroll to position [729, 0]
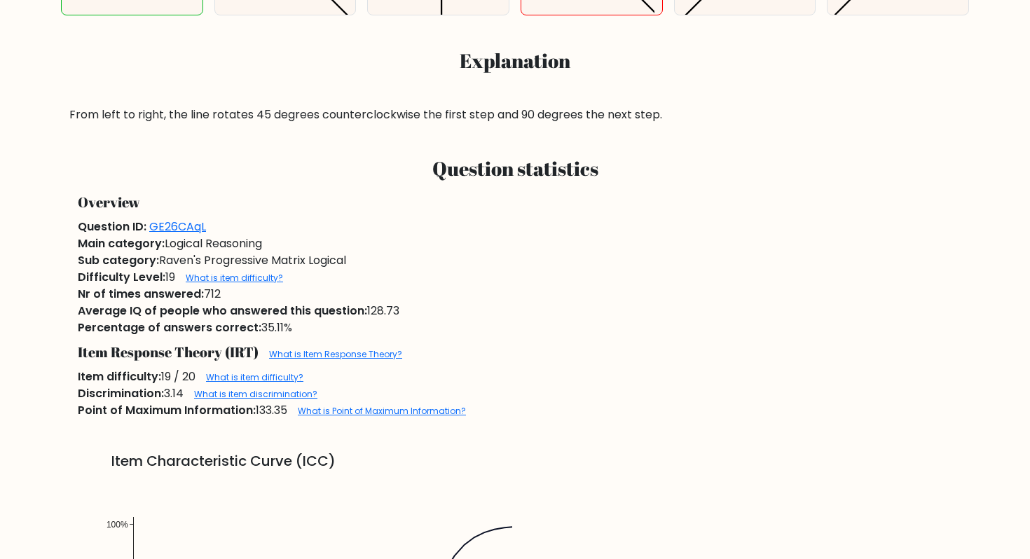
scroll to position [724, 0]
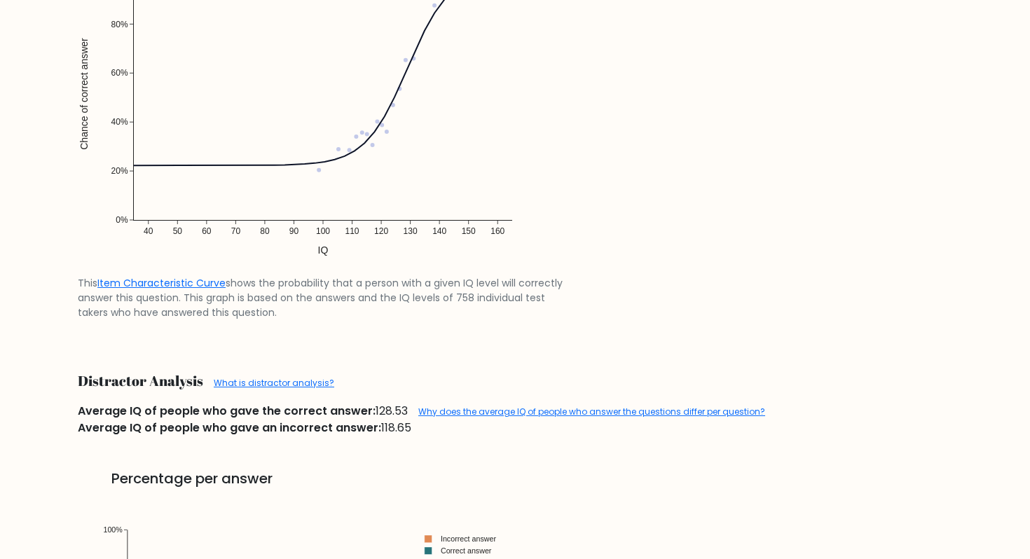
scroll to position [1251, 0]
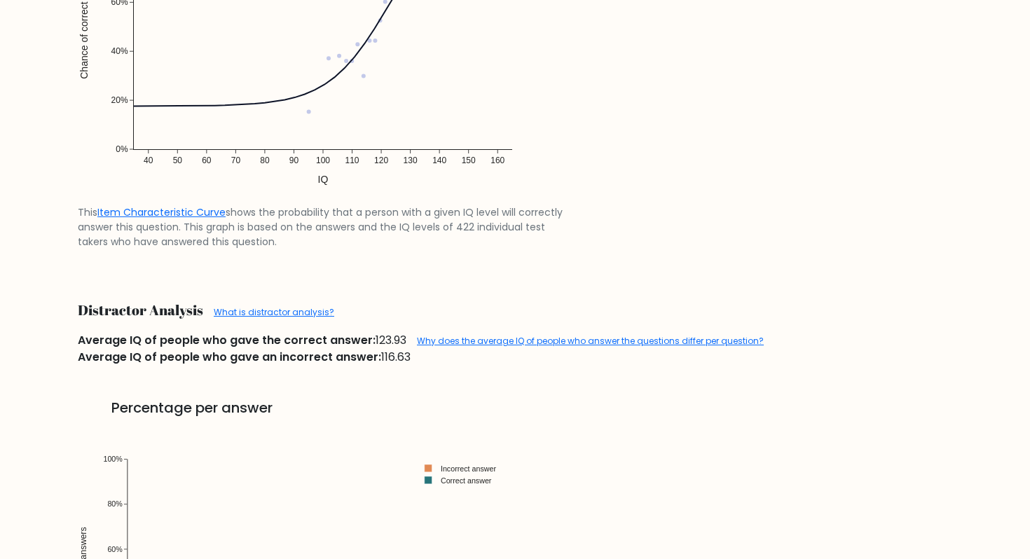
scroll to position [1448, 0]
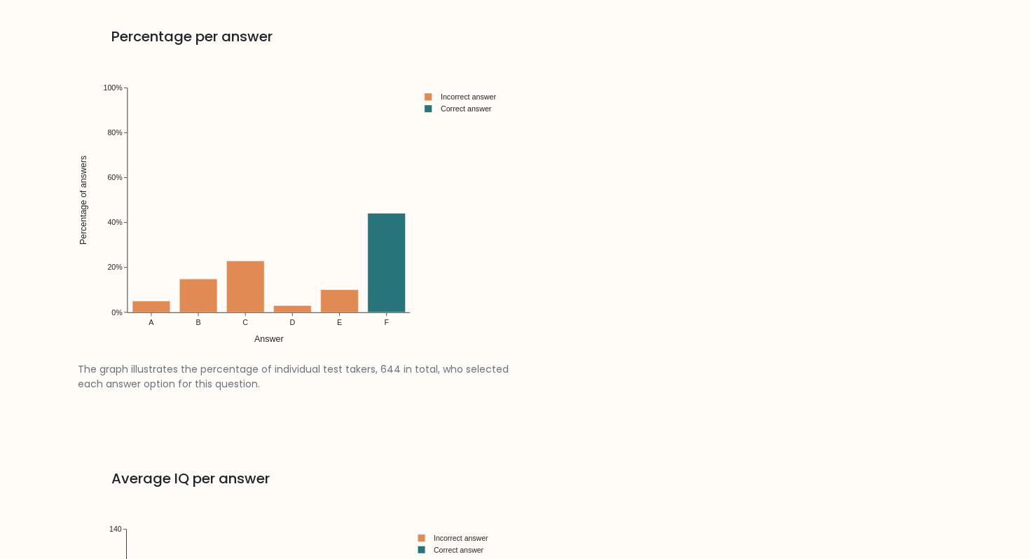
scroll to position [1426, 0]
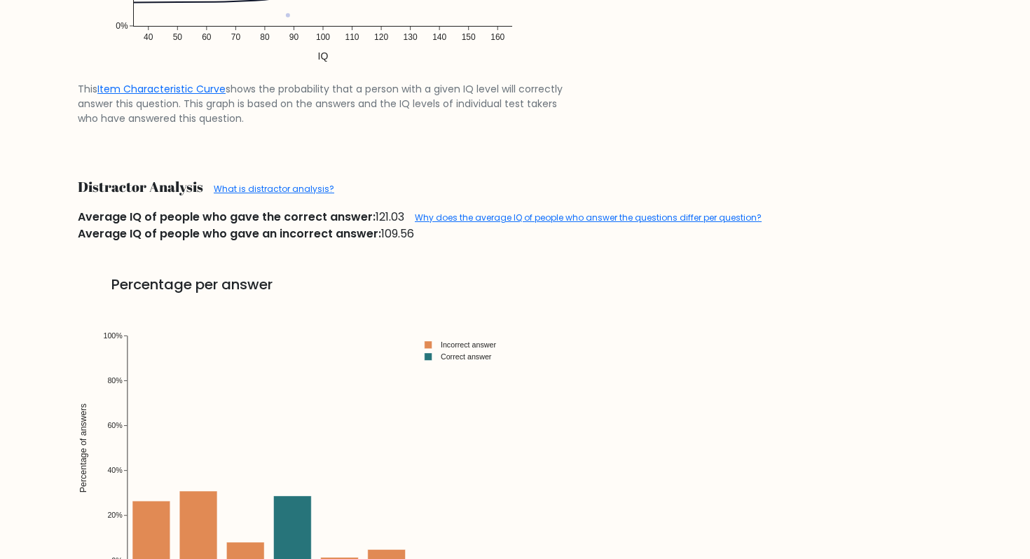
scroll to position [1529, 0]
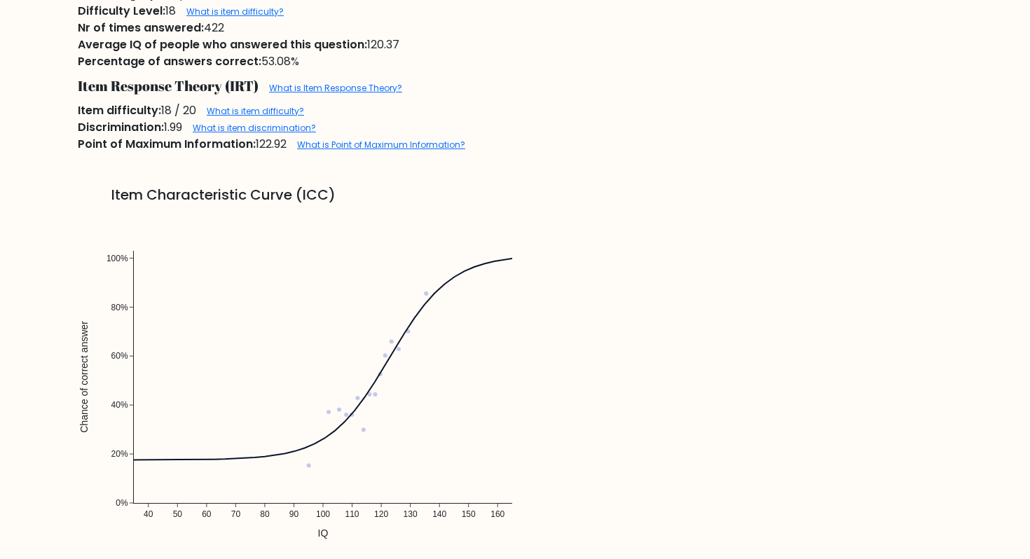
scroll to position [1570, 0]
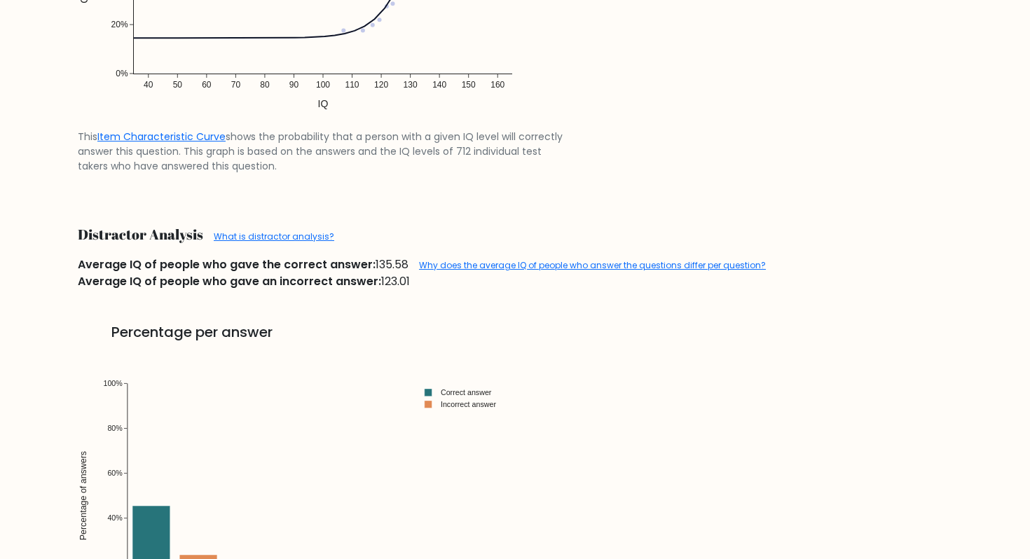
scroll to position [1375, 0]
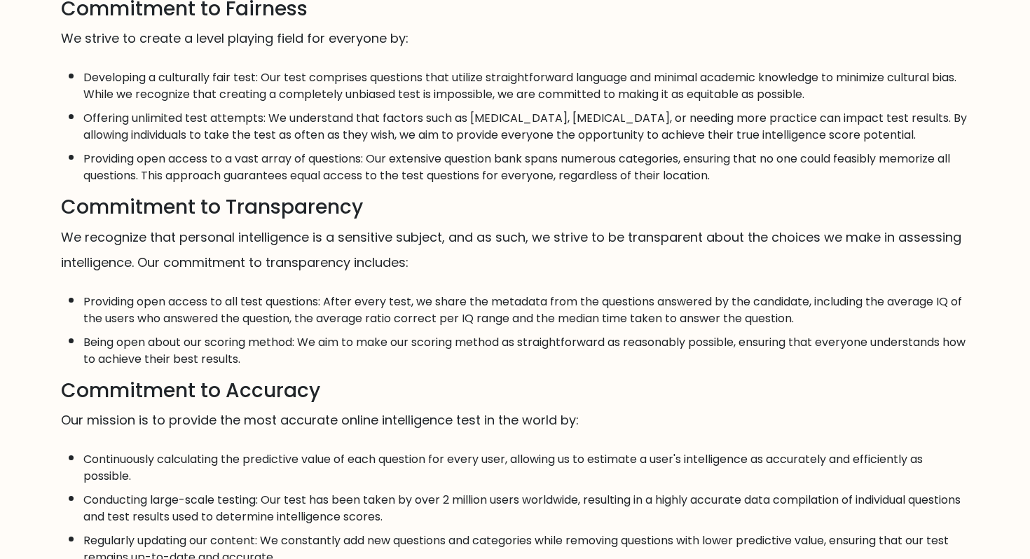
scroll to position [278, 0]
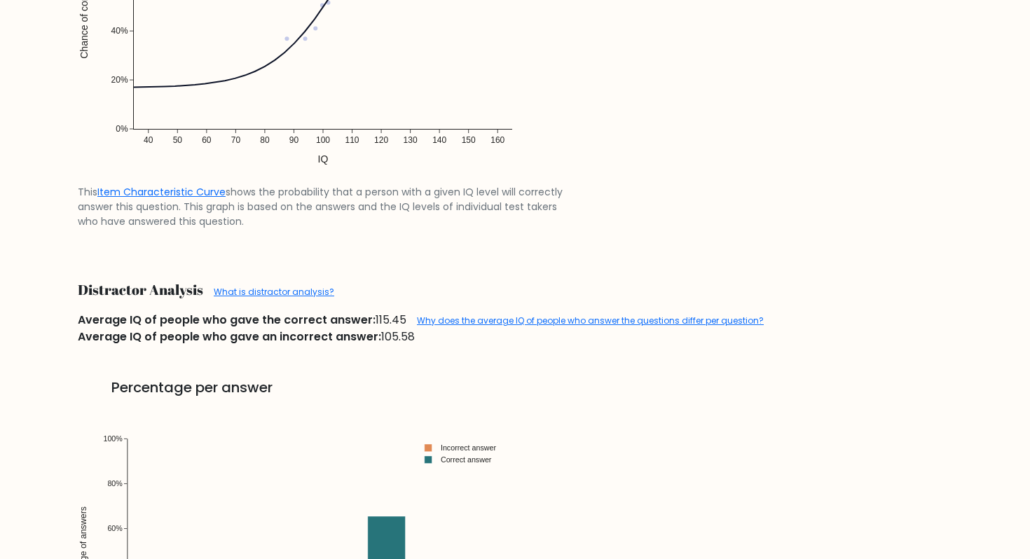
scroll to position [1479, 0]
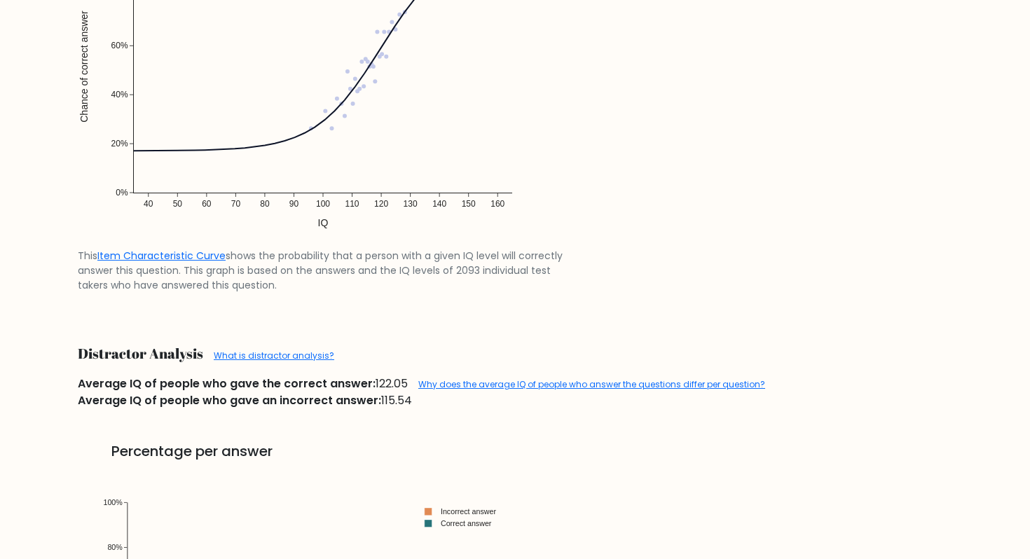
scroll to position [1304, 0]
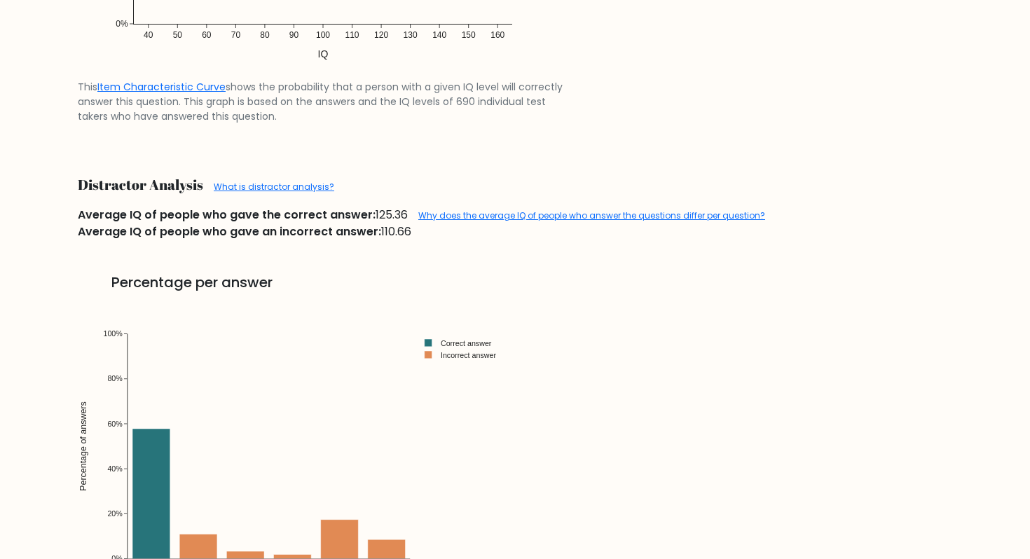
scroll to position [1560, 0]
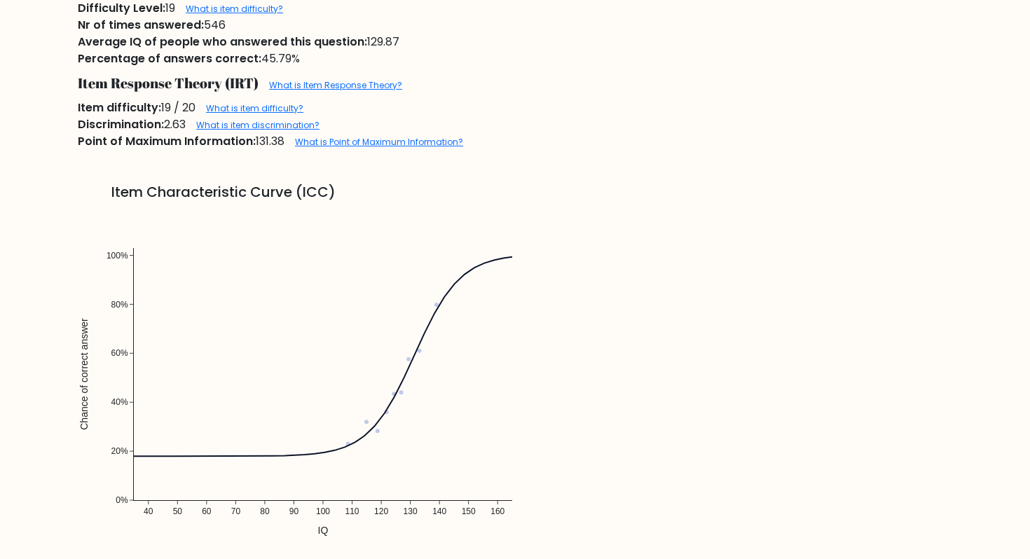
scroll to position [1518, 0]
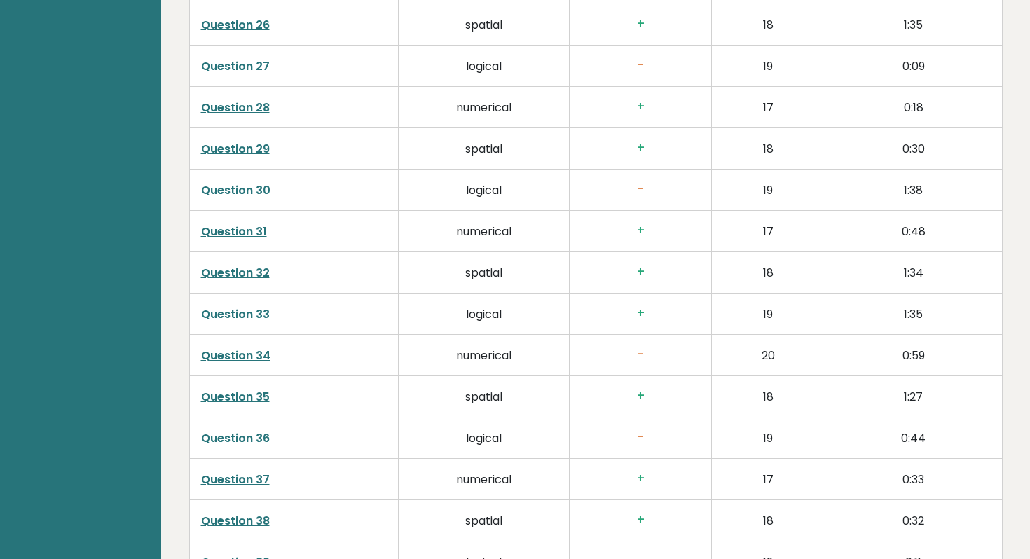
scroll to position [3310, 0]
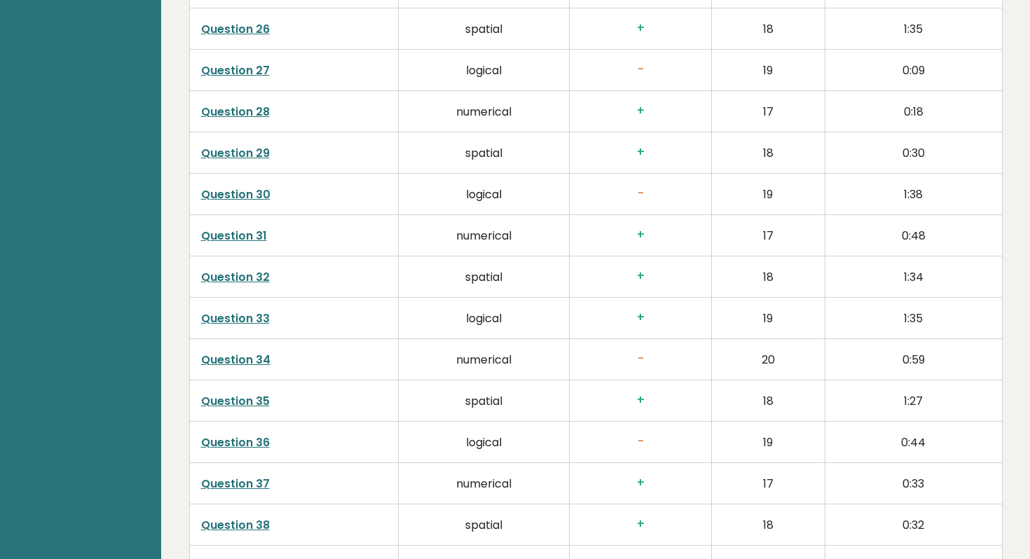
click at [232, 320] on link "Question 33" at bounding box center [235, 319] width 69 height 16
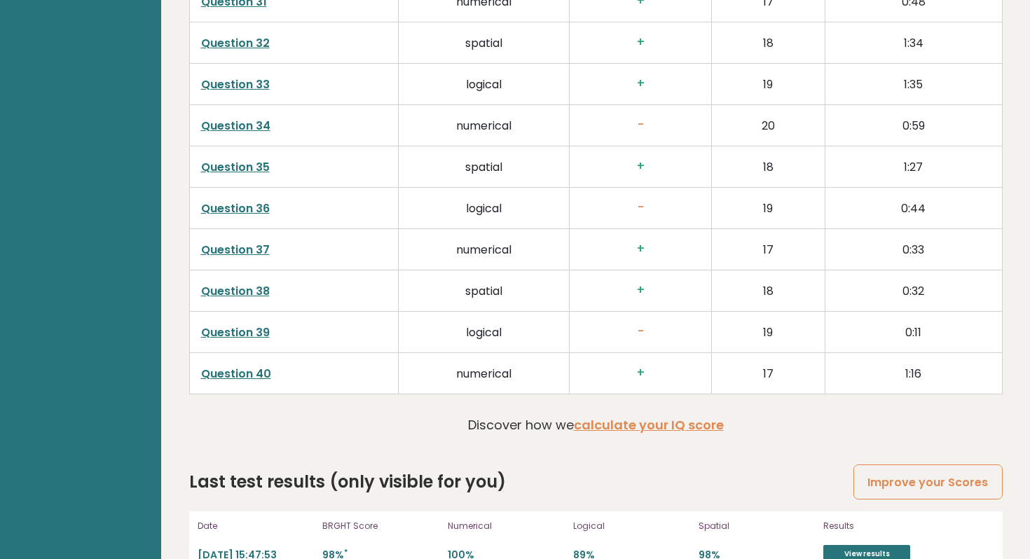
scroll to position [3576, 0]
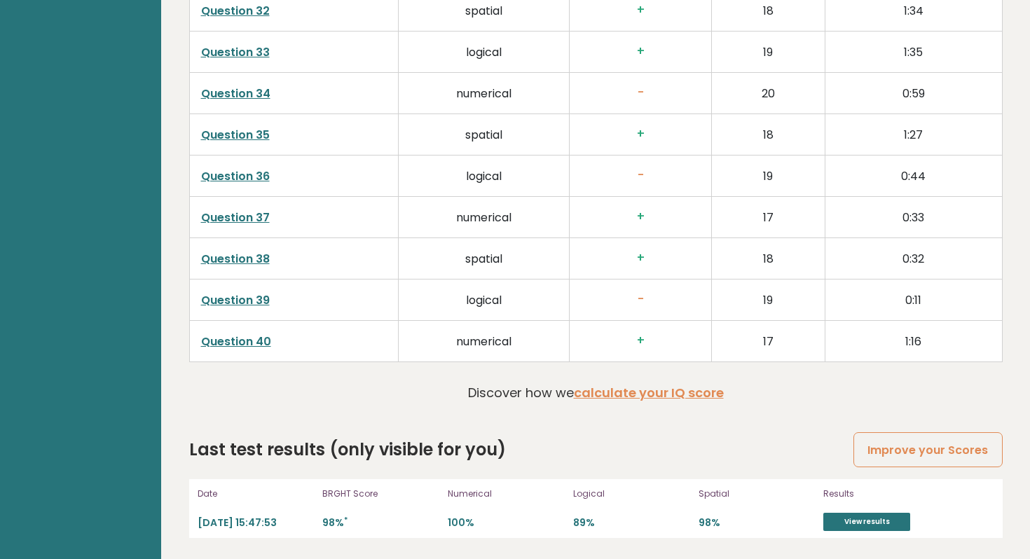
click at [224, 301] on link "Question 39" at bounding box center [235, 300] width 69 height 16
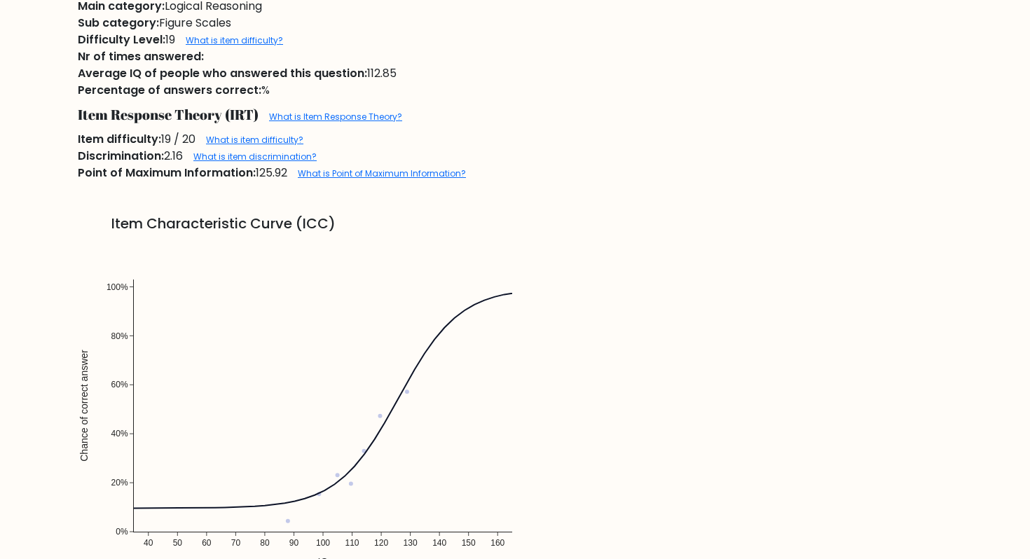
scroll to position [932, 0]
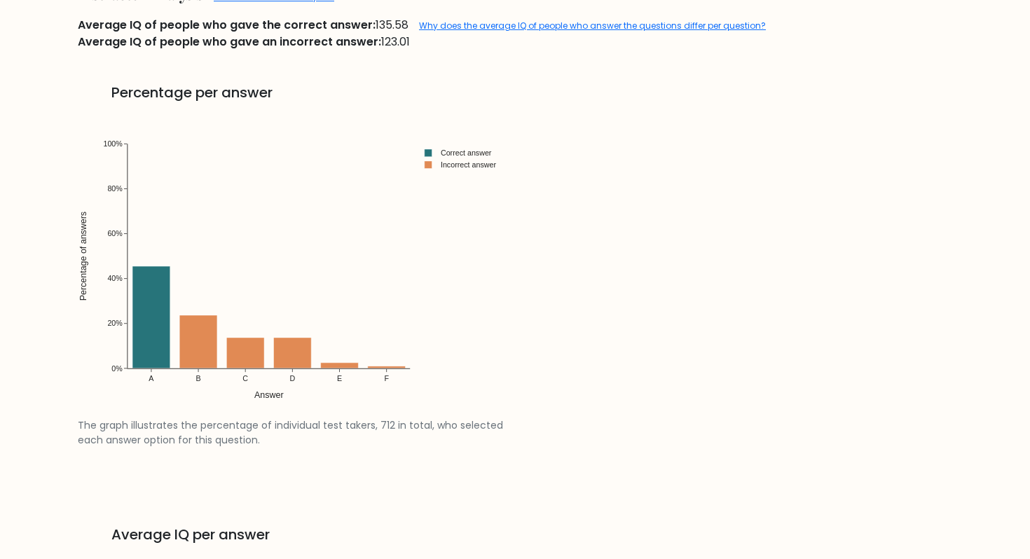
scroll to position [1606, 0]
